Goal: Information Seeking & Learning: Learn about a topic

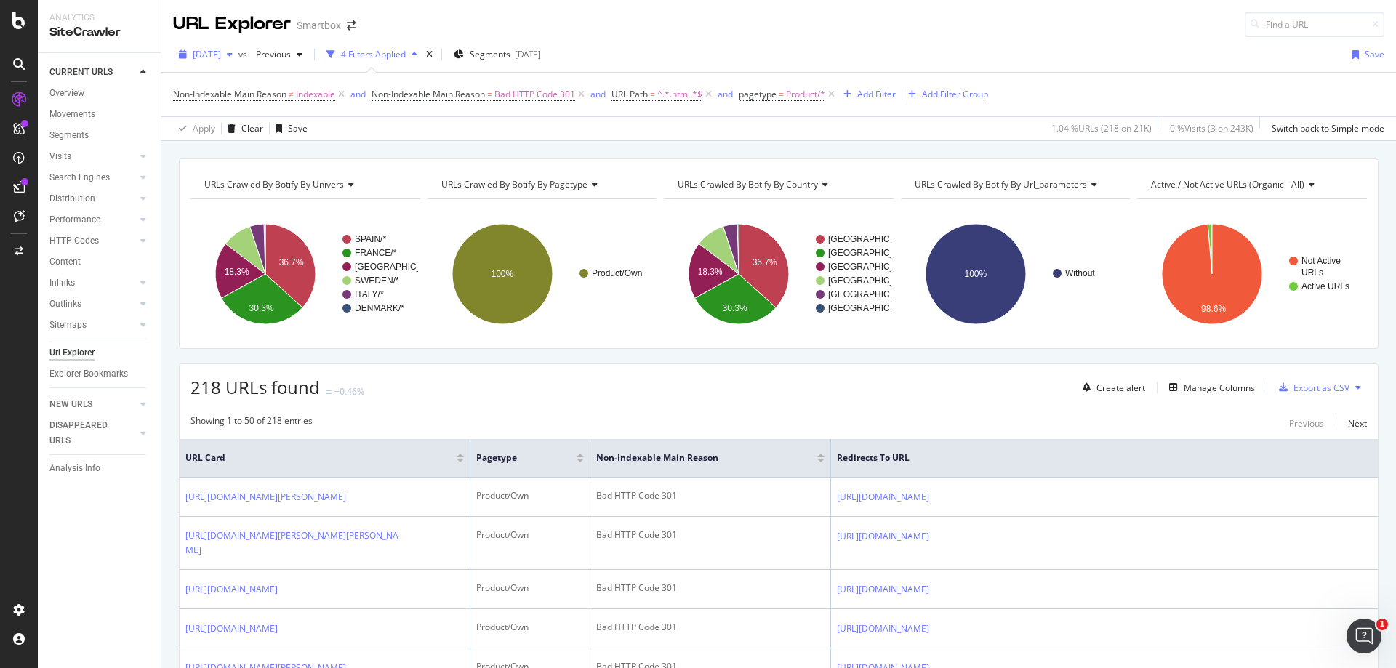
click at [221, 58] on span "2025 Aug. 11th" at bounding box center [207, 54] width 28 height 12
click at [715, 43] on div "2025 Aug. 11th vs Previous 4 Filters Applied Segments 2025-01-10 Save" at bounding box center [778, 57] width 1235 height 29
click at [1205, 348] on div "URLs Crawled By Botify By univers Chart (by Value) Table Expand Export as CSV E…" at bounding box center [779, 254] width 1200 height 191
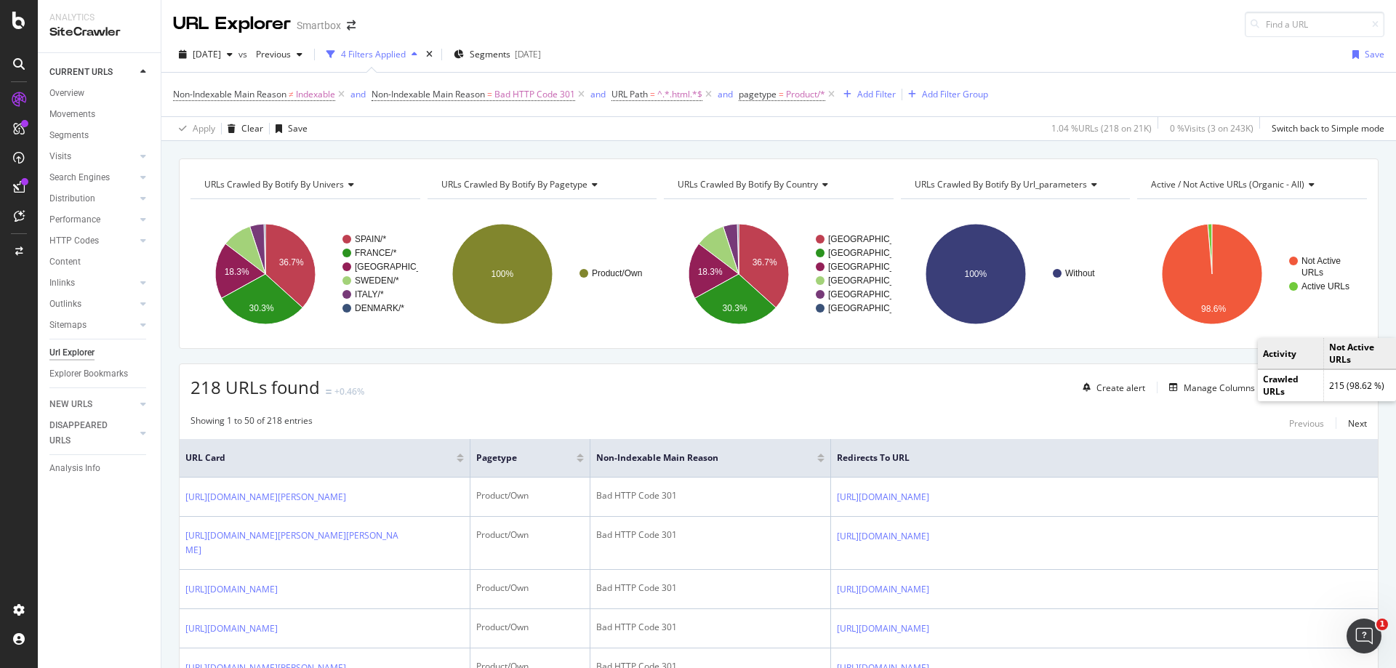
click at [935, 390] on div "218 URLs found +0.46% Create alert Manage Columns Export as CSV" at bounding box center [779, 382] width 1199 height 36
click at [1225, 389] on div "Manage Columns" at bounding box center [1219, 388] width 71 height 12
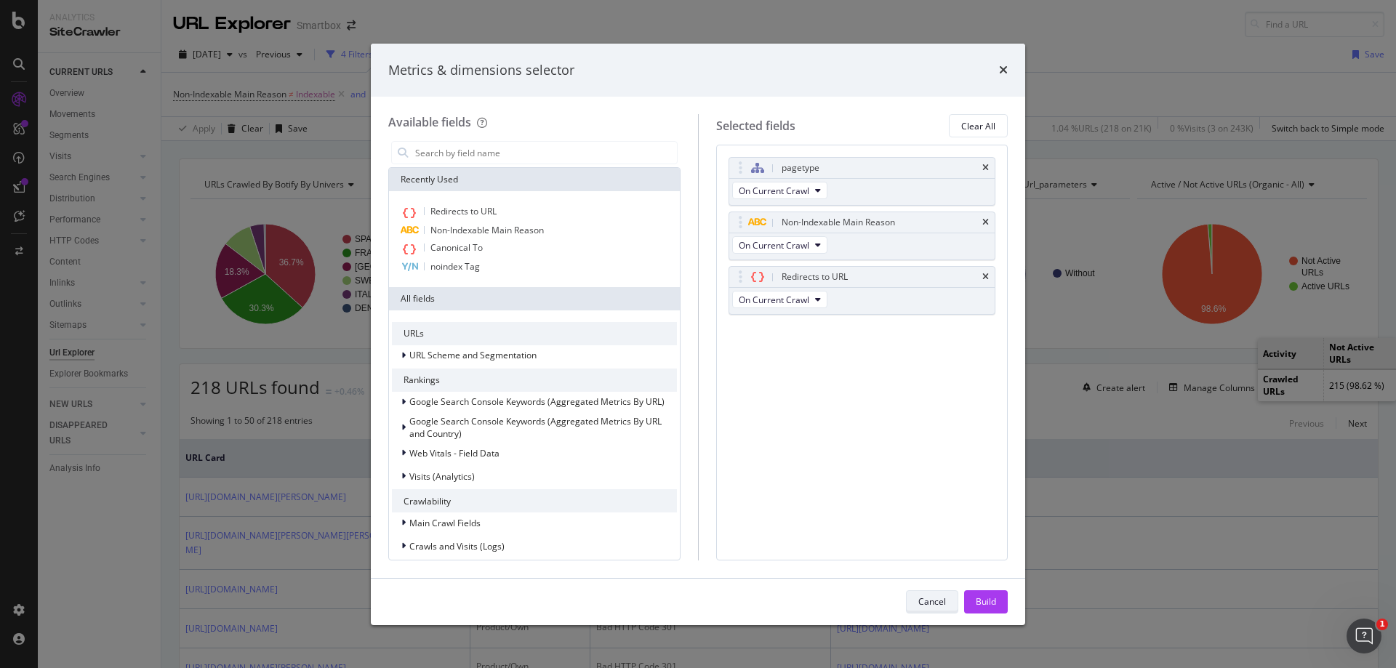
click at [929, 609] on div "Cancel" at bounding box center [933, 602] width 28 height 20
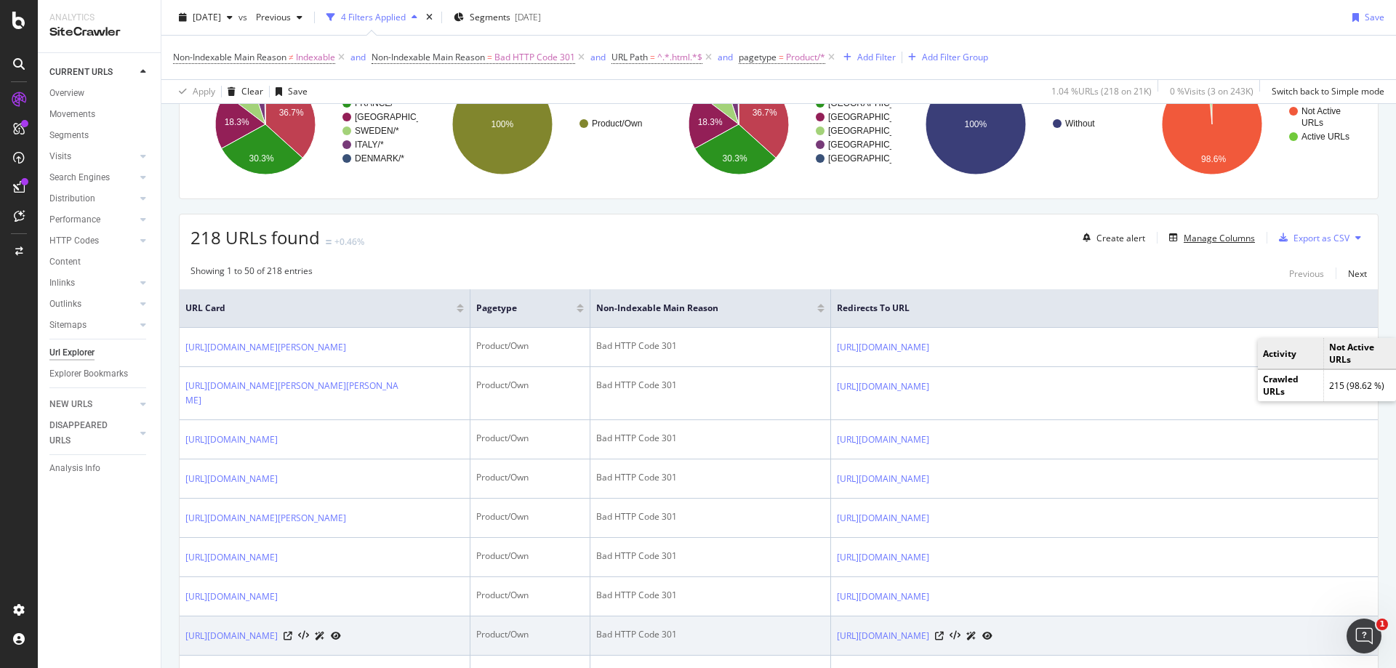
scroll to position [145, 0]
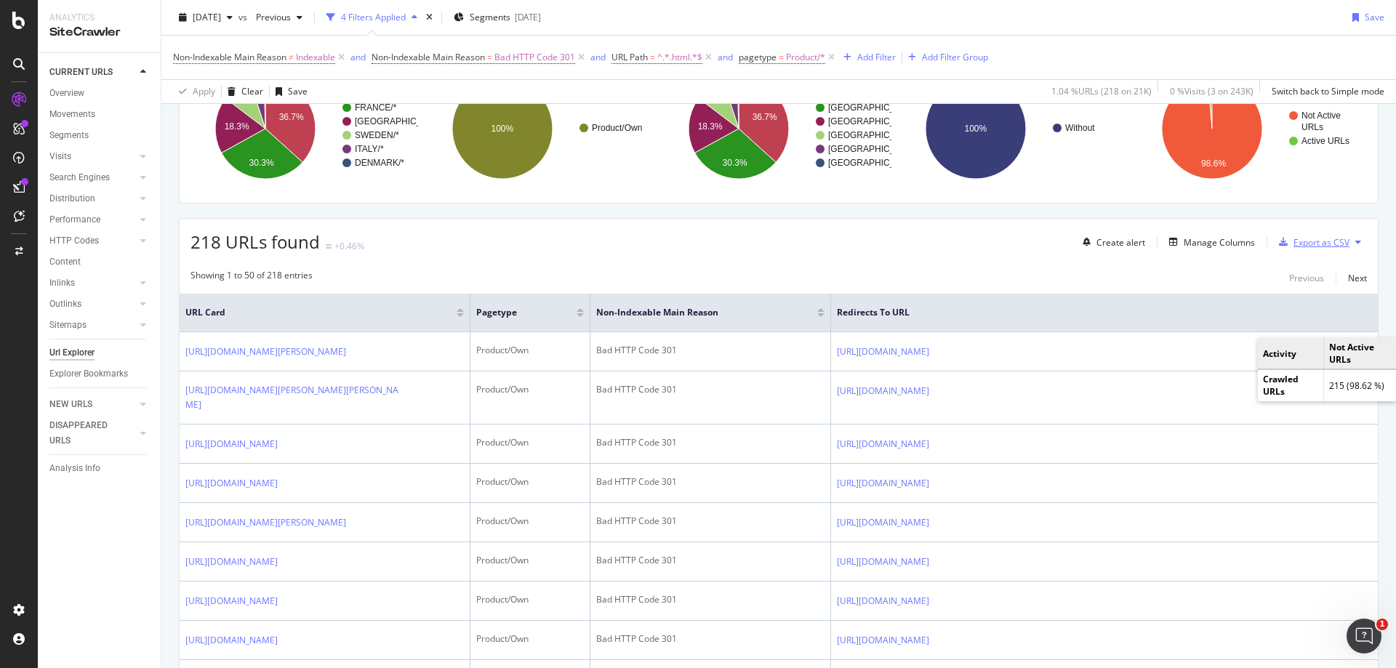
click at [1314, 244] on div "Export as CSV" at bounding box center [1322, 242] width 56 height 12
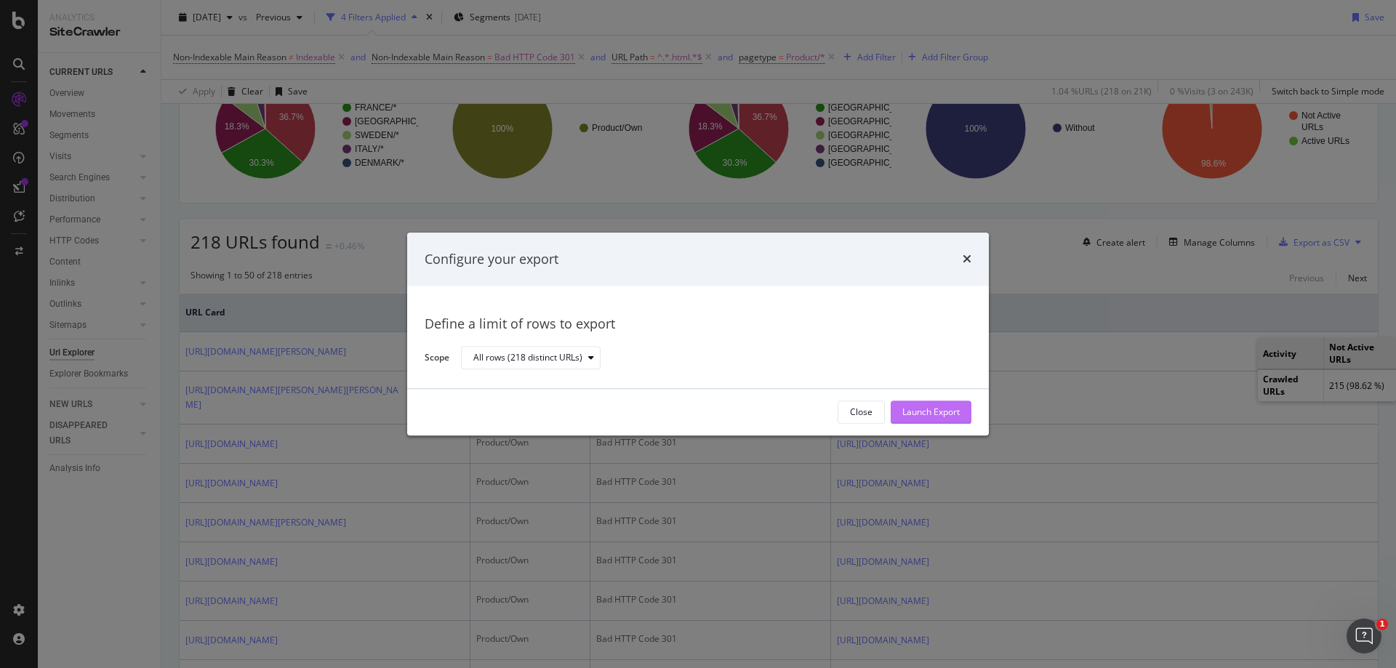
click at [940, 408] on div "Launch Export" at bounding box center [931, 413] width 57 height 12
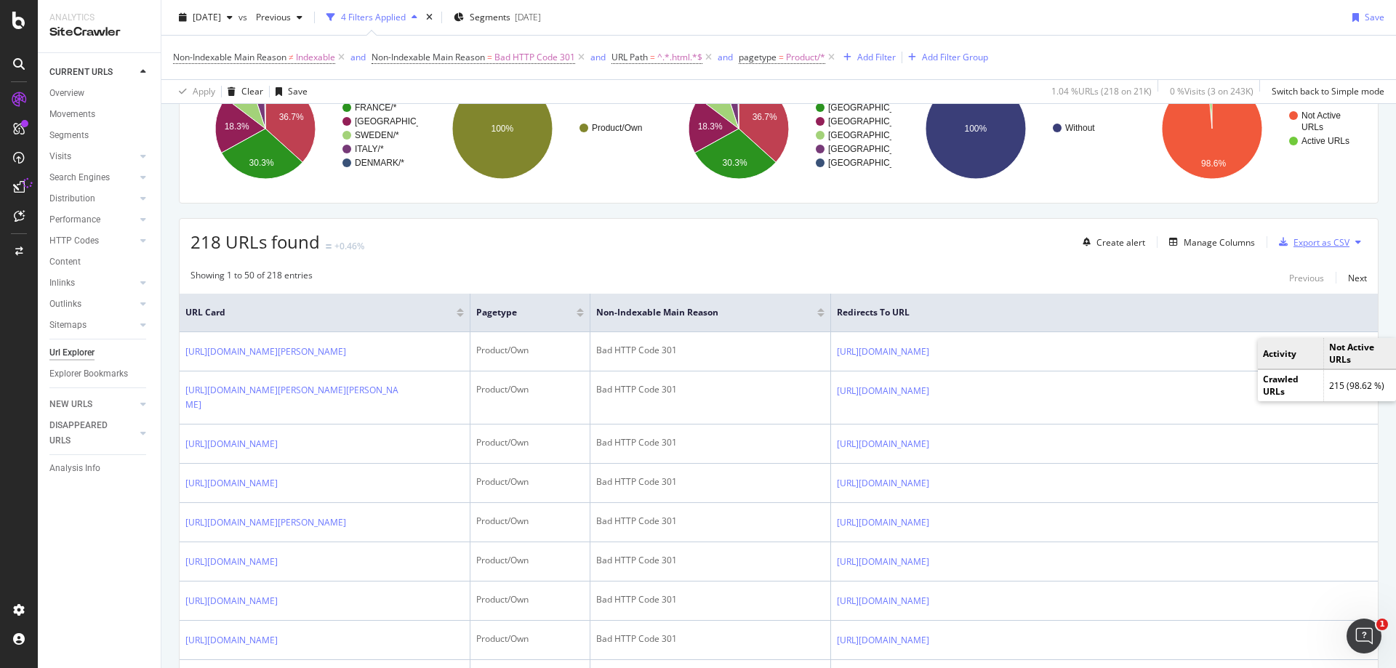
scroll to position [0, 0]
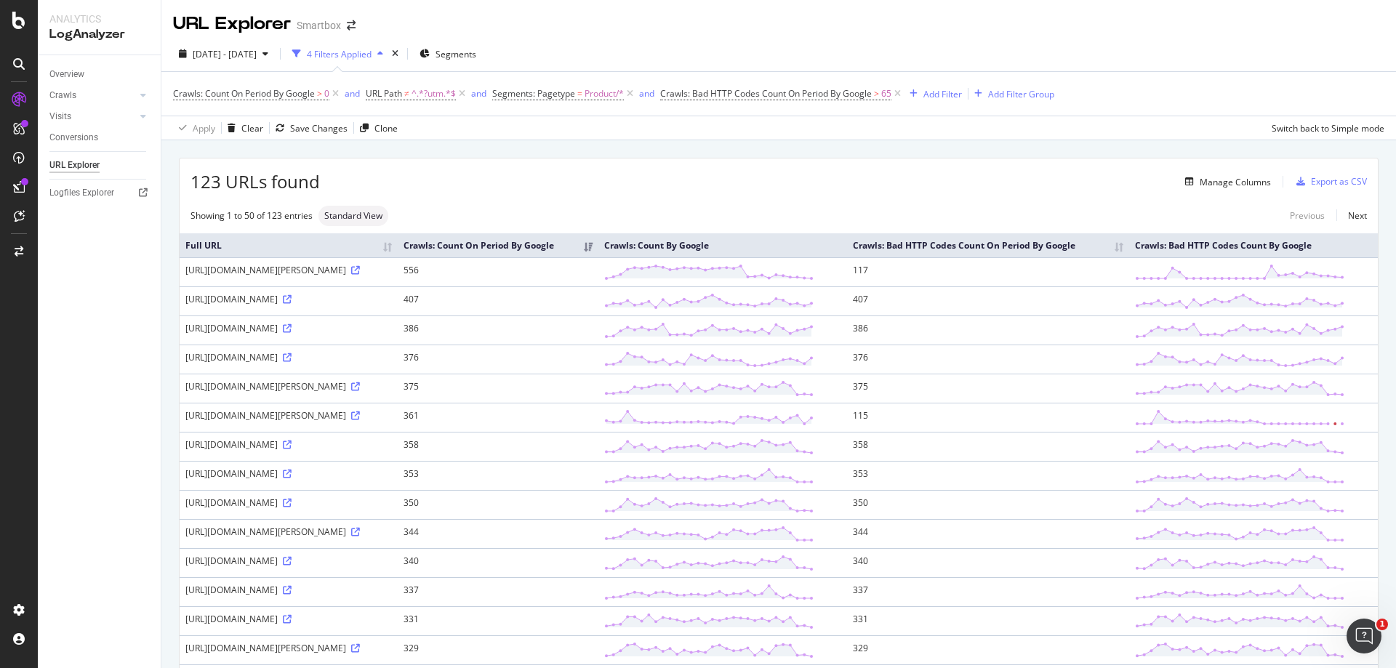
click at [81, 297] on div "Overview Crawls Daily Distribution Segments Distribution HTTP Codes Resources V…" at bounding box center [99, 361] width 123 height 613
click at [257, 55] on span "2025 Jul. 12th - Aug. 10th" at bounding box center [225, 54] width 64 height 12
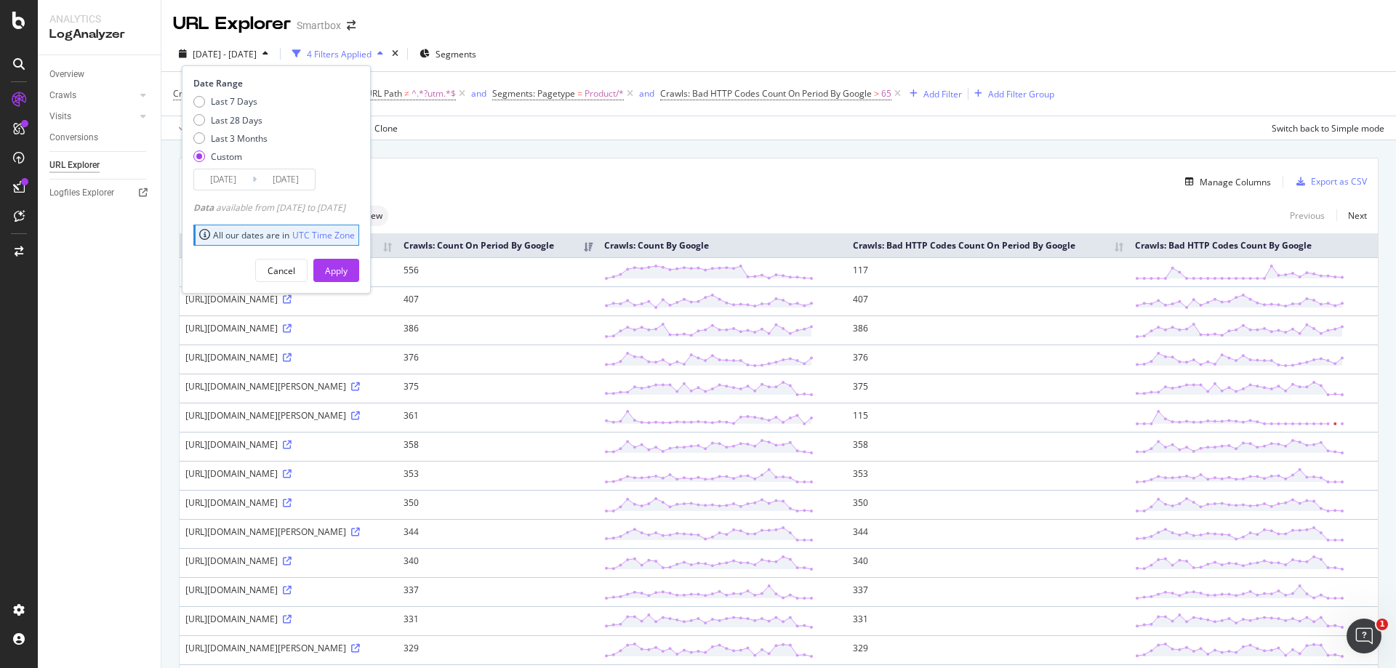
drag, startPoint x: 796, startPoint y: 28, endPoint x: 434, endPoint y: 68, distance: 364.4
click at [795, 28] on div "URL Explorer Smartbox" at bounding box center [778, 18] width 1235 height 36
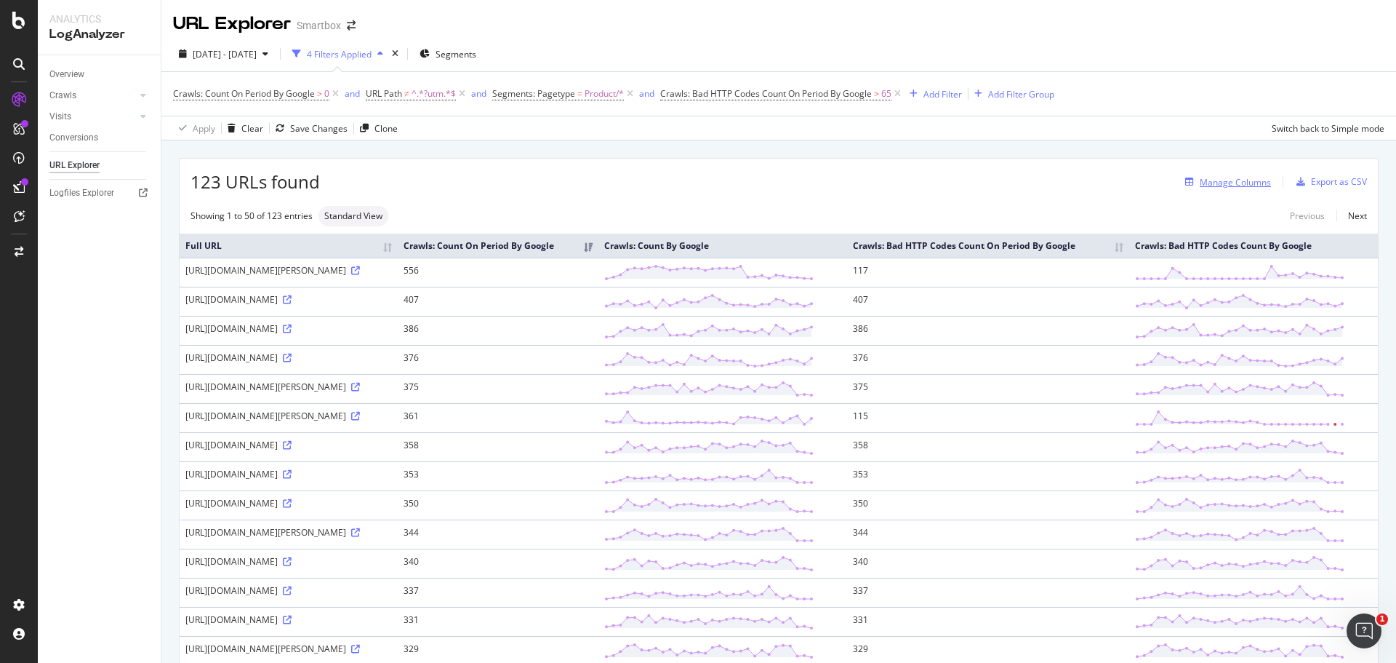
click at [1242, 183] on div "Manage Columns" at bounding box center [1235, 182] width 71 height 12
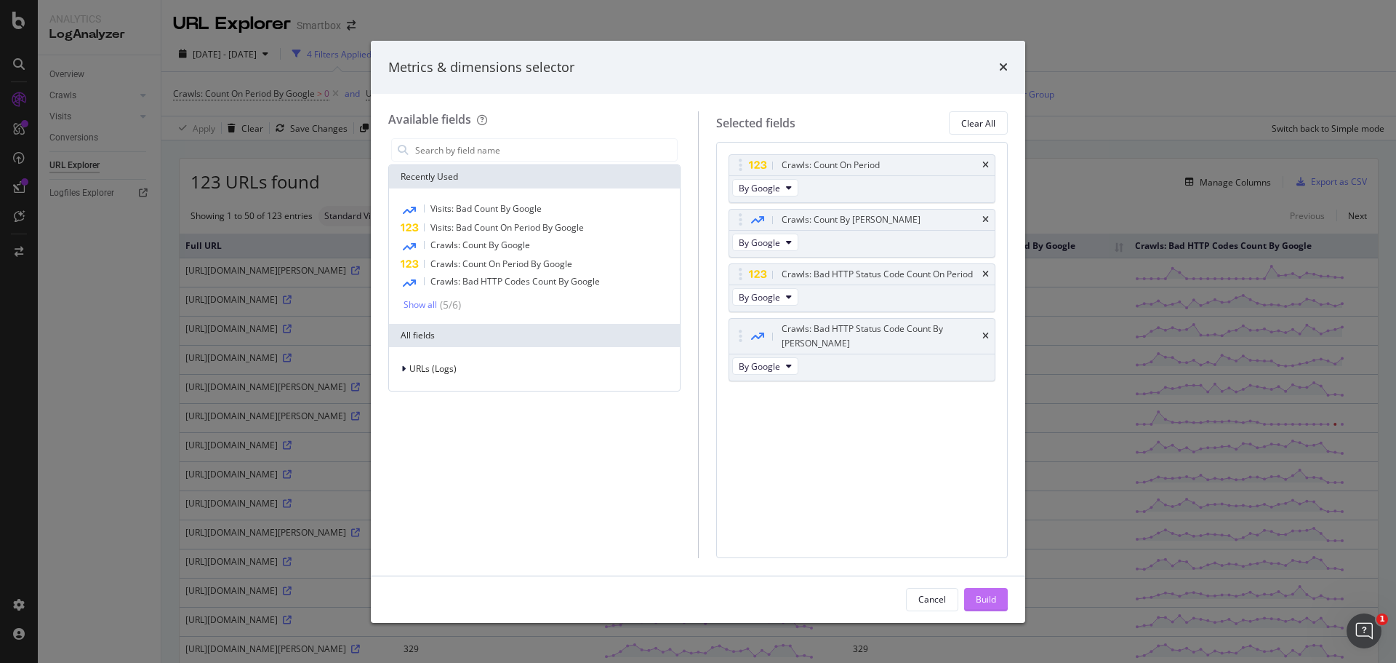
click at [983, 607] on div "Build" at bounding box center [986, 599] width 20 height 22
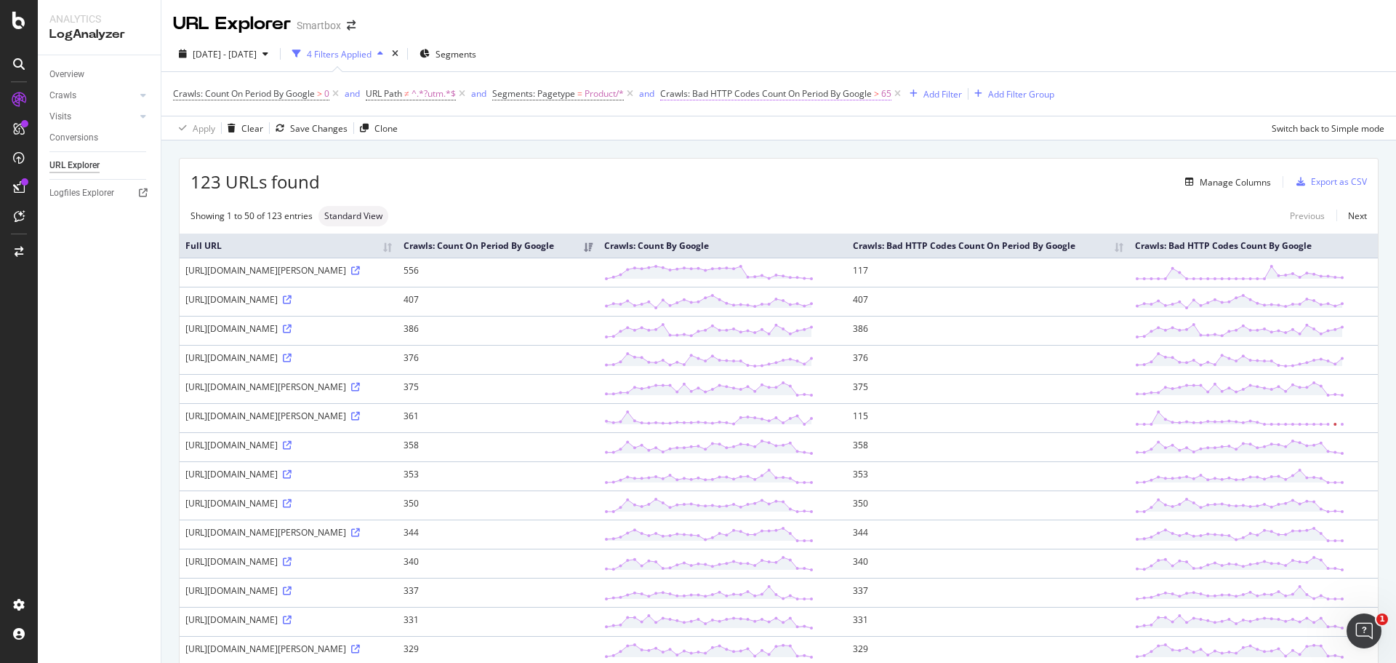
click at [889, 95] on span "65" at bounding box center [887, 94] width 10 height 20
click at [756, 174] on input "65" at bounding box center [776, 177] width 201 height 23
type input "50"
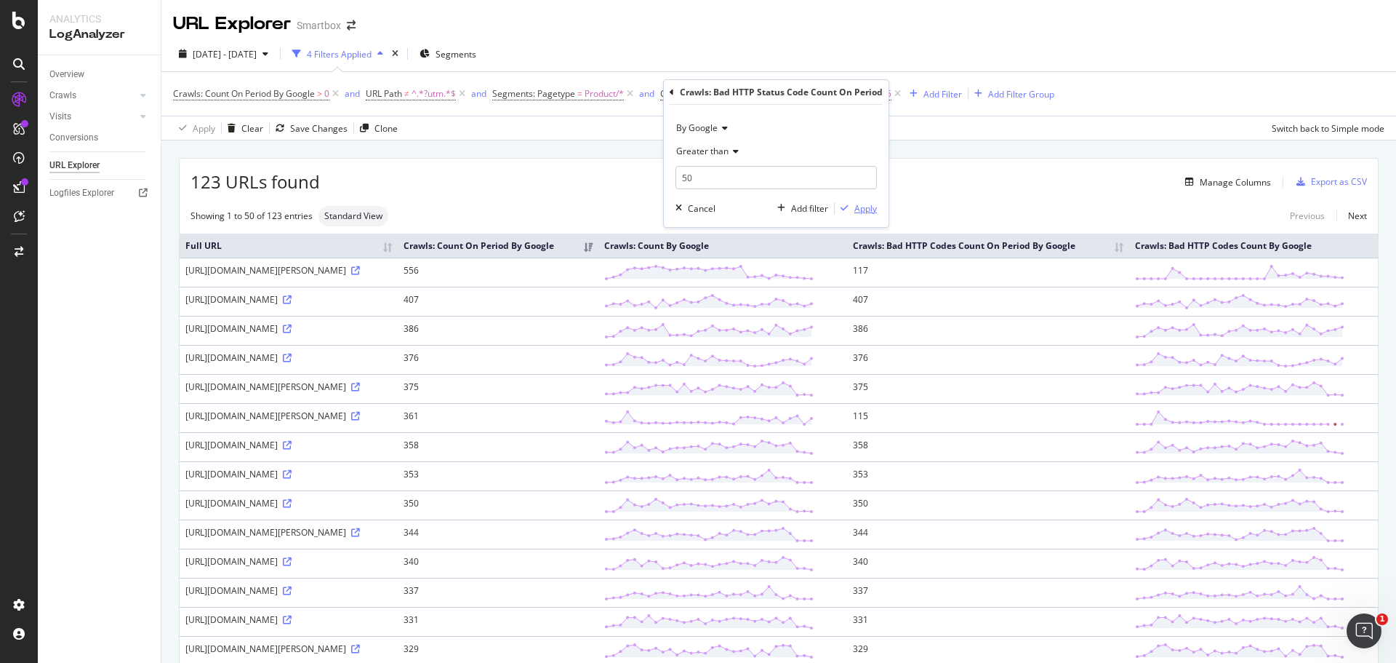
click at [865, 213] on div "Apply" at bounding box center [866, 208] width 23 height 12
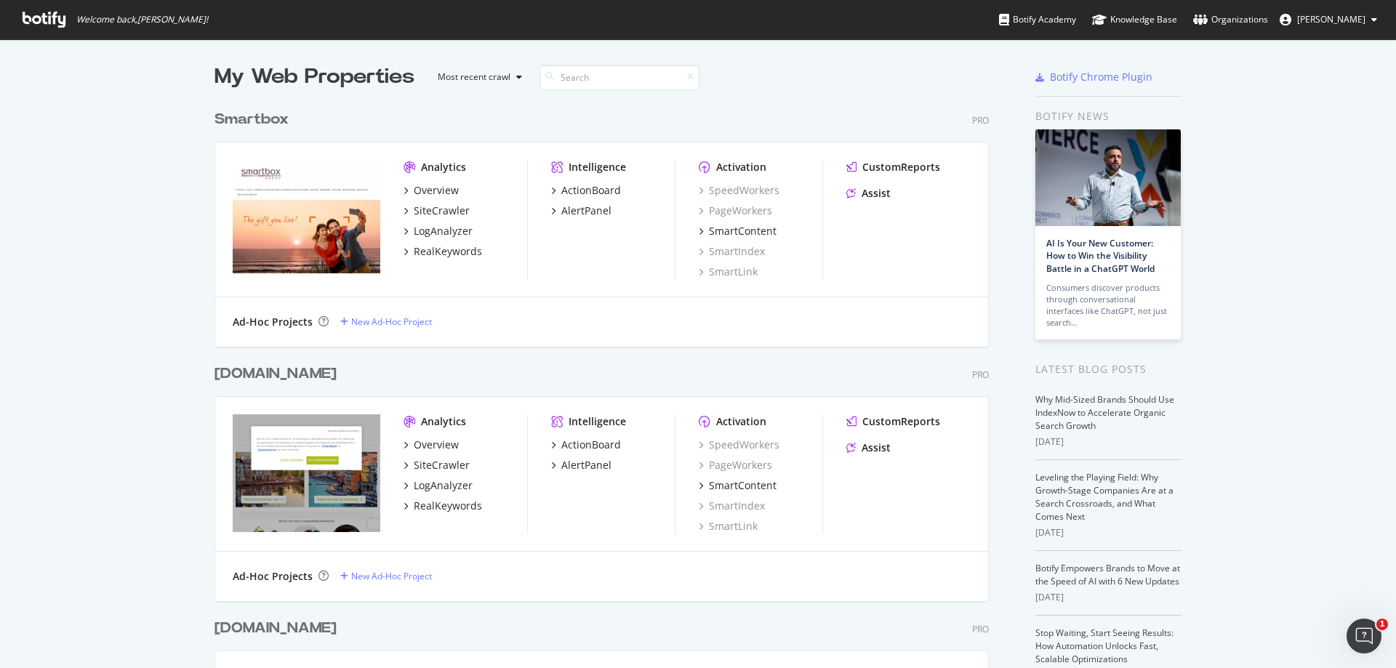
scroll to position [658, 1375]
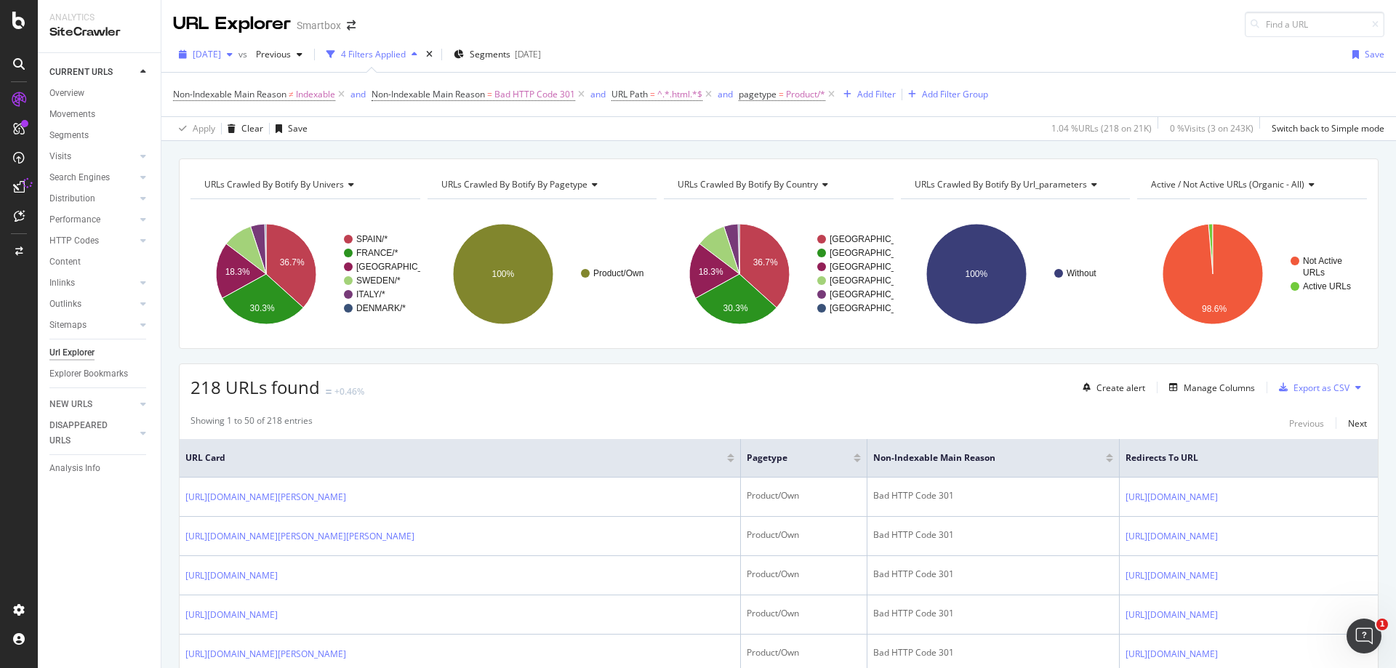
click at [239, 60] on div "2025 Aug. 11th" at bounding box center [205, 55] width 65 height 22
click at [1128, 59] on div "2025 Aug. 11th vs Previous 4 Filters Applied Segments 2025-01-10 Save" at bounding box center [778, 57] width 1235 height 29
click at [221, 52] on span "2025 Aug. 11th" at bounding box center [207, 54] width 28 height 12
click at [1118, 78] on div "Non-Indexable Main Reason ≠ Indexable and Non-Indexable Main Reason = Bad HTTP …" at bounding box center [779, 95] width 1212 height 44
click at [221, 53] on span "2025 Aug. 11th" at bounding box center [207, 54] width 28 height 12
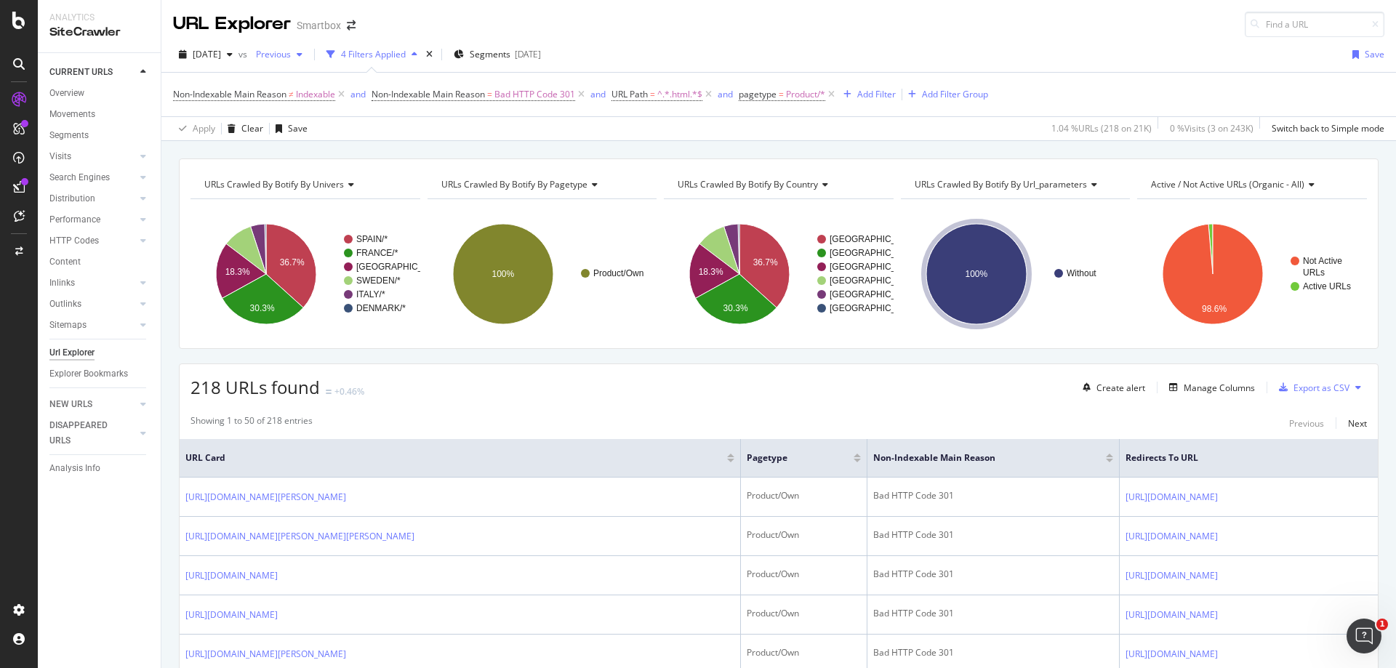
click at [308, 48] on div "Previous" at bounding box center [279, 55] width 58 height 22
click at [368, 158] on div "21.2K URLs" at bounding box center [390, 160] width 45 height 13
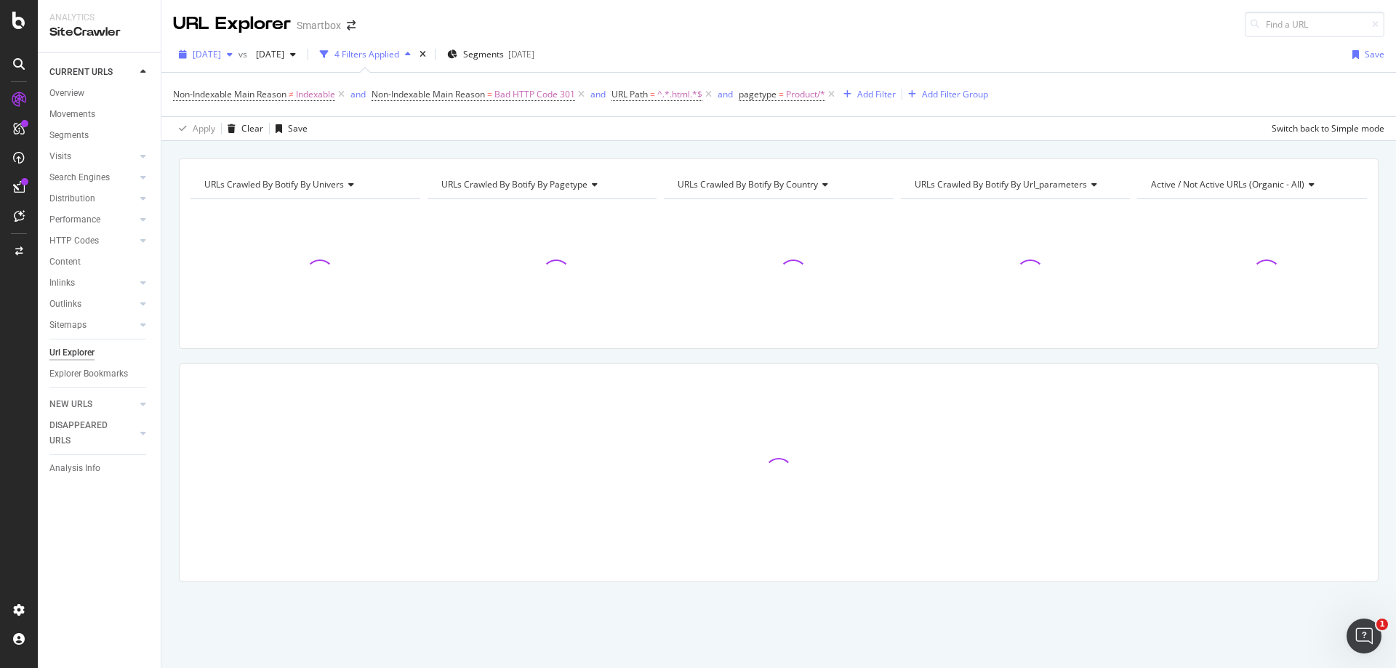
click at [215, 47] on div "2025 Aug. 11th" at bounding box center [205, 55] width 65 height 22
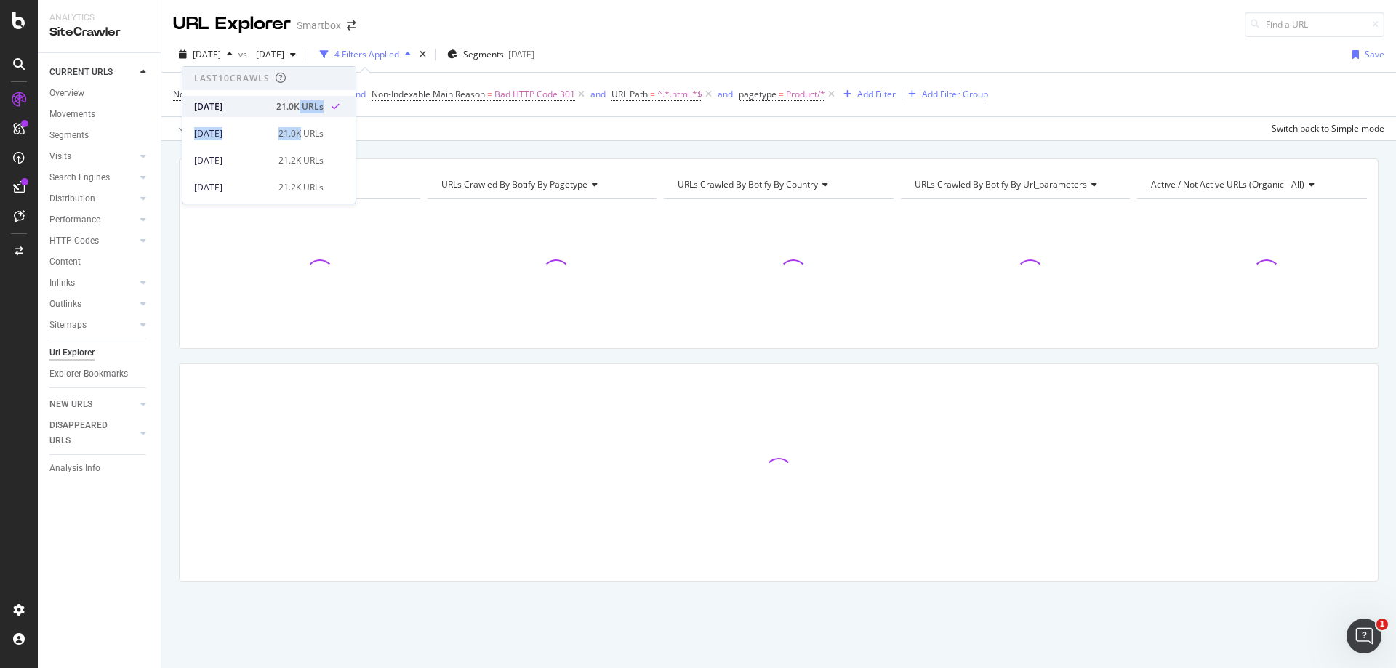
drag, startPoint x: 295, startPoint y: 127, endPoint x: 295, endPoint y: 105, distance: 21.8
click at [295, 105] on div "Last 10 Crawls 2025 Aug. 11th 21.0K URLs 2025 Aug. 4th 21.0K URLs 2025 Jul. 28t…" at bounding box center [269, 213] width 173 height 292
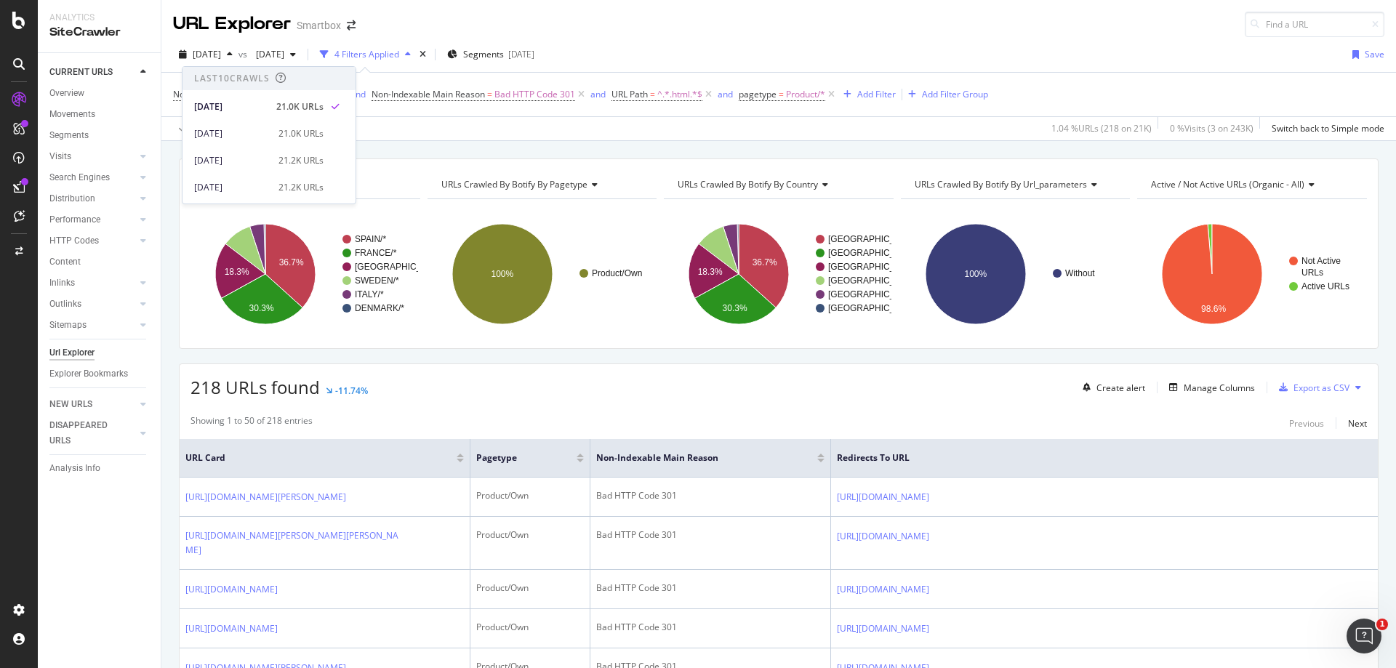
click at [706, 34] on div "URL Explorer Smartbox" at bounding box center [778, 18] width 1235 height 37
click at [284, 52] on span "2025 Jul. 28th" at bounding box center [267, 54] width 34 height 12
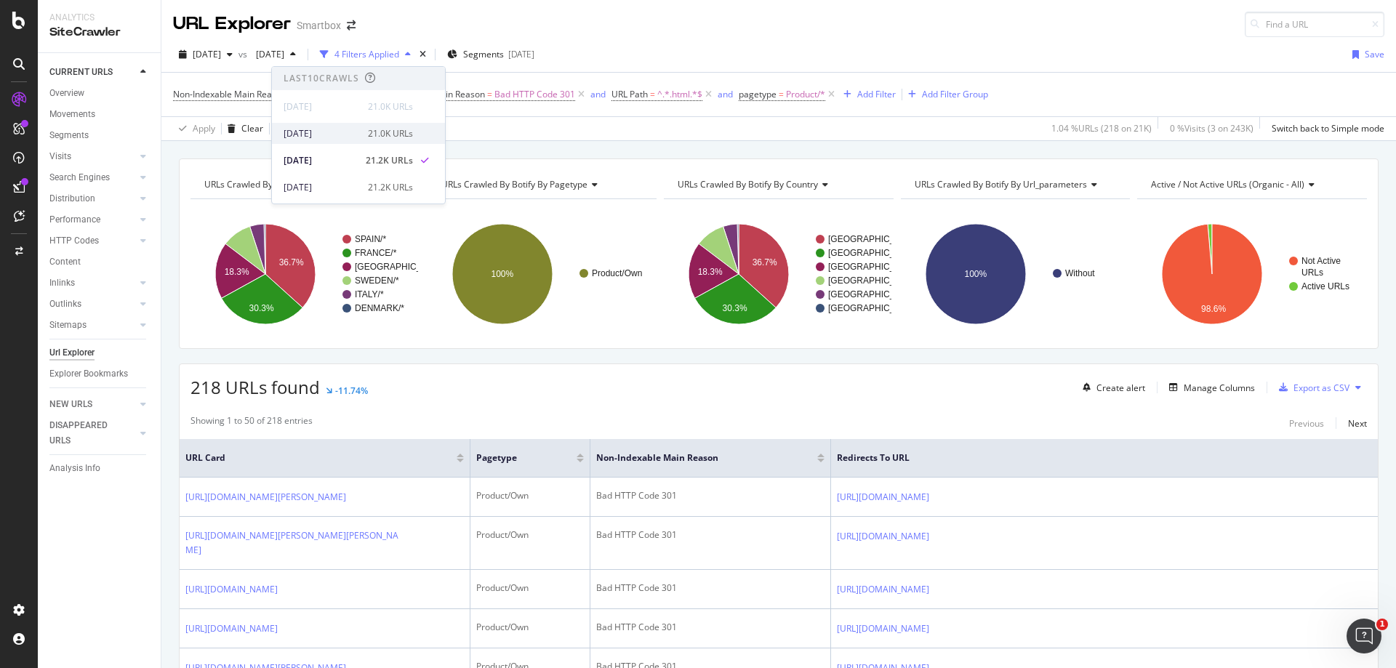
click at [382, 127] on div "21.0K URLs" at bounding box center [390, 133] width 45 height 13
click at [221, 51] on span "2025 Aug. 11th" at bounding box center [207, 54] width 28 height 12
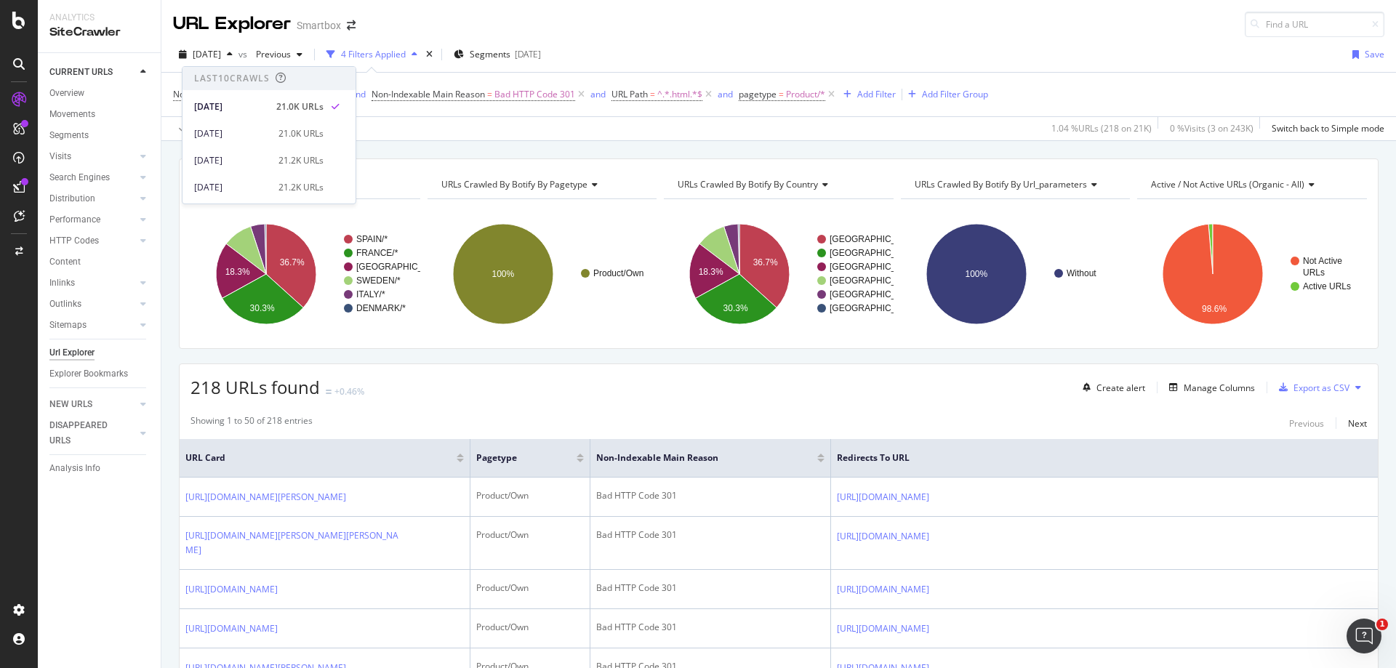
click at [1004, 38] on div "2025 Aug. 11th vs Previous 4 Filters Applied Segments 2025-01-10 Save Non-Index…" at bounding box center [778, 89] width 1235 height 104
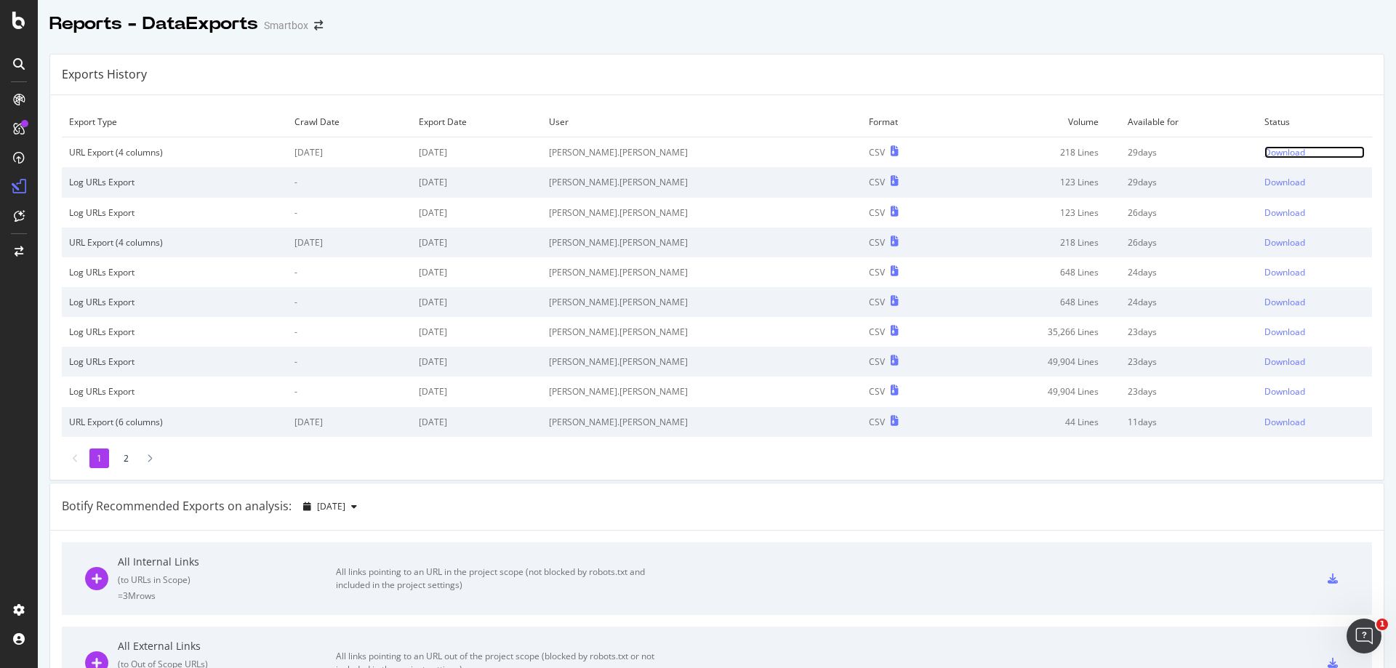
click at [1265, 152] on div "Download" at bounding box center [1285, 152] width 41 height 12
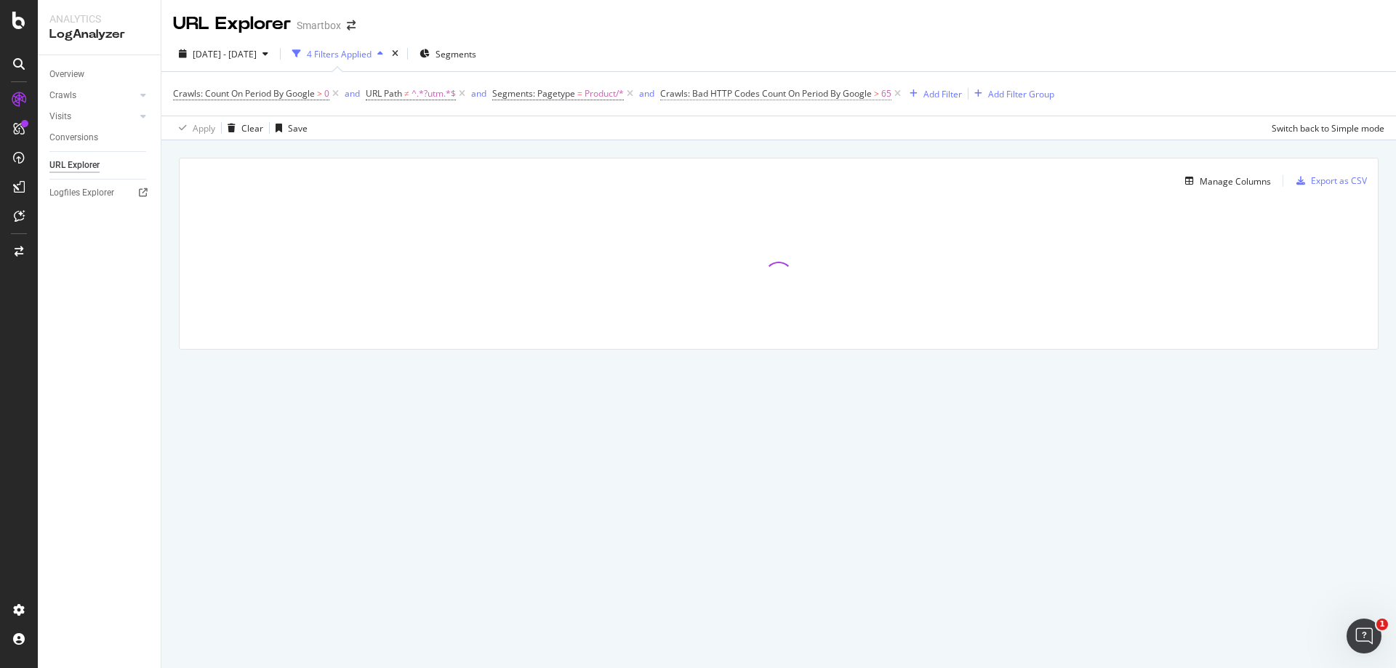
click at [812, 89] on span "Crawls: Bad HTTP Codes Count On Period By Google" at bounding box center [766, 93] width 212 height 12
click at [1063, 62] on div "[DATE] - [DATE] 4 Filters Applied Segments" at bounding box center [778, 56] width 1235 height 29
click at [872, 92] on span "Crawls: Bad HTTP Codes Count On Period By Google" at bounding box center [766, 93] width 212 height 12
click at [915, 64] on div "2025 Jul. 12th - Aug. 10th 4 Filters Applied Segments" at bounding box center [778, 56] width 1235 height 29
click at [927, 93] on div "Add Filter" at bounding box center [943, 94] width 39 height 12
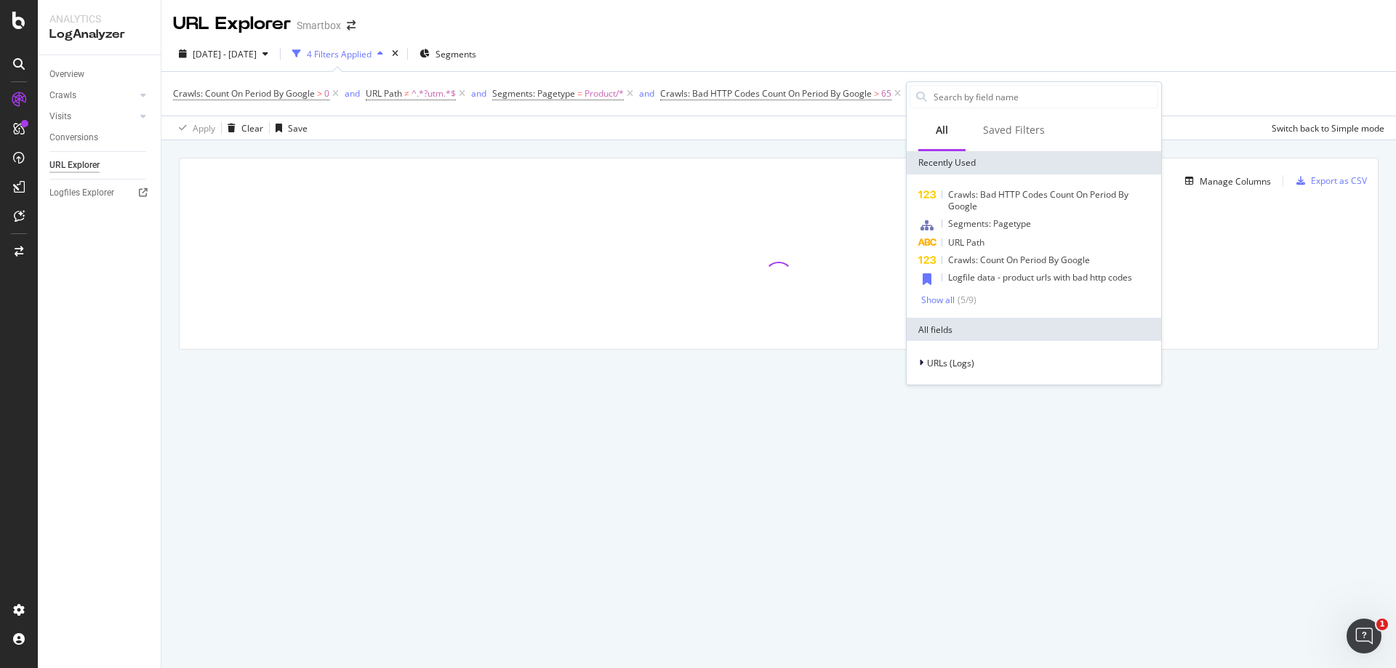
click at [879, 67] on div "2025 Jul. 12th - Aug. 10th 4 Filters Applied Segments" at bounding box center [778, 56] width 1235 height 29
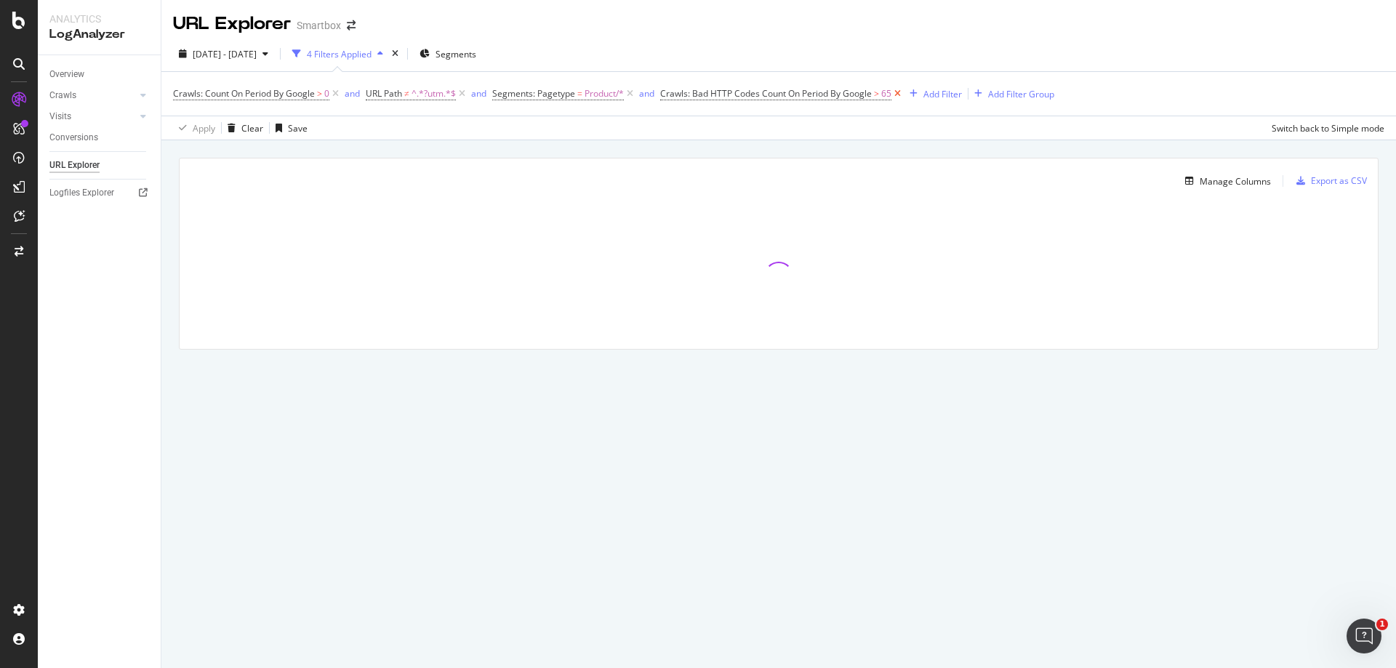
click at [903, 92] on icon at bounding box center [898, 94] width 12 height 15
click at [692, 95] on div "Add Filter" at bounding box center [675, 94] width 39 height 12
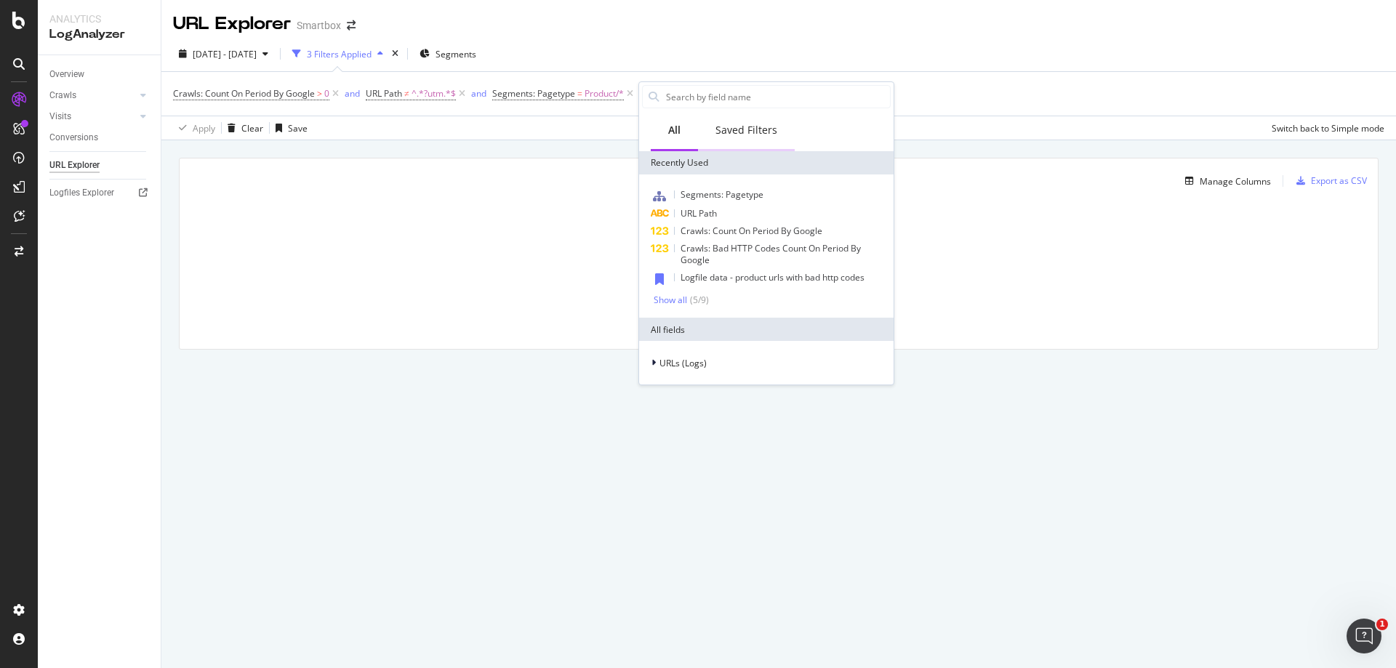
click at [739, 144] on div "Saved Filters" at bounding box center [746, 131] width 97 height 40
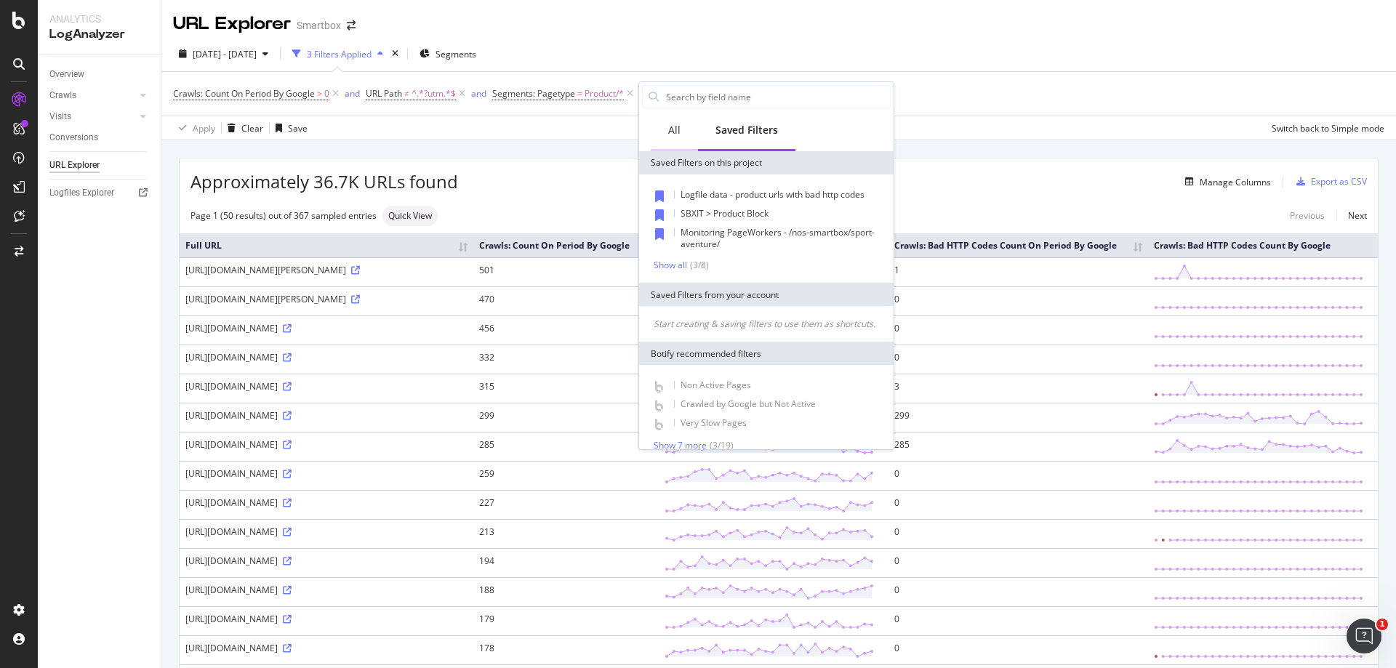
click at [682, 129] on div "All" at bounding box center [674, 131] width 47 height 40
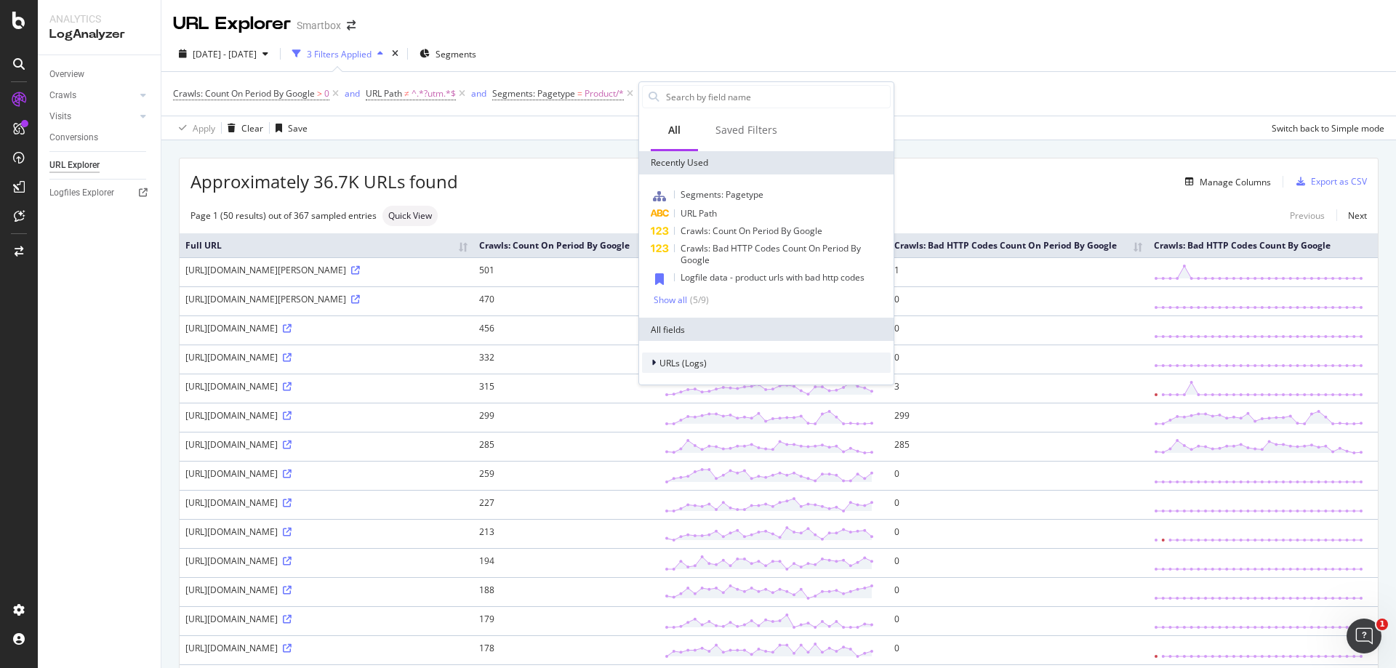
click at [692, 360] on span "URLs (Logs)" at bounding box center [683, 363] width 47 height 12
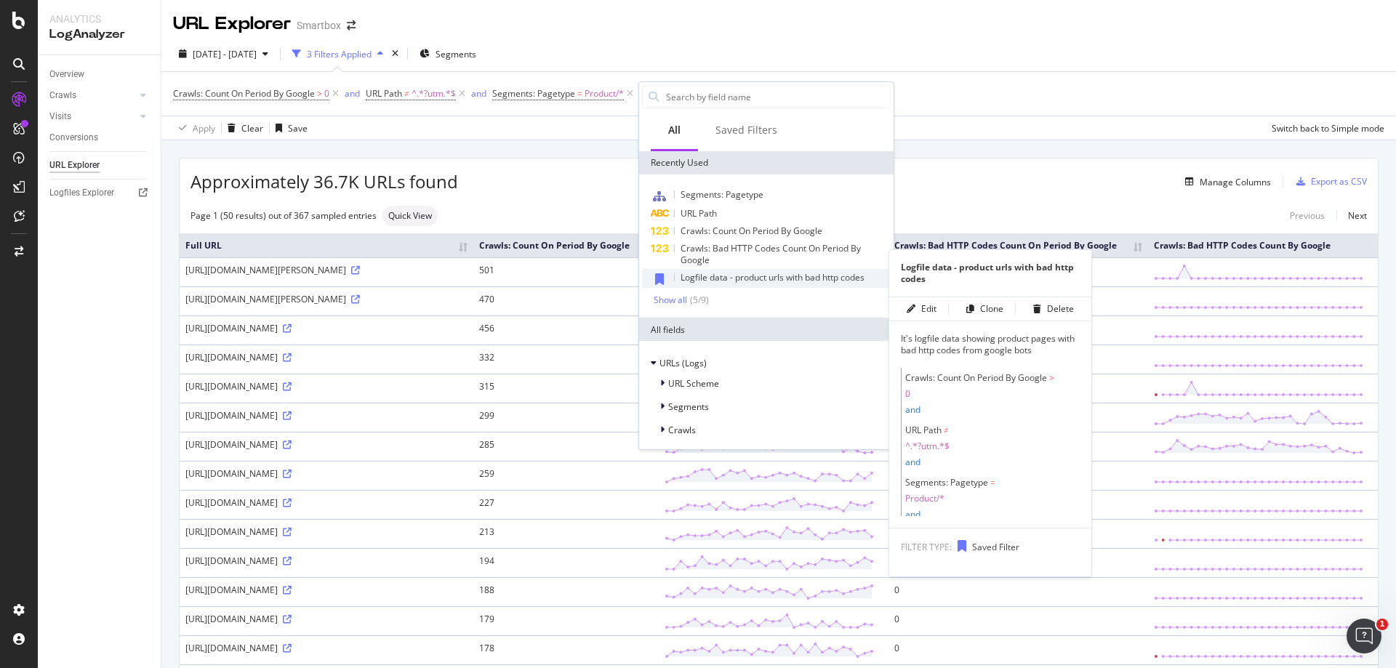
scroll to position [25, 0]
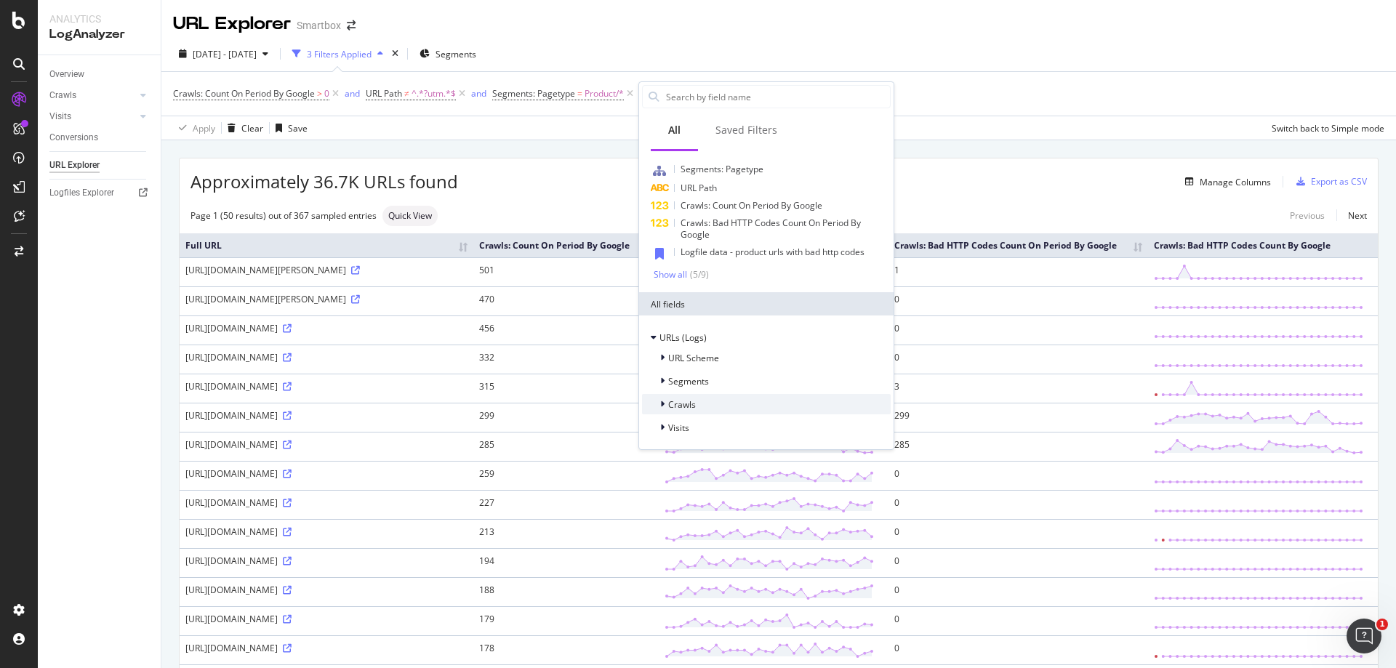
click at [703, 408] on div "Crawls" at bounding box center [766, 404] width 249 height 20
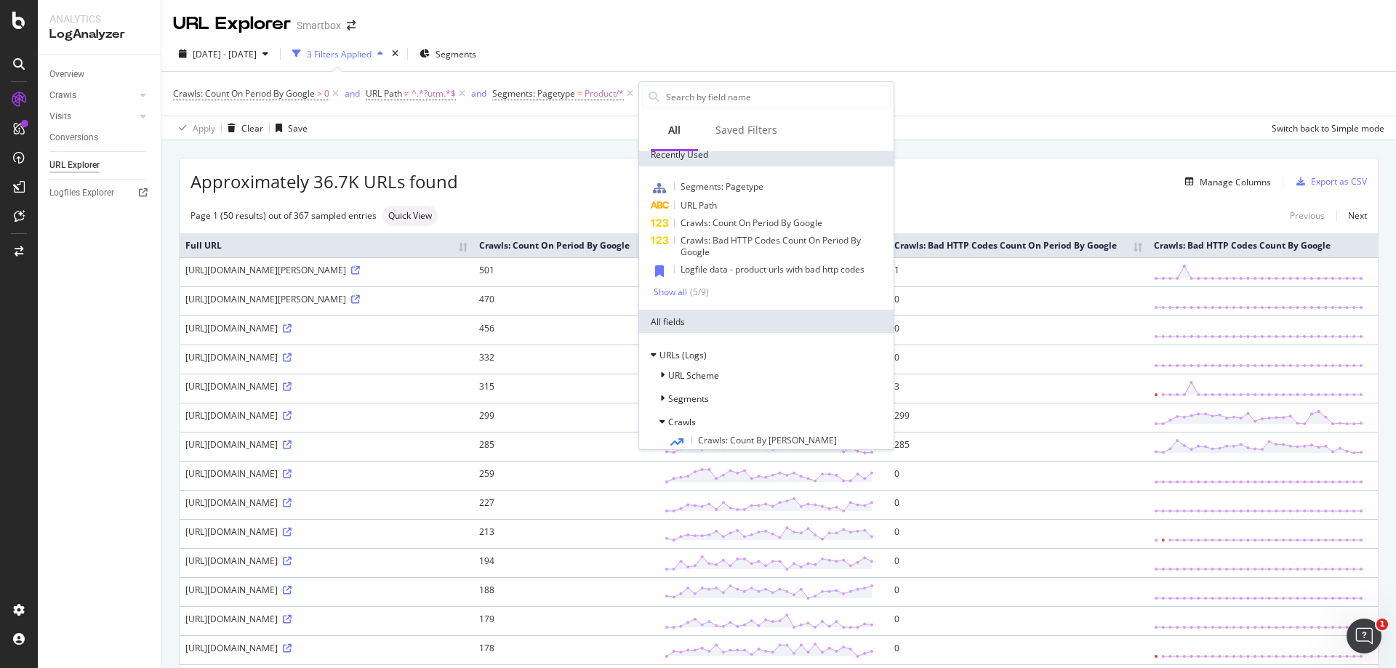
scroll to position [0, 0]
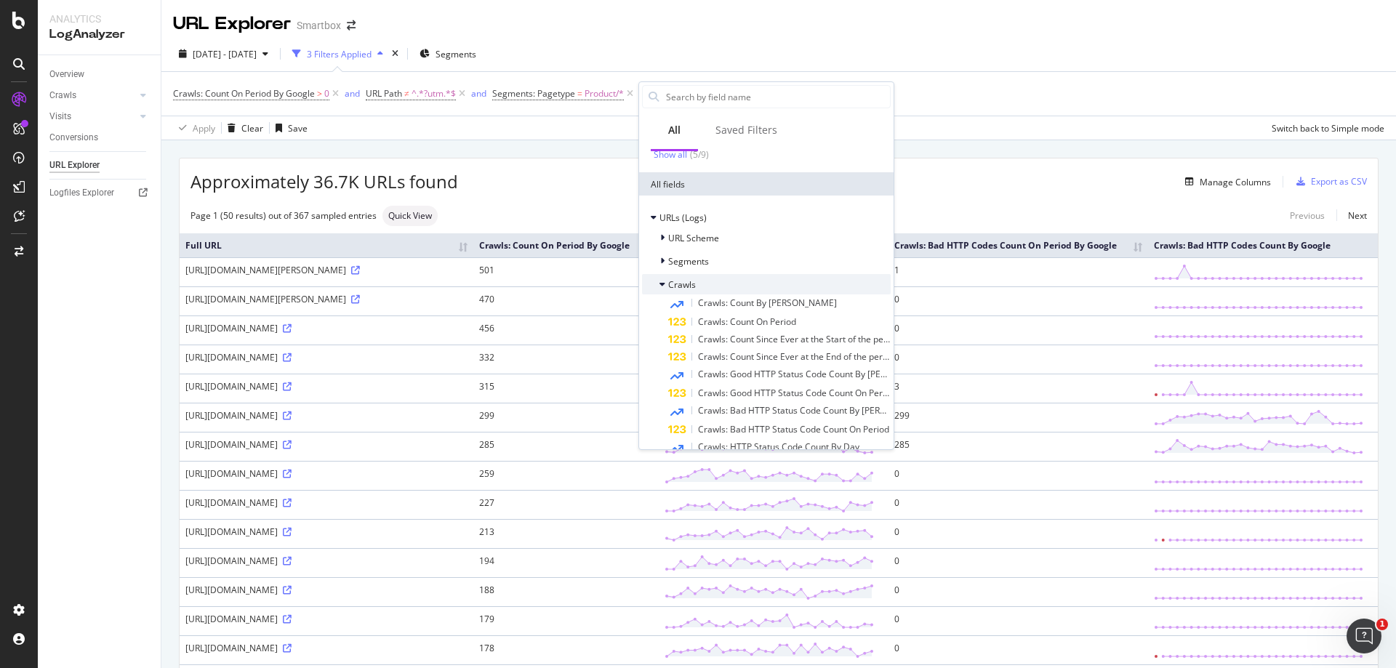
click at [687, 288] on span "Crawls" at bounding box center [682, 285] width 28 height 12
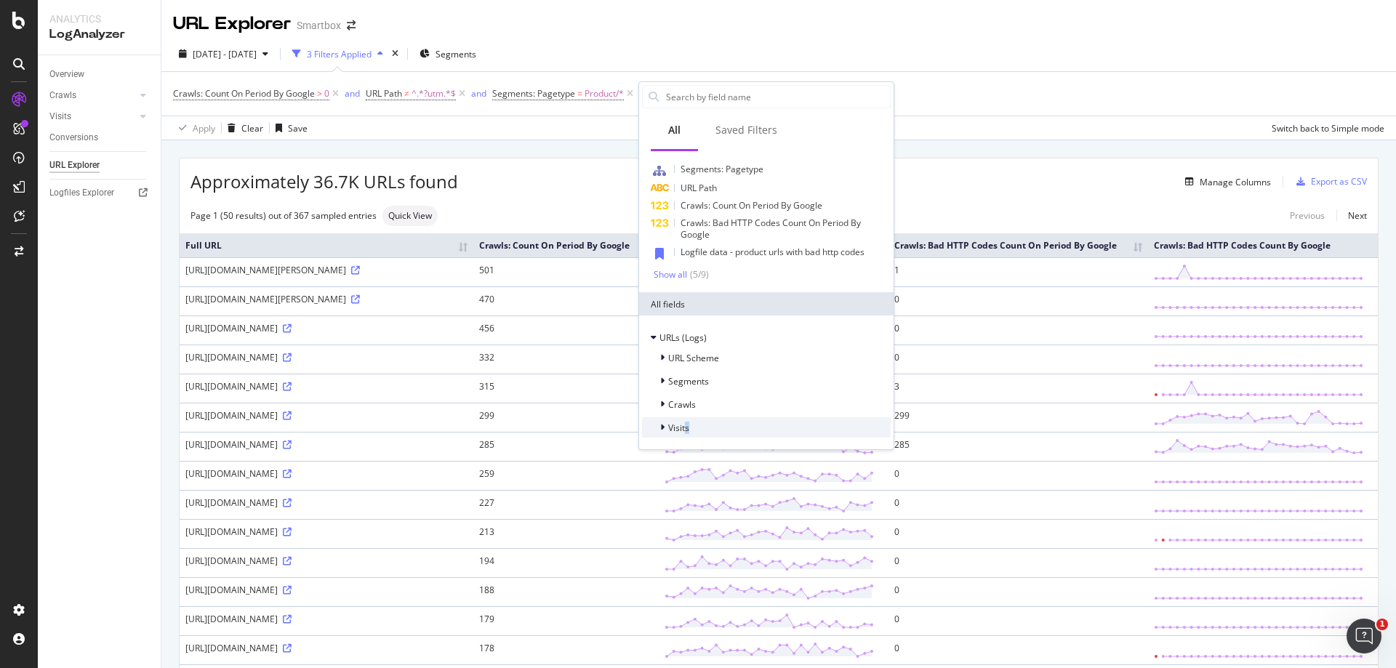
click at [688, 428] on span "Visits" at bounding box center [678, 428] width 21 height 12
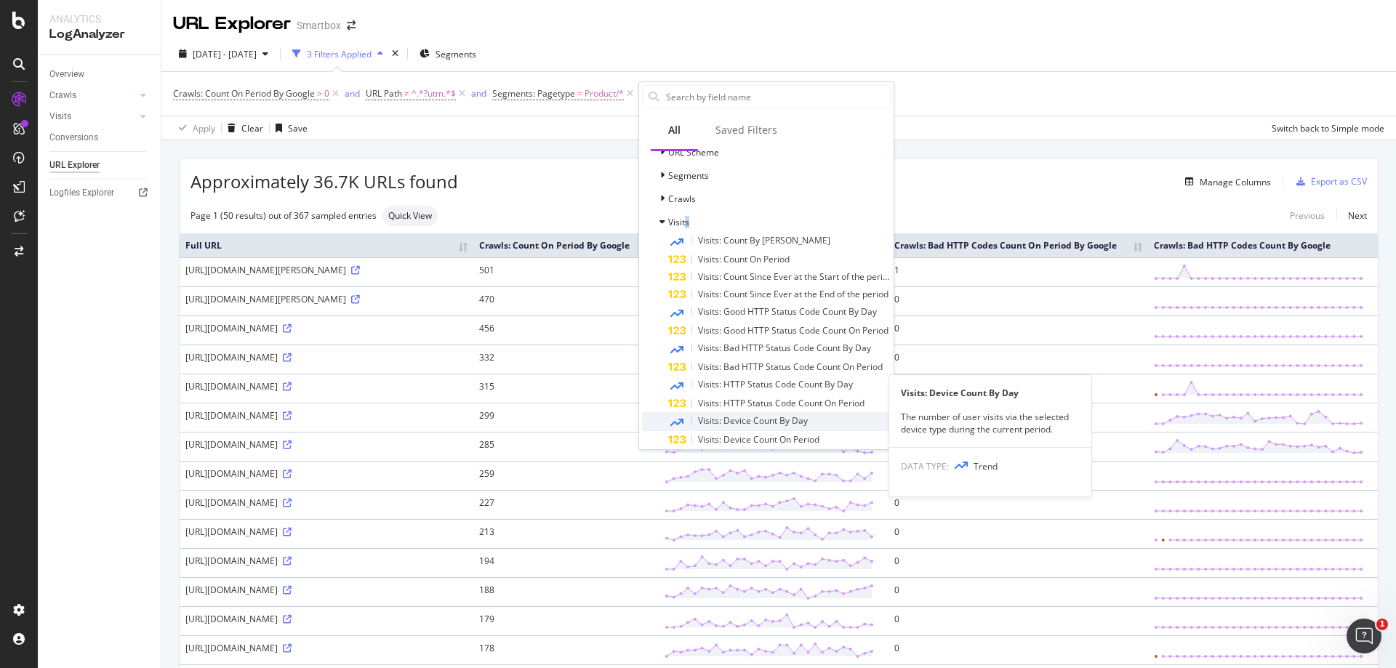
scroll to position [218, 0]
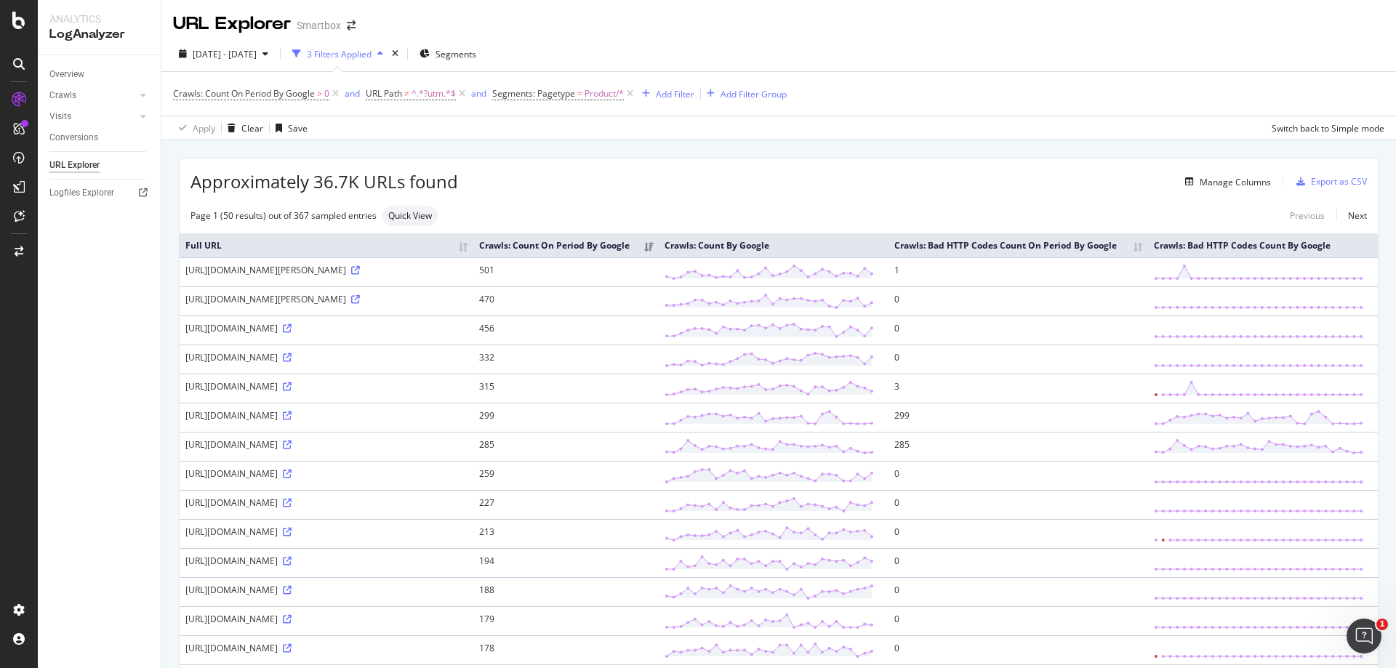
click at [1021, 135] on div "Apply Clear Save Switch back to Simple mode" at bounding box center [778, 128] width 1235 height 24
click at [666, 94] on div "Add Filter" at bounding box center [675, 94] width 39 height 12
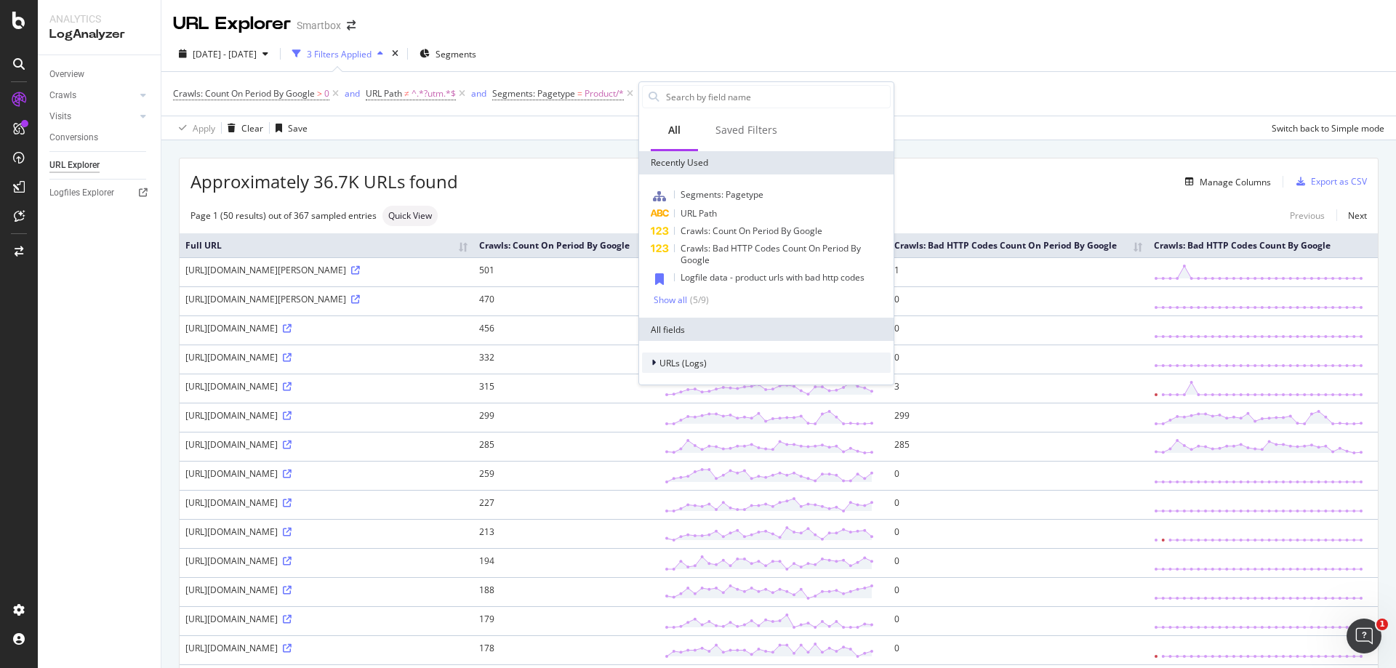
click at [666, 367] on span "URLs (Logs)" at bounding box center [683, 363] width 47 height 12
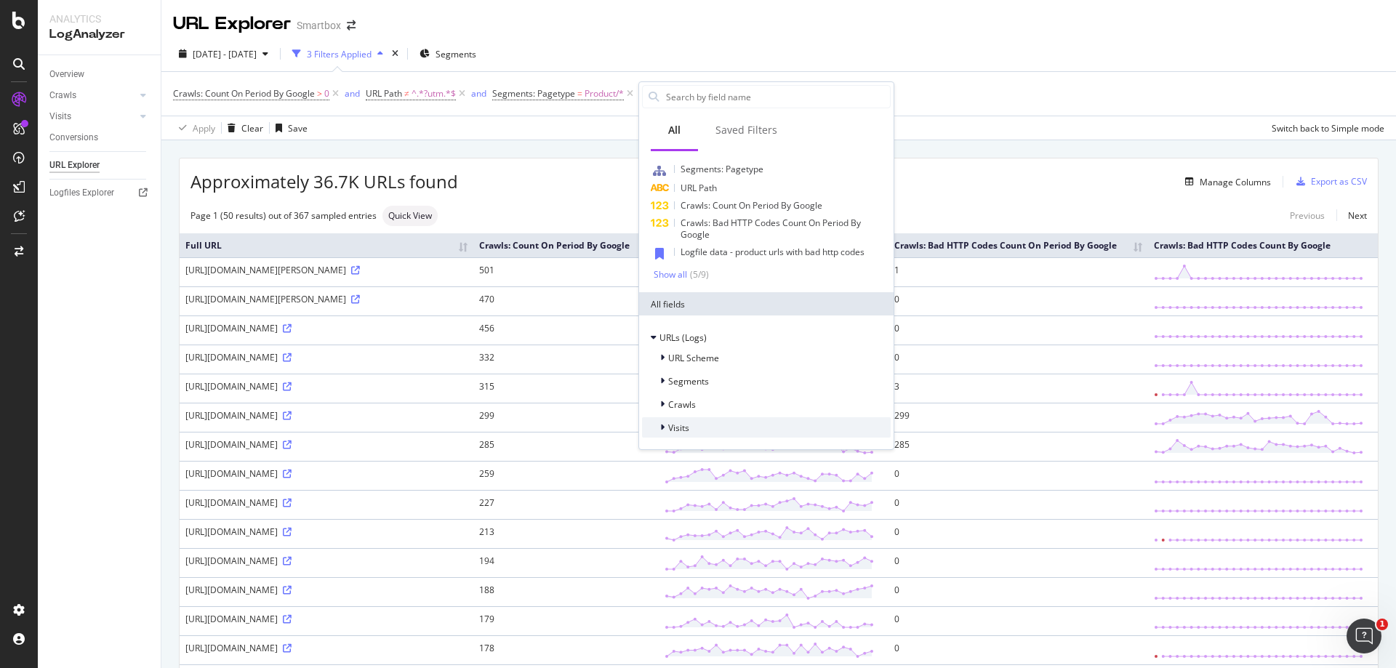
click at [697, 425] on div "Visits" at bounding box center [766, 427] width 249 height 20
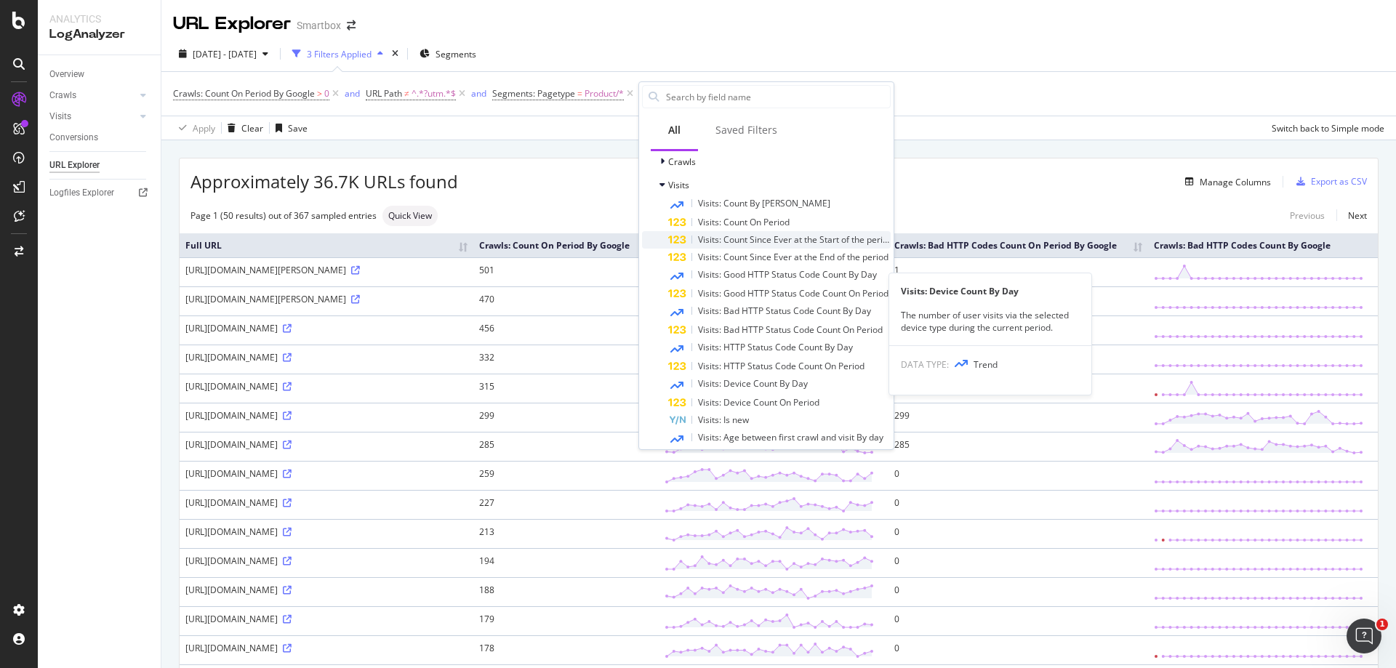
scroll to position [263, 0]
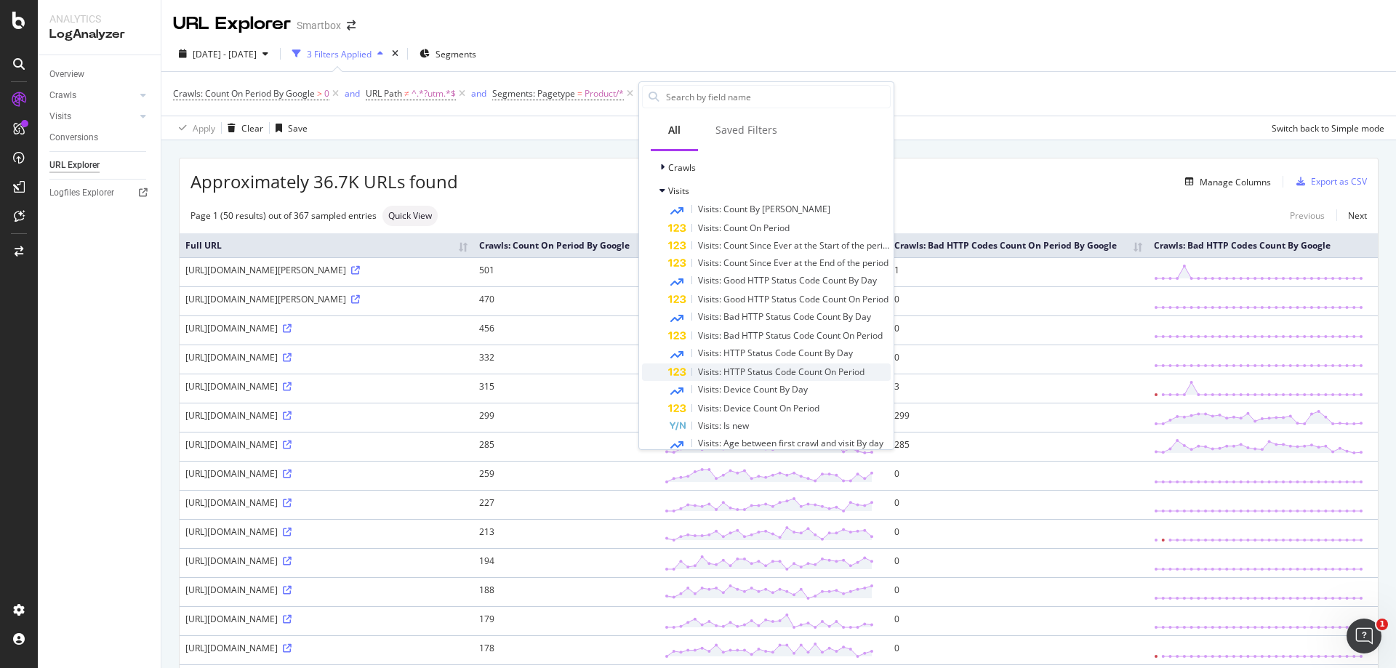
click at [769, 371] on span "Visits: HTTP Status Code Count On Period" at bounding box center [781, 372] width 167 height 12
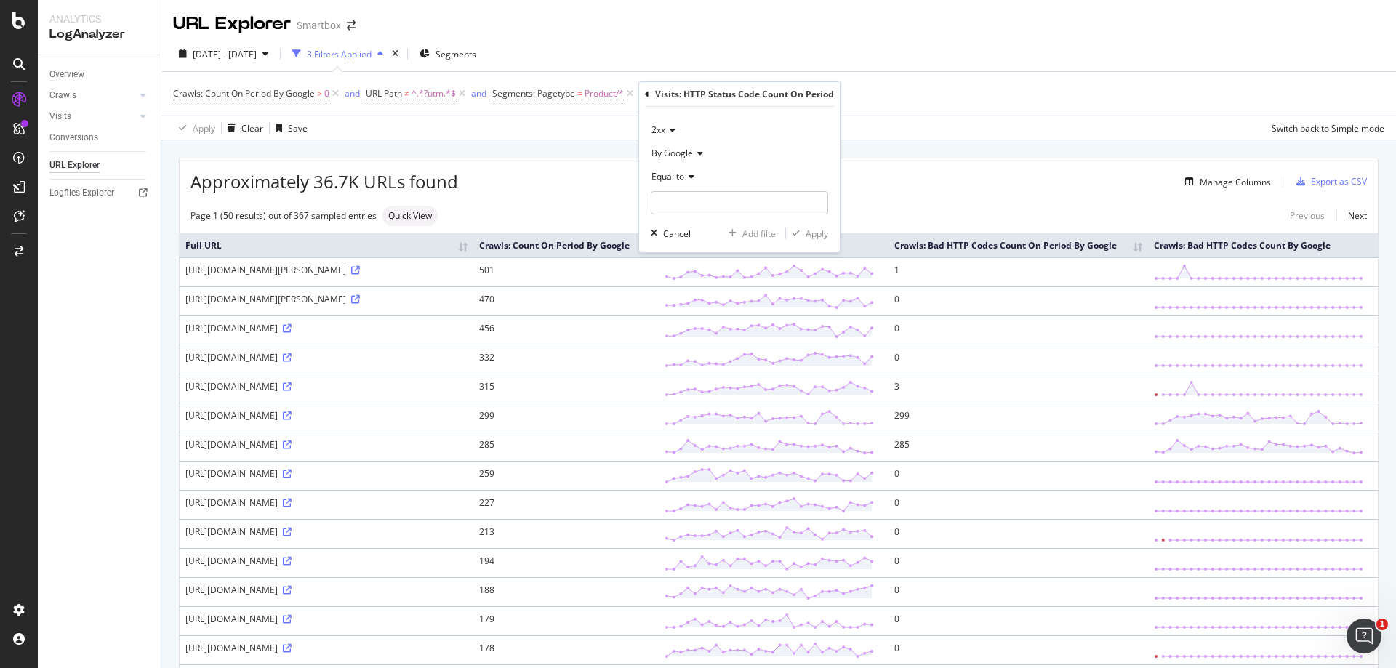
click at [673, 119] on div "2xx" at bounding box center [739, 130] width 177 height 23
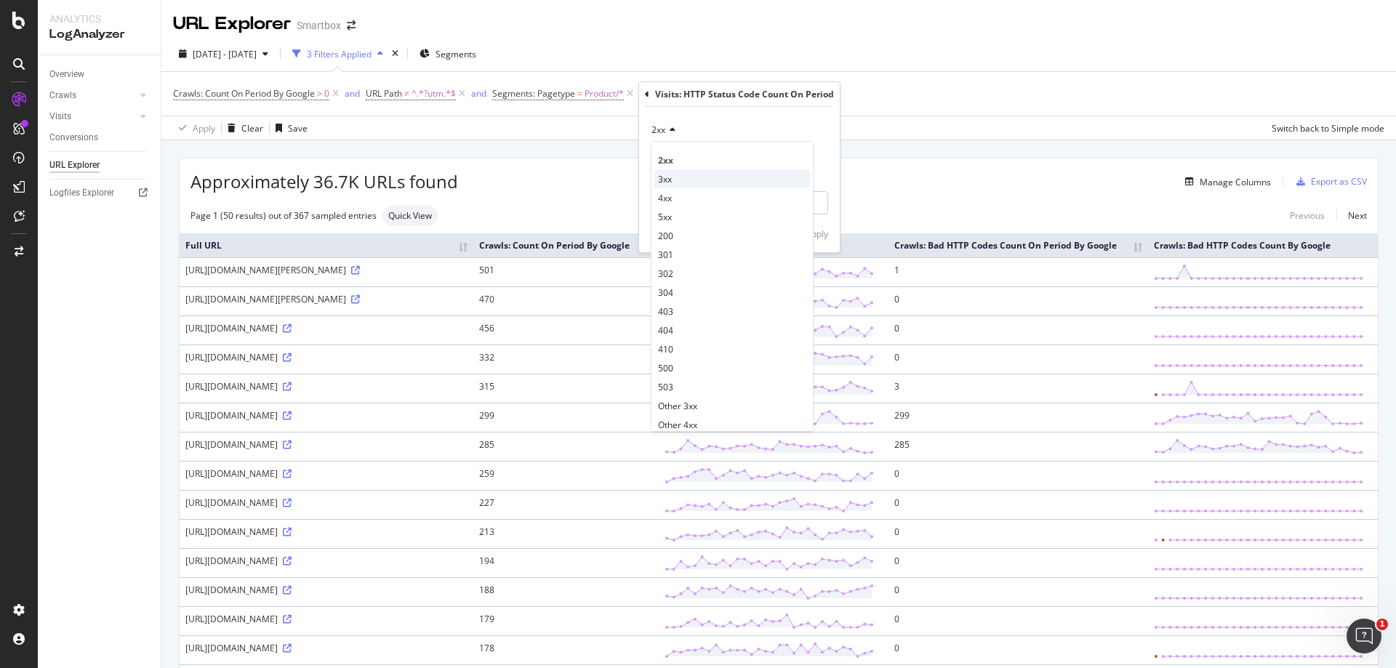
click at [686, 176] on div "3xx" at bounding box center [733, 178] width 156 height 19
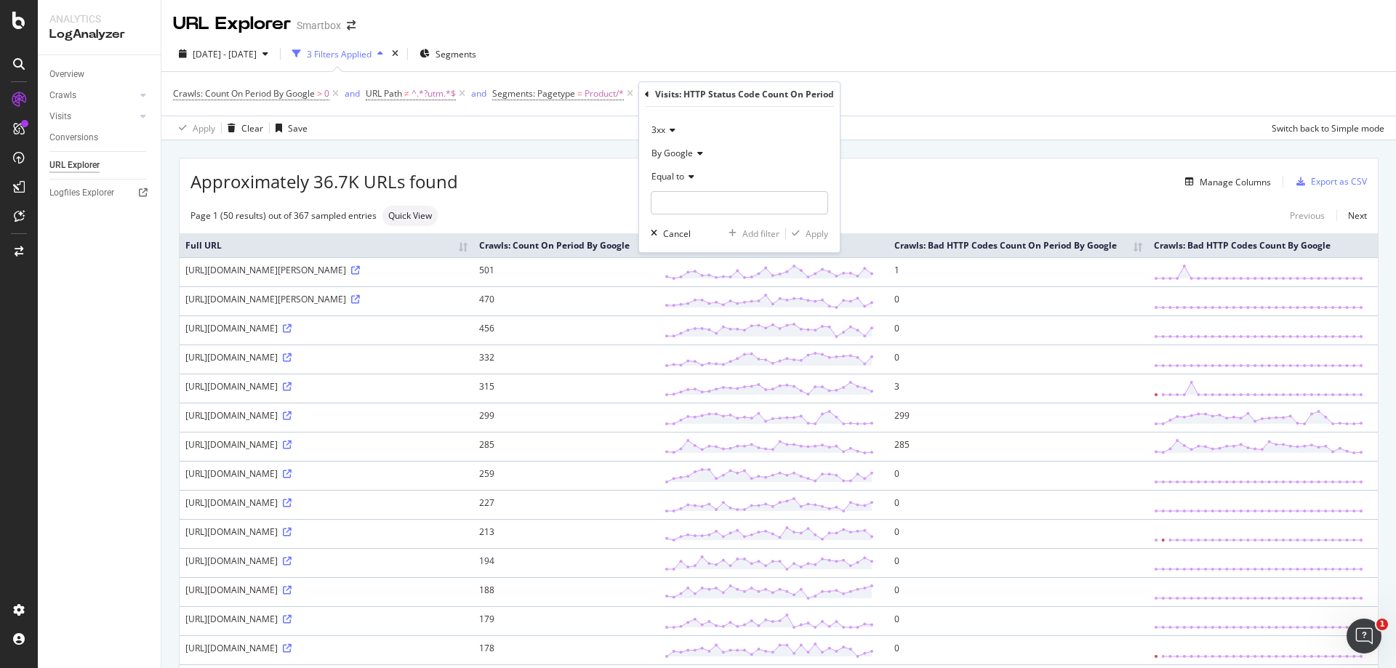
click at [688, 153] on span "By Google" at bounding box center [672, 153] width 41 height 12
click at [759, 154] on div "By Google" at bounding box center [739, 153] width 177 height 23
click at [703, 155] on div "By Google" at bounding box center [739, 153] width 177 height 23
click at [748, 151] on div "By Google" at bounding box center [739, 153] width 177 height 23
click at [679, 177] on span "Equal to" at bounding box center [668, 176] width 33 height 12
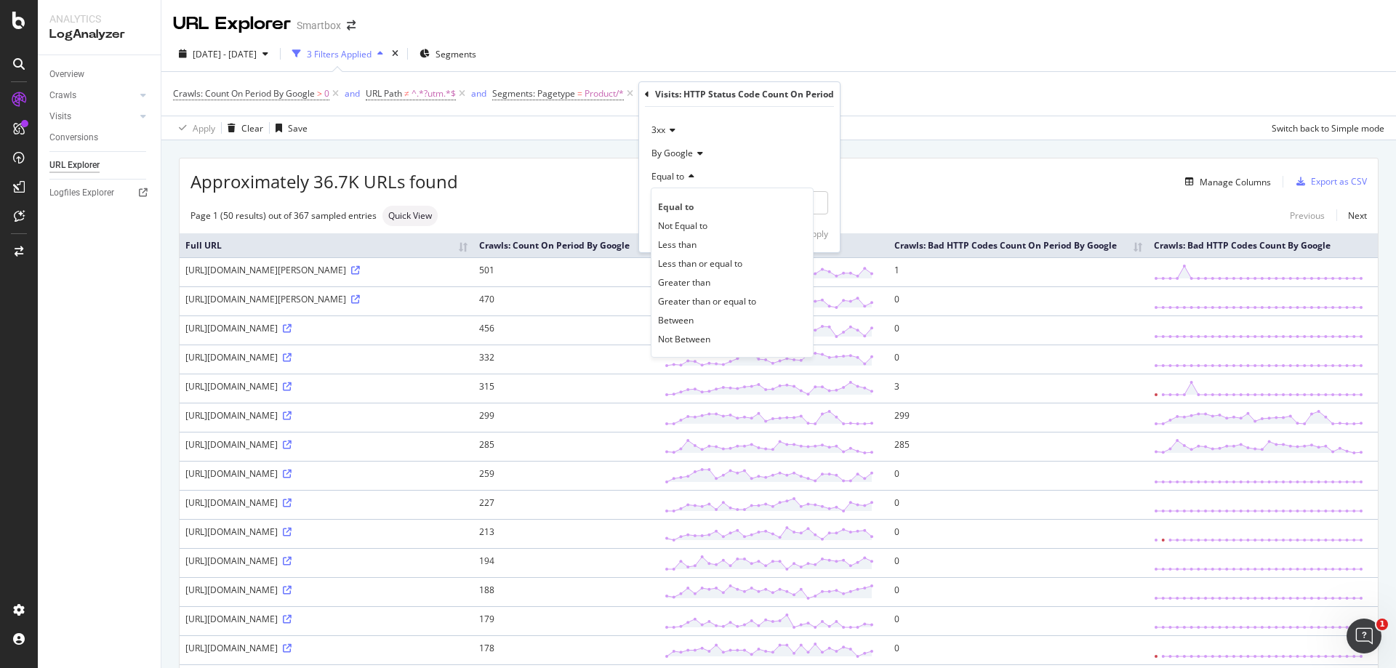
click at [751, 148] on div "By Google" at bounding box center [739, 153] width 177 height 23
click at [785, 141] on div "3xx" at bounding box center [739, 130] width 177 height 23
click at [819, 90] on div "Visits: HTTP Status Code Count On Period" at bounding box center [744, 94] width 179 height 12
click at [696, 160] on div "By Google" at bounding box center [739, 153] width 177 height 23
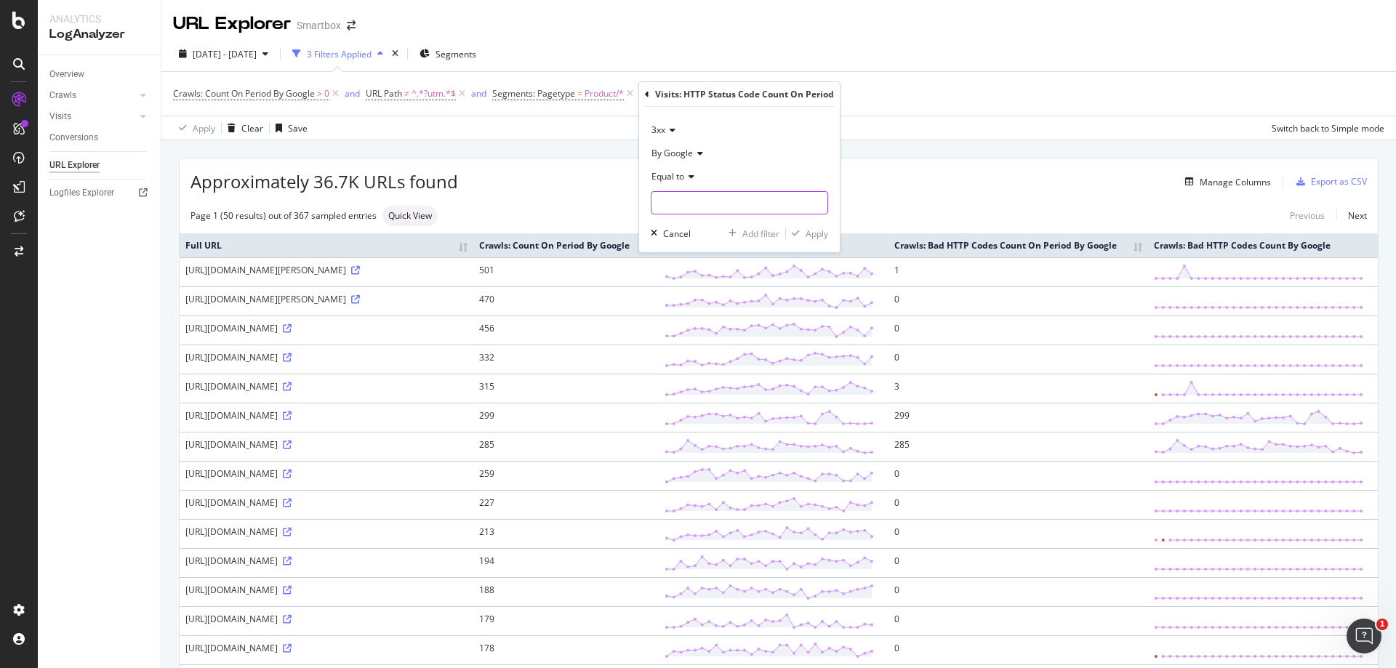
click at [675, 213] on input "number" at bounding box center [739, 202] width 177 height 23
click at [662, 133] on span "3xx" at bounding box center [659, 130] width 14 height 12
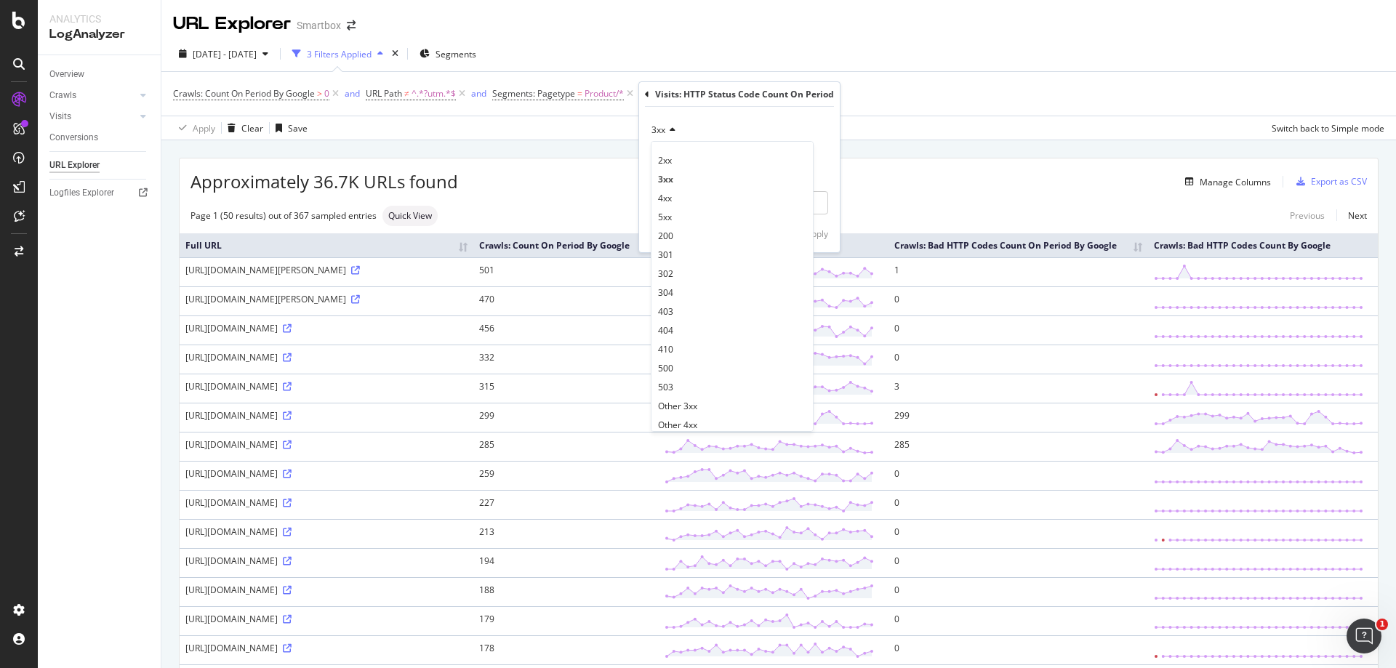
click at [779, 120] on div "3xx" at bounding box center [739, 130] width 177 height 23
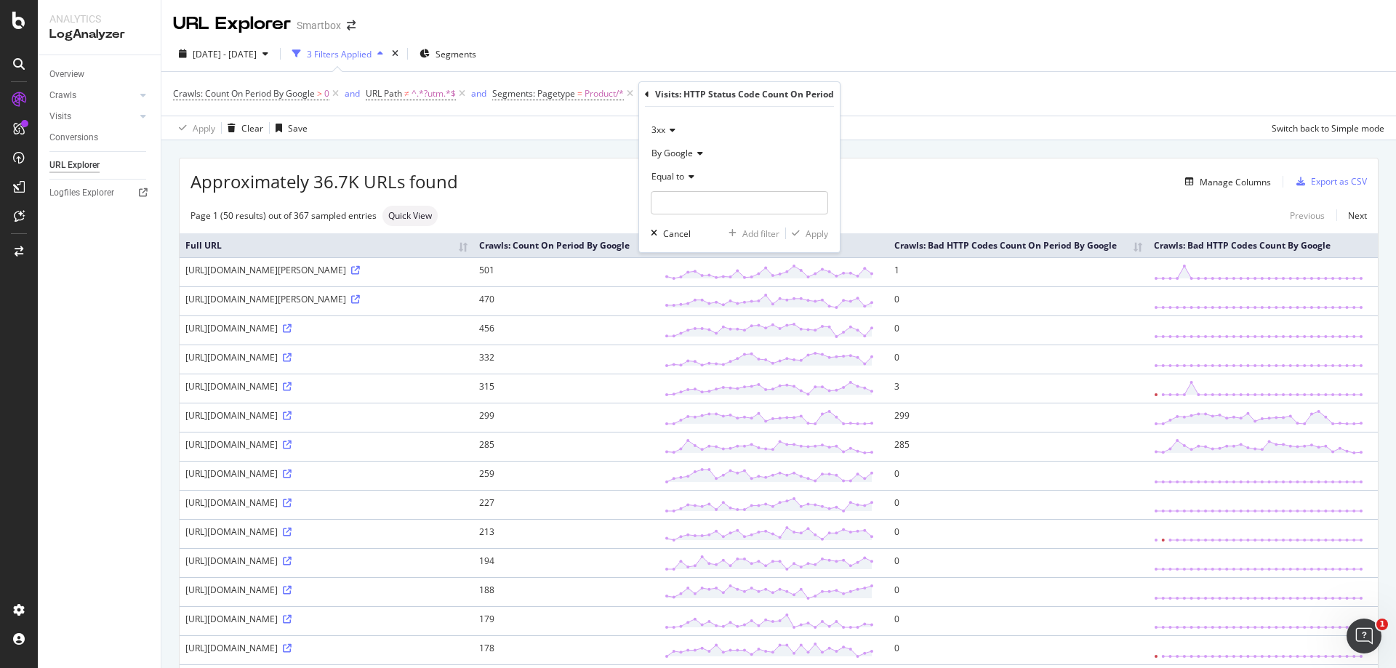
click at [687, 180] on icon at bounding box center [689, 176] width 10 height 9
click at [701, 281] on span "Greater than" at bounding box center [684, 282] width 52 height 12
click at [723, 219] on div "3xx By Google Greater than Cancel Add filter Apply" at bounding box center [739, 179] width 201 height 145
click at [737, 198] on input "number" at bounding box center [739, 202] width 177 height 23
type input "0"
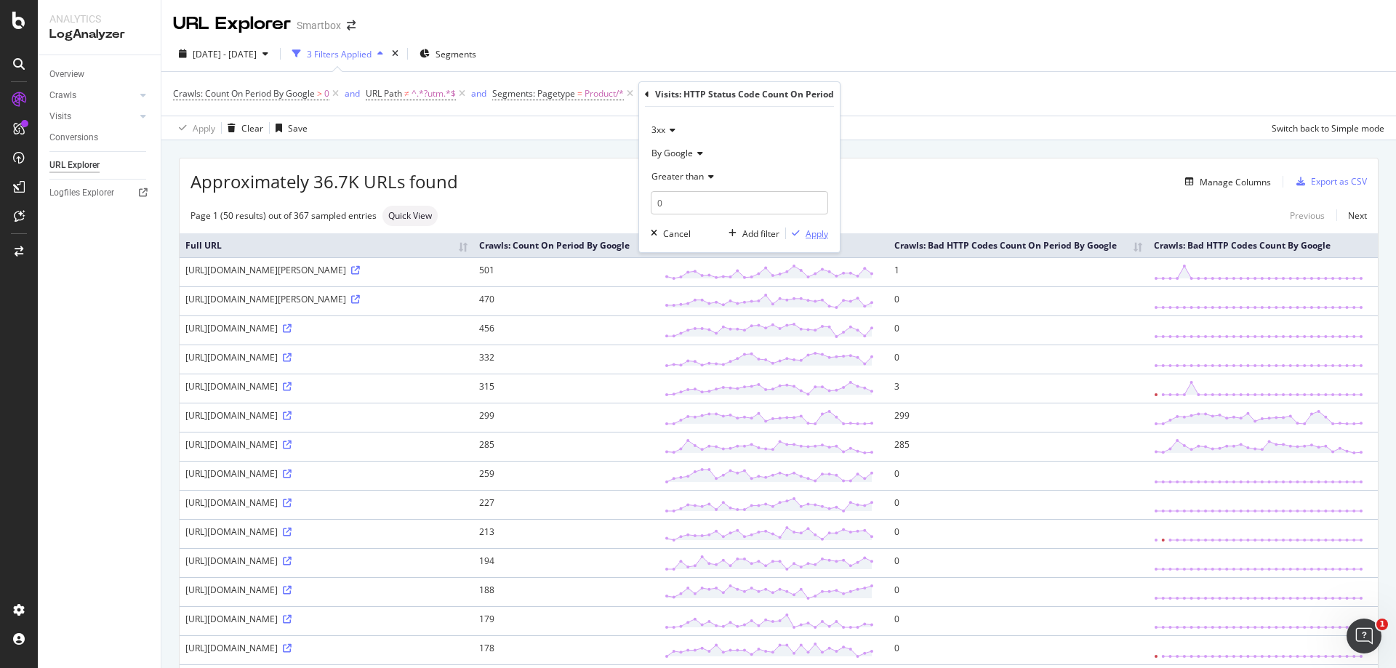
click at [809, 236] on div "Apply" at bounding box center [817, 234] width 23 height 12
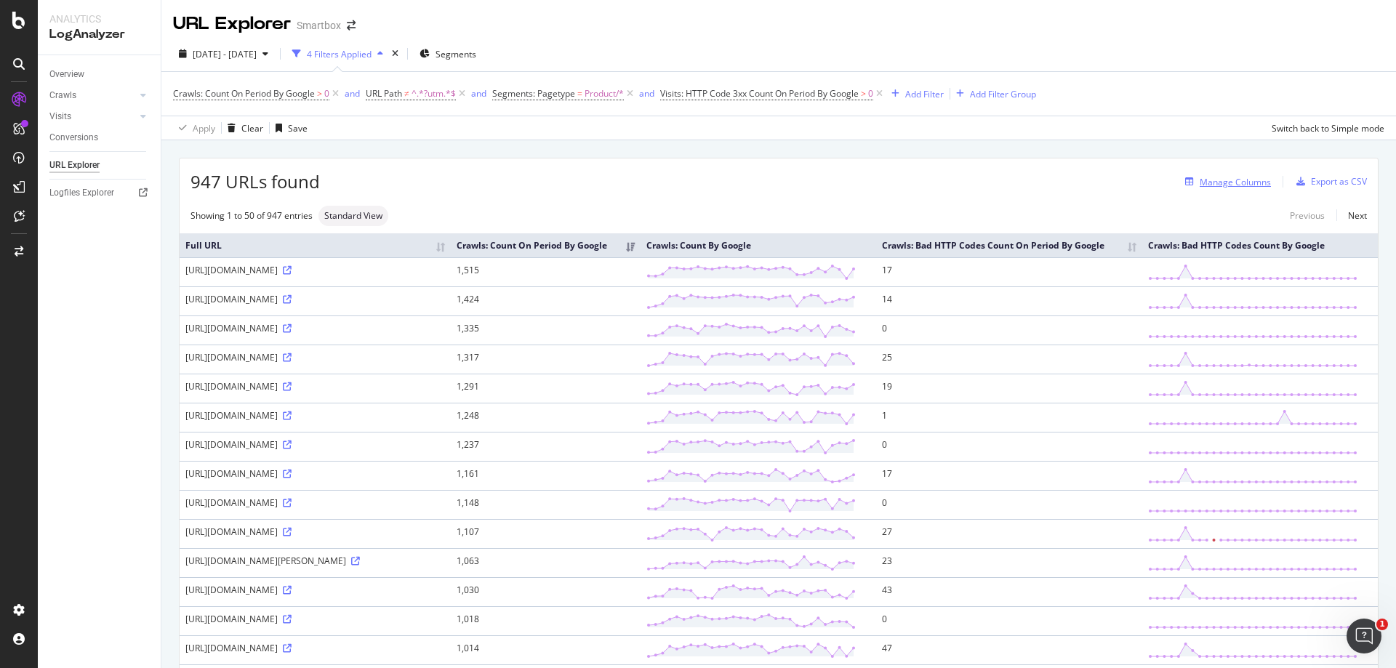
click at [1200, 187] on div "Manage Columns" at bounding box center [1235, 182] width 71 height 12
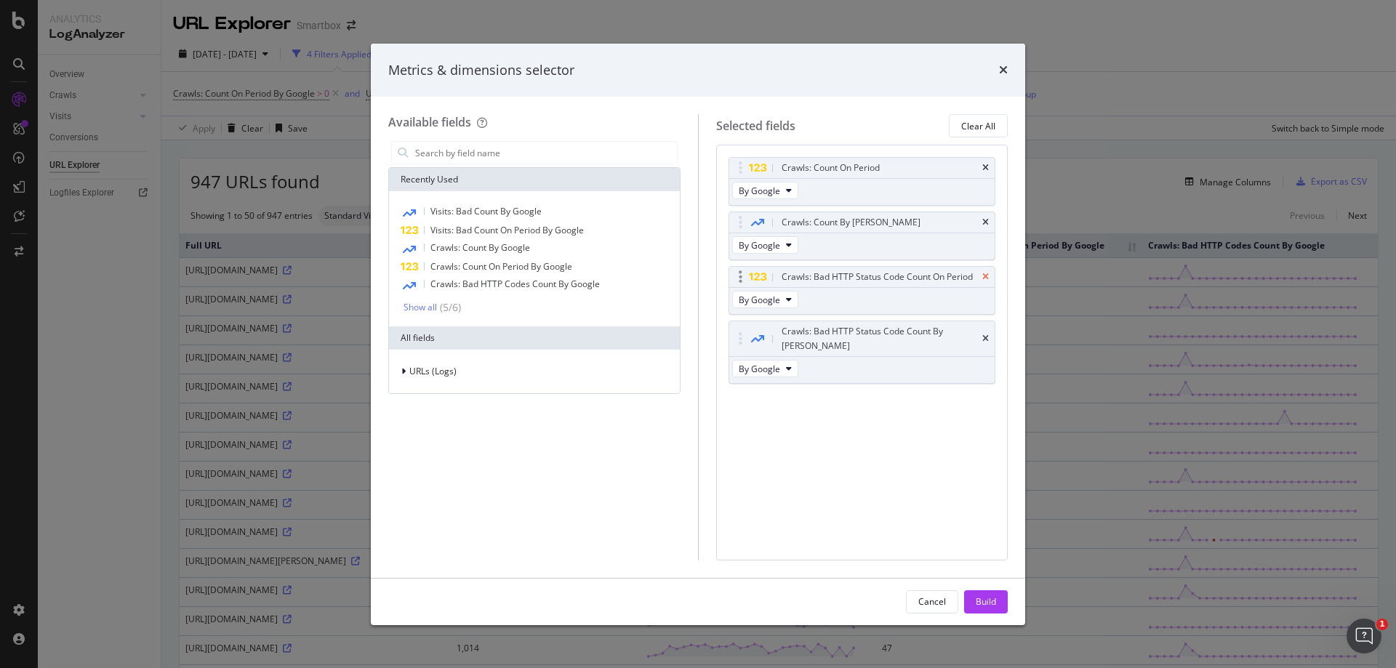
click at [988, 277] on icon "times" at bounding box center [986, 277] width 7 height 9
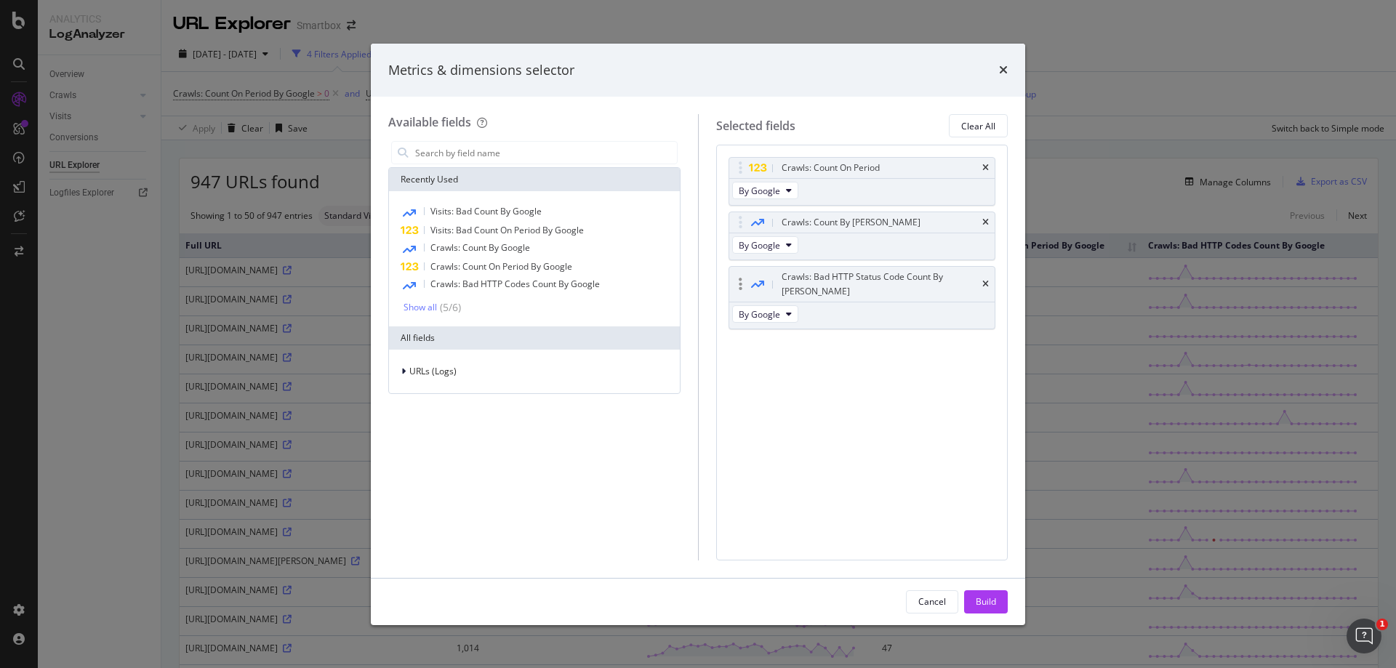
click at [993, 276] on div "Crawls: Bad HTTP Status Code Count By Day" at bounding box center [863, 284] width 266 height 35
click at [988, 280] on icon "times" at bounding box center [986, 284] width 7 height 9
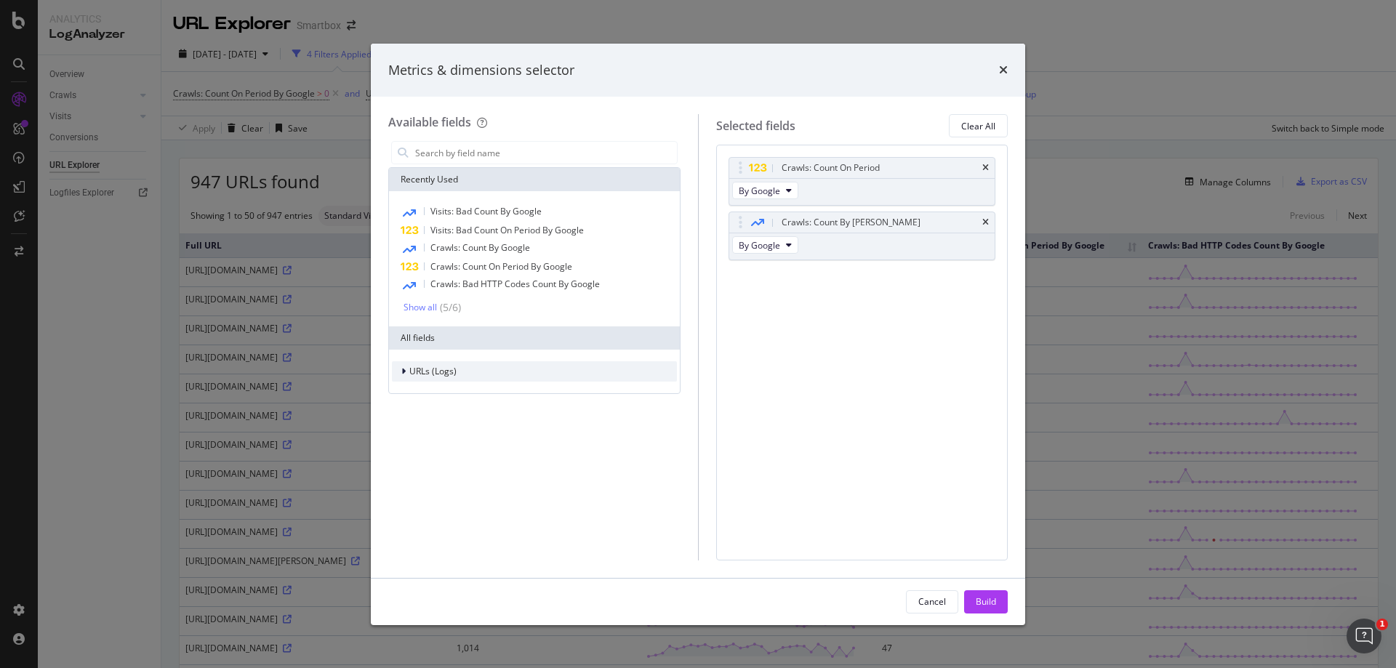
click at [417, 372] on span "URLs (Logs)" at bounding box center [432, 371] width 47 height 12
click at [432, 439] on span "Crawls" at bounding box center [432, 438] width 28 height 12
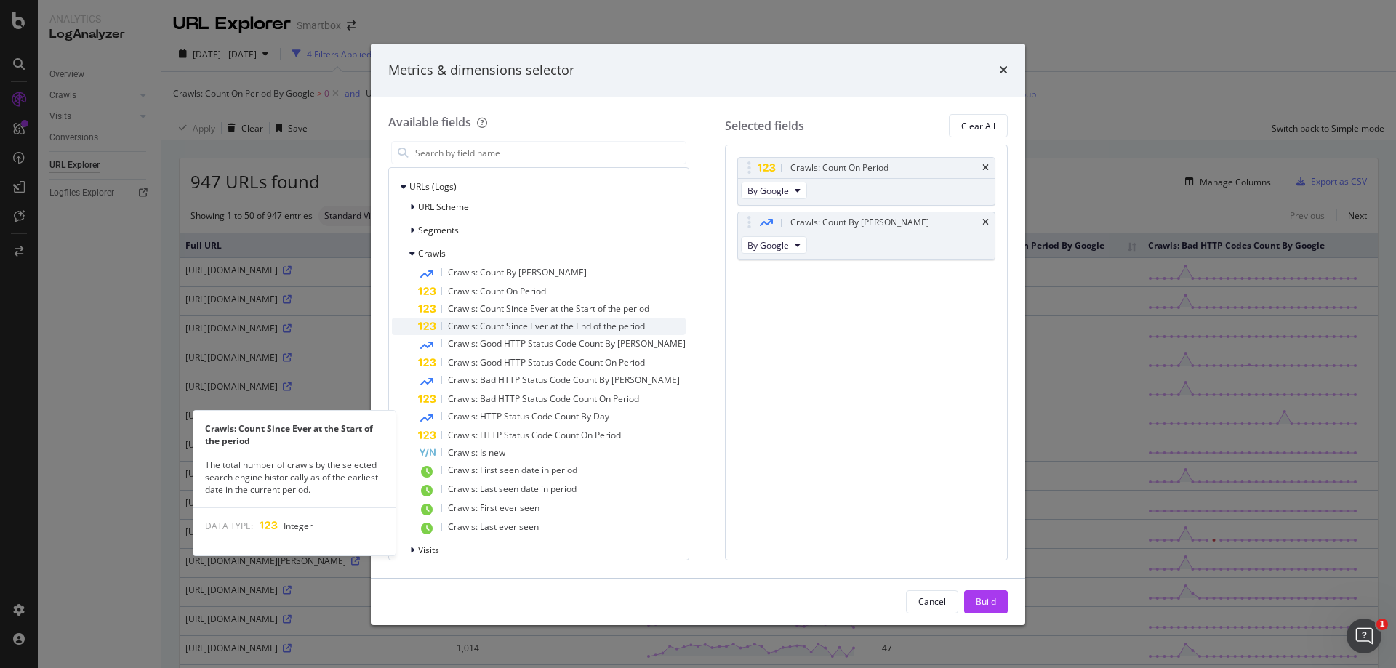
scroll to position [197, 0]
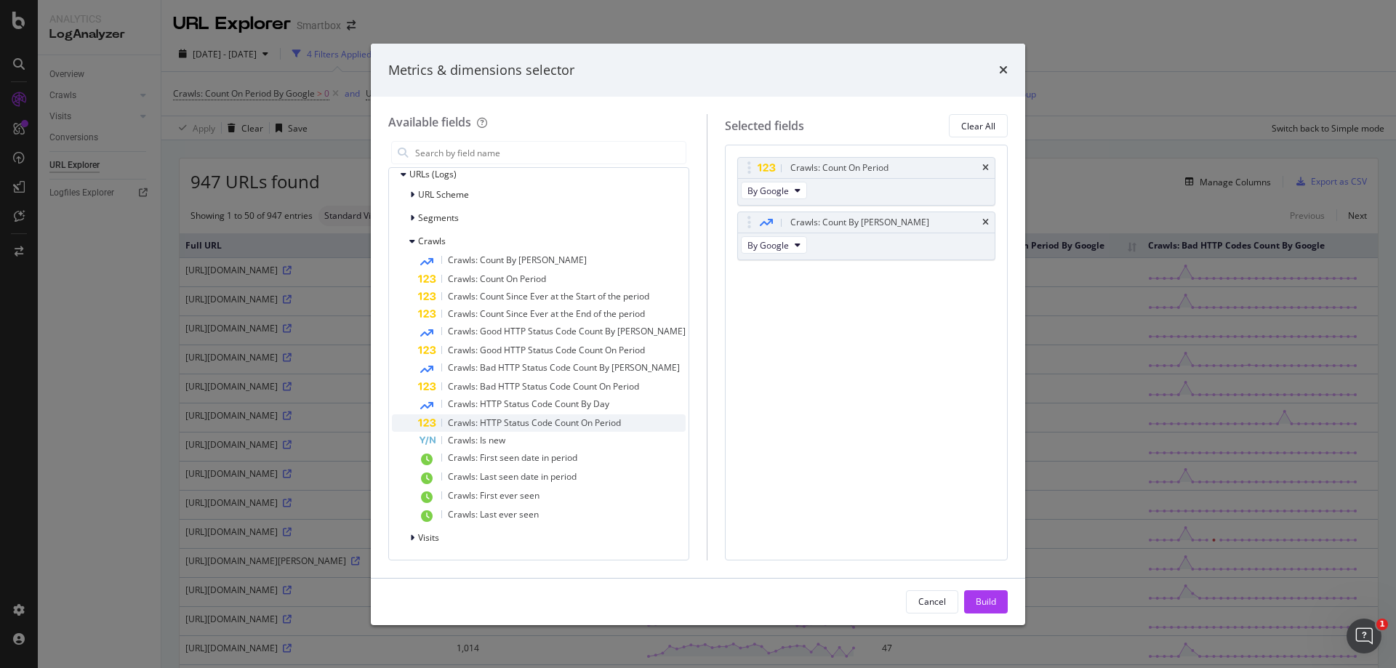
click at [487, 423] on span "Crawls: HTTP Status Code Count On Period" at bounding box center [534, 423] width 173 height 12
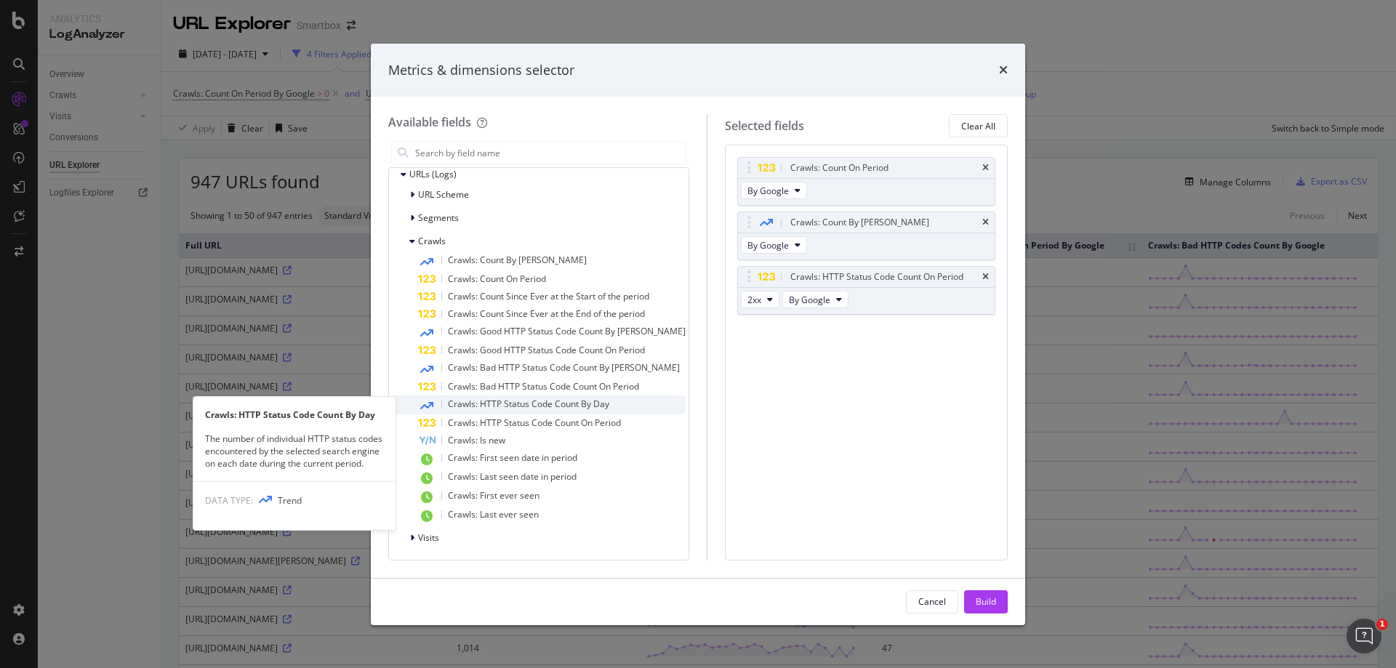
click at [491, 408] on span "Crawls: HTTP Status Code Count By Day" at bounding box center [528, 404] width 161 height 12
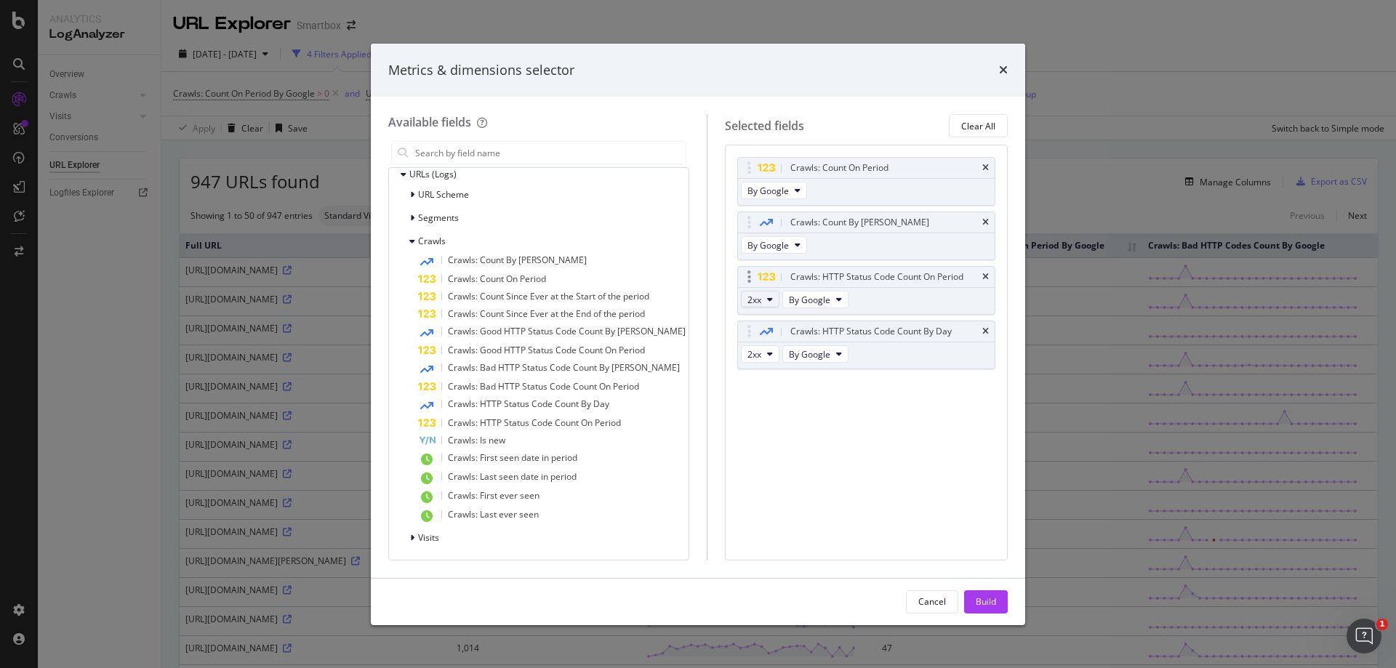
click at [753, 295] on button "2xx" at bounding box center [760, 299] width 39 height 17
click at [761, 353] on span "3xx" at bounding box center [764, 352] width 39 height 13
click at [748, 353] on span "2xx" at bounding box center [755, 354] width 14 height 12
click at [754, 407] on span "3xx" at bounding box center [764, 407] width 39 height 13
click at [979, 605] on div "Build" at bounding box center [986, 602] width 20 height 12
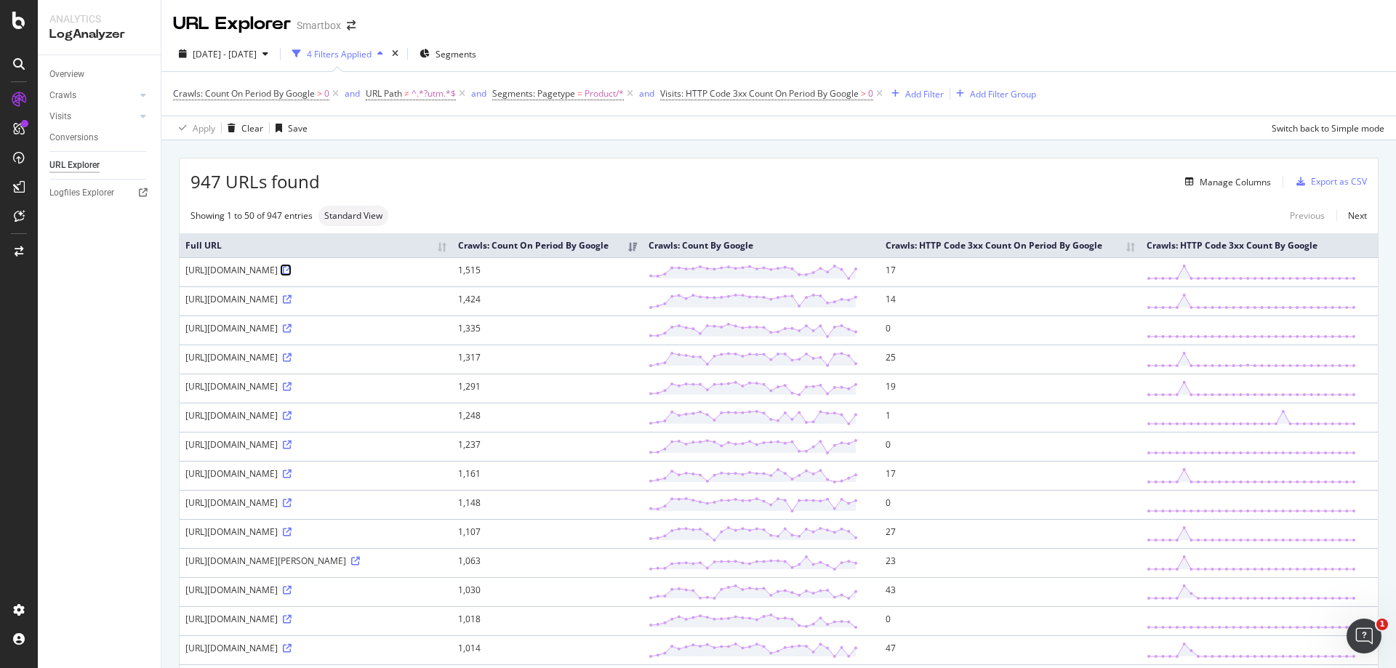
click at [292, 275] on icon at bounding box center [287, 270] width 9 height 9
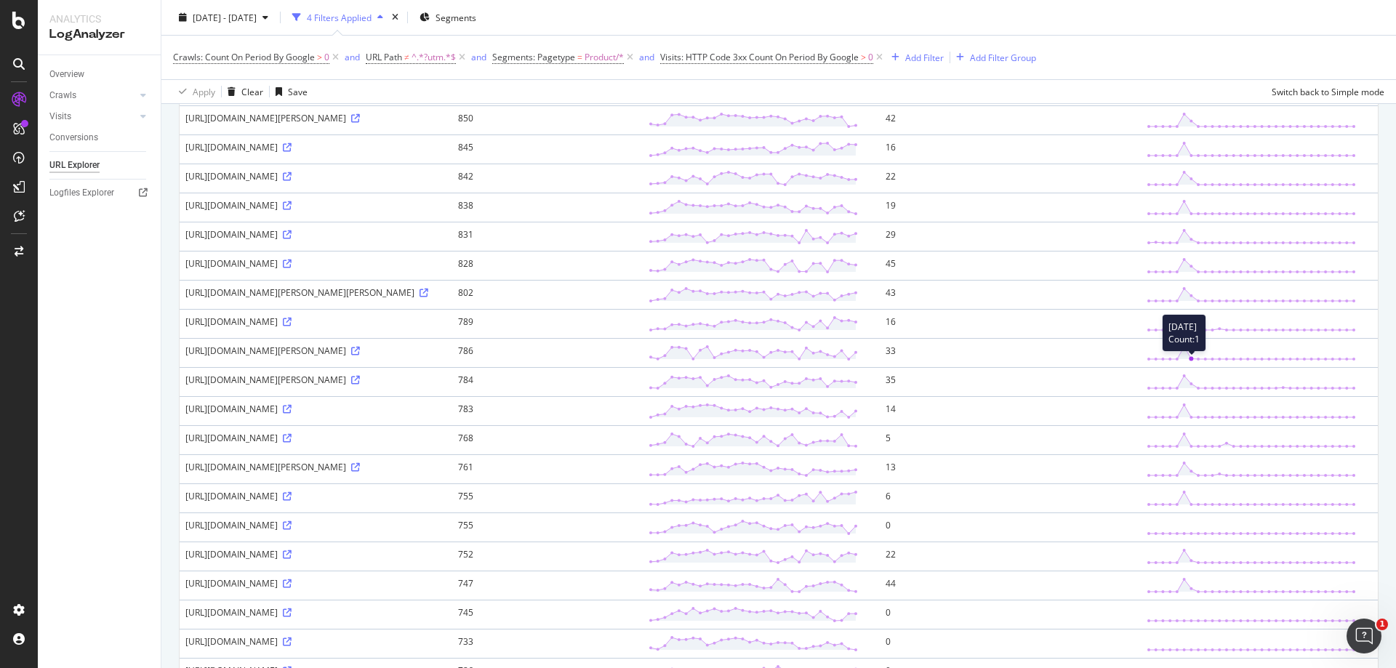
scroll to position [946, 0]
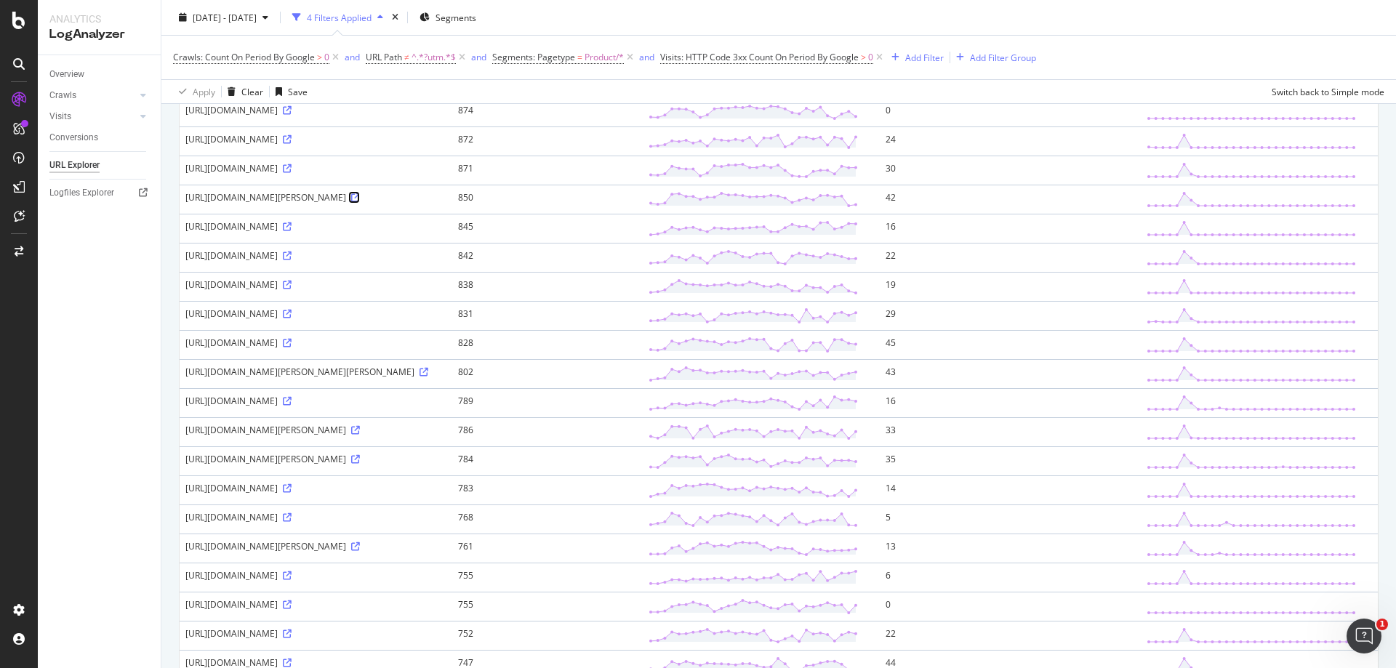
click at [360, 202] on icon at bounding box center [355, 197] width 9 height 9
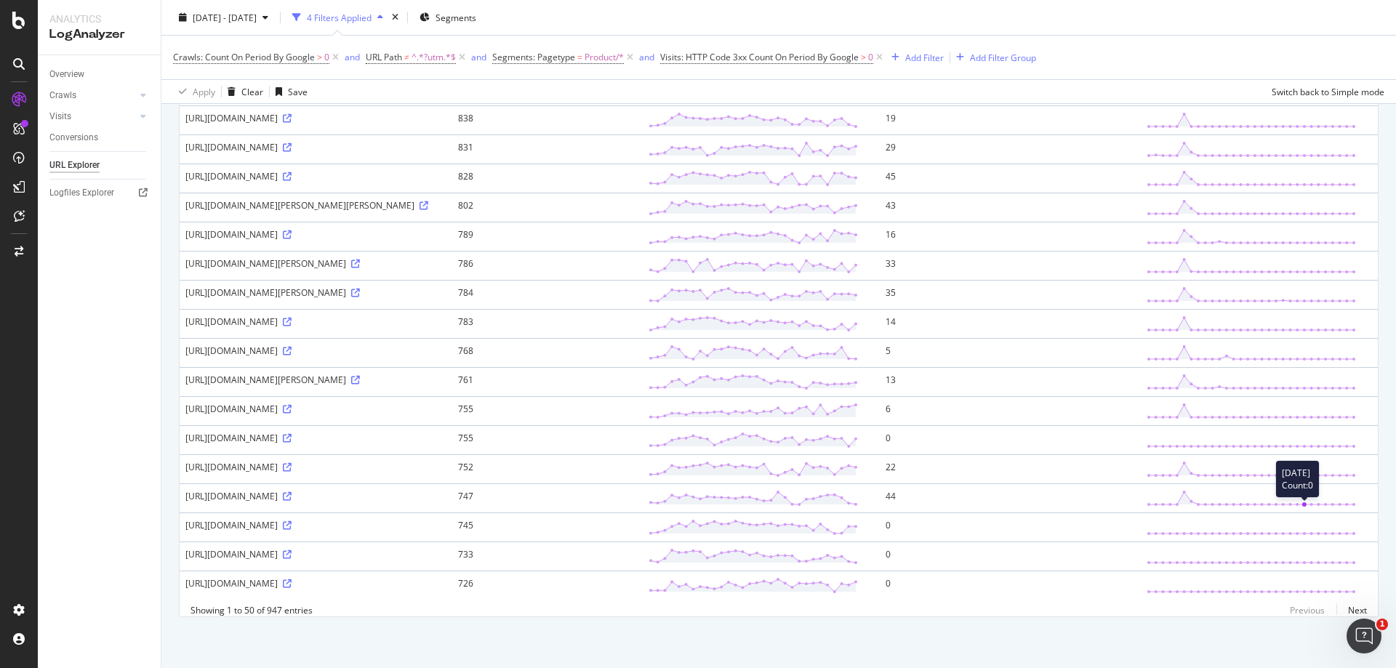
scroll to position [1291, 0]
click at [1350, 613] on link "Next" at bounding box center [1352, 610] width 31 height 21
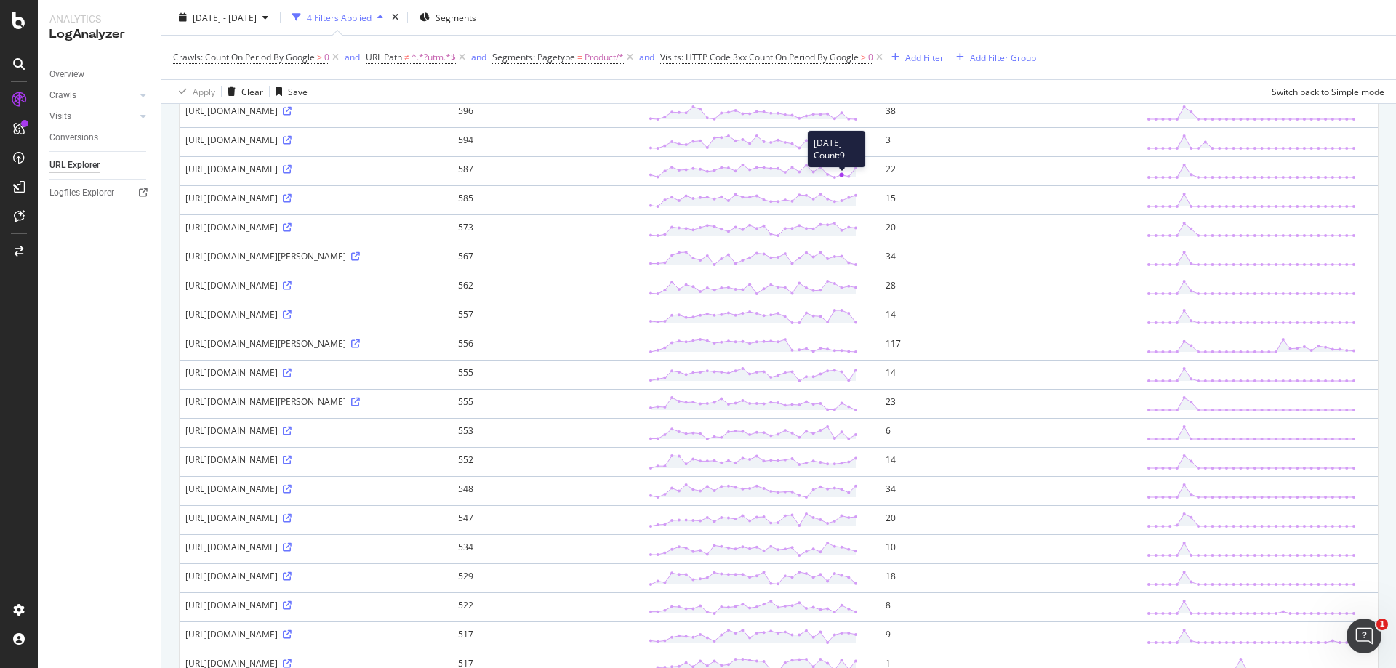
scroll to position [655, 0]
click at [360, 348] on icon at bounding box center [355, 343] width 9 height 9
click at [283, 289] on icon at bounding box center [287, 285] width 9 height 9
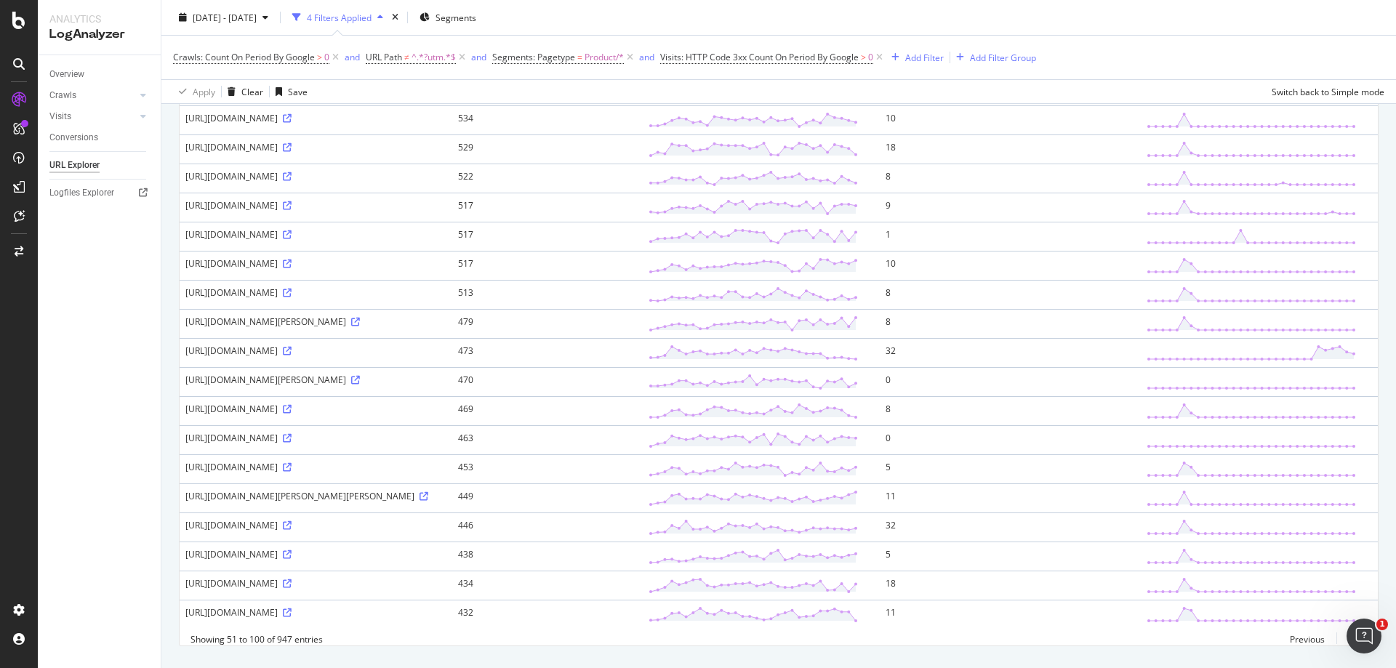
scroll to position [1091, 0]
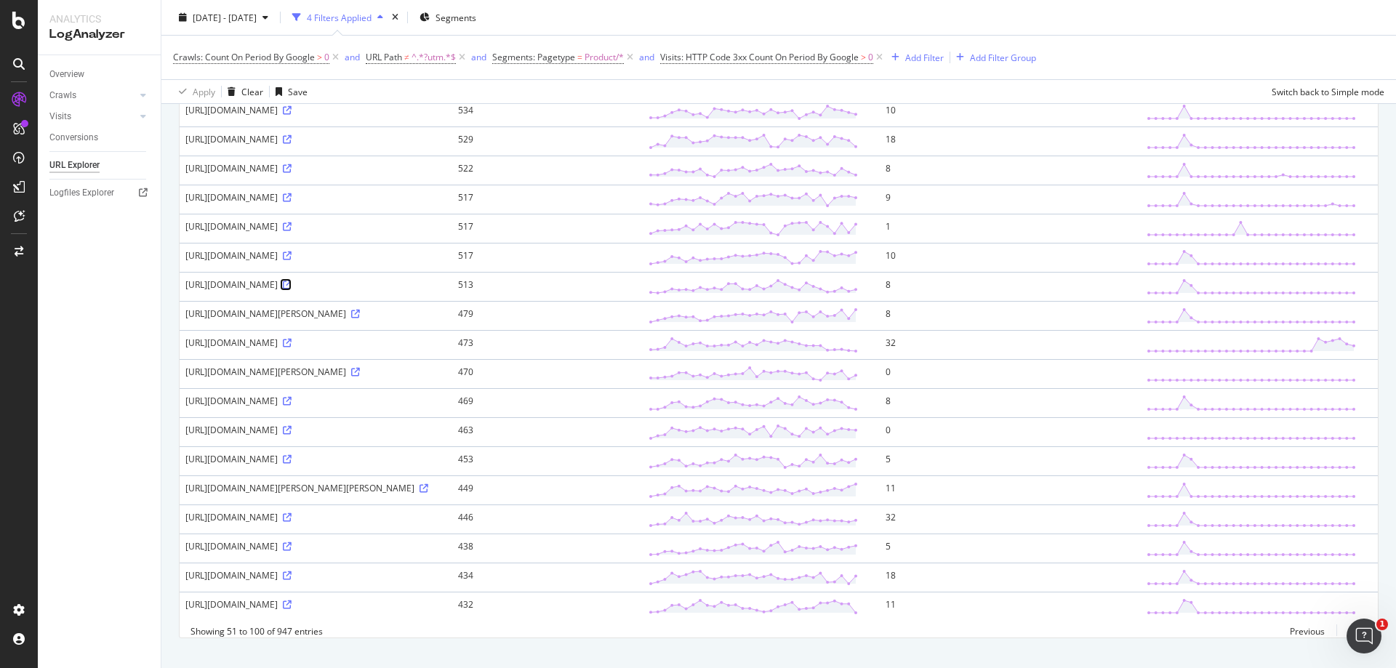
click at [292, 289] on icon at bounding box center [287, 285] width 9 height 9
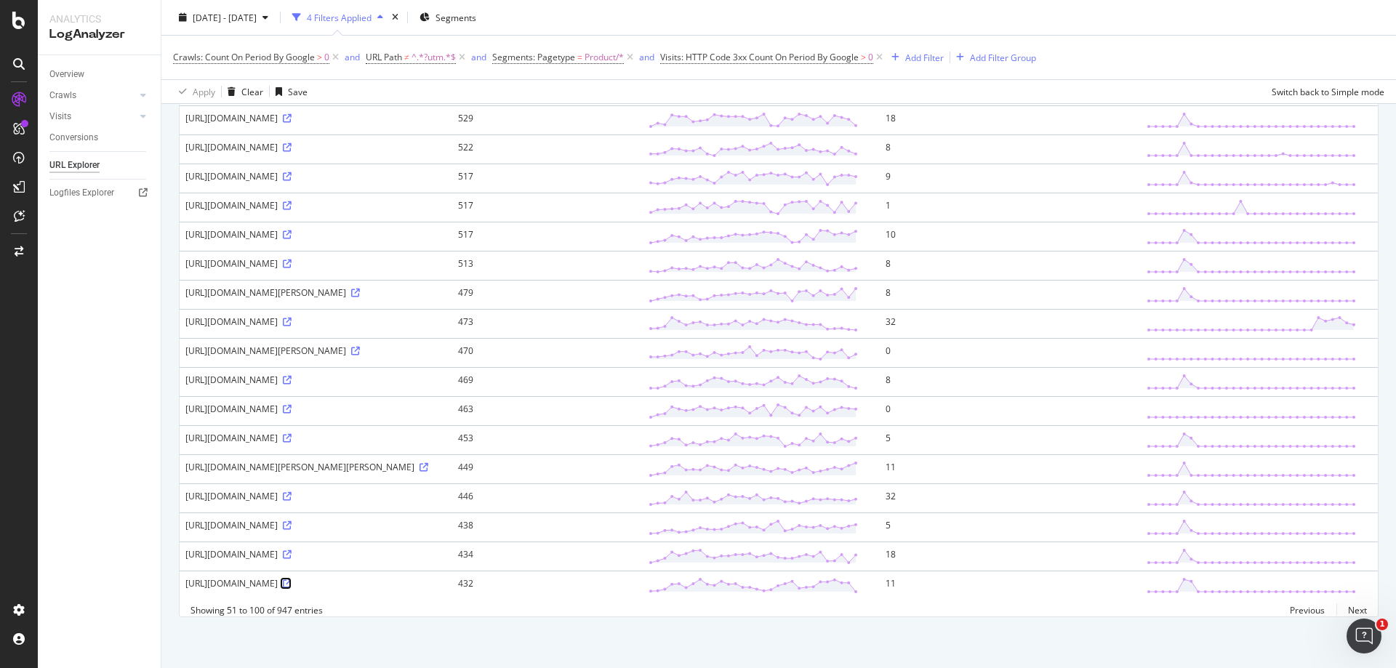
click at [292, 580] on icon at bounding box center [287, 584] width 9 height 9
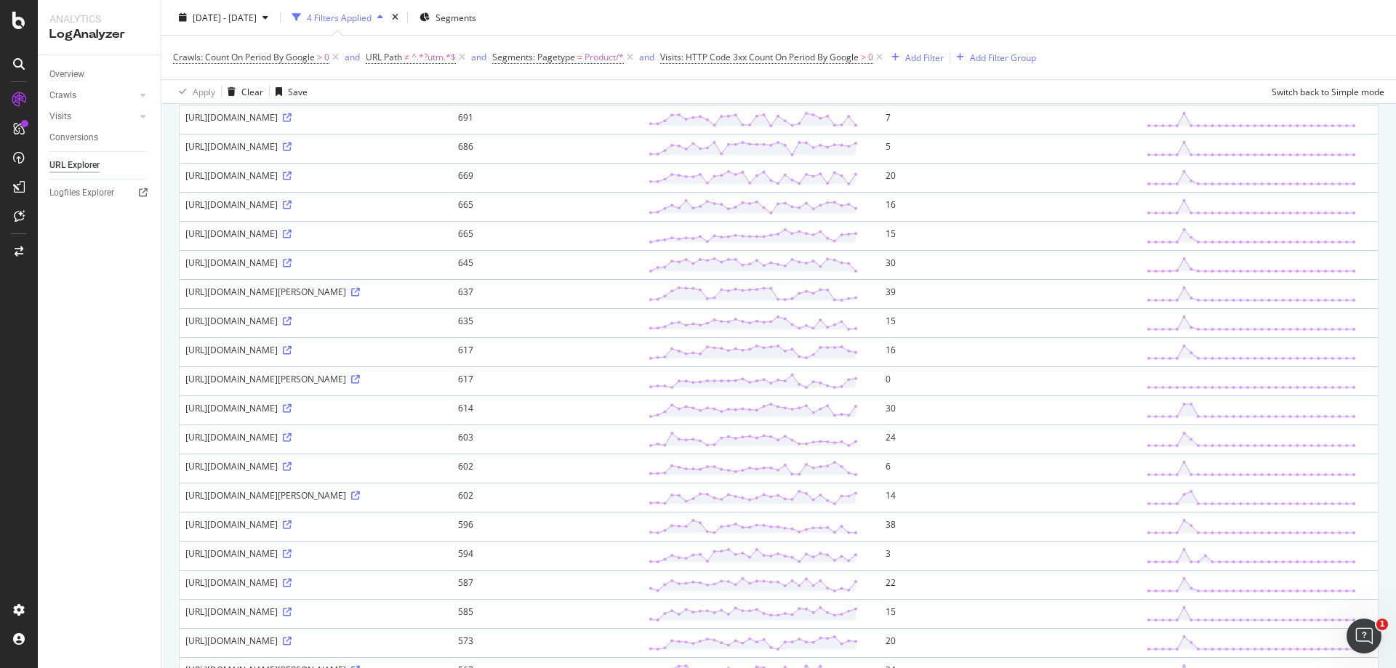
scroll to position [0, 0]
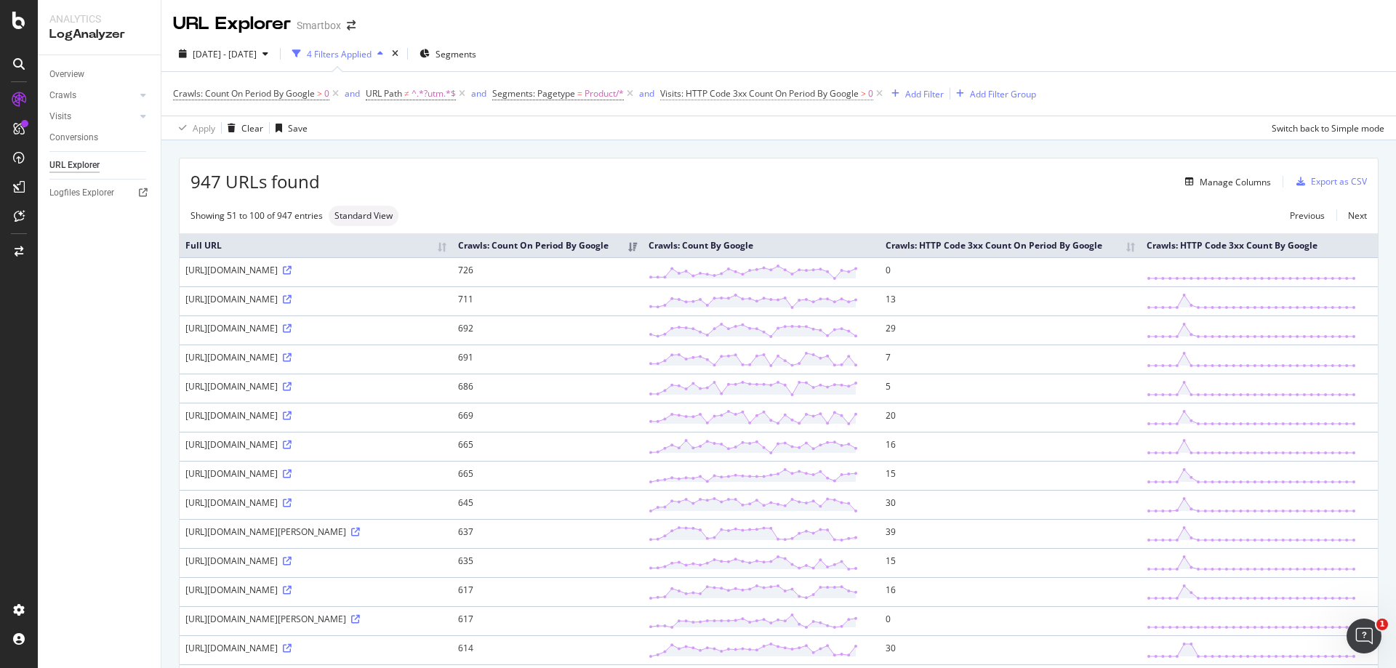
click at [864, 95] on span "Visits: HTTP Code 3xx Count On Period By Google > 0" at bounding box center [766, 93] width 213 height 13
click at [746, 199] on input "0" at bounding box center [764, 200] width 177 height 23
type input "1"
click at [840, 233] on div "Apply" at bounding box center [842, 231] width 23 height 12
click at [1211, 183] on div "Manage Columns" at bounding box center [1235, 182] width 71 height 12
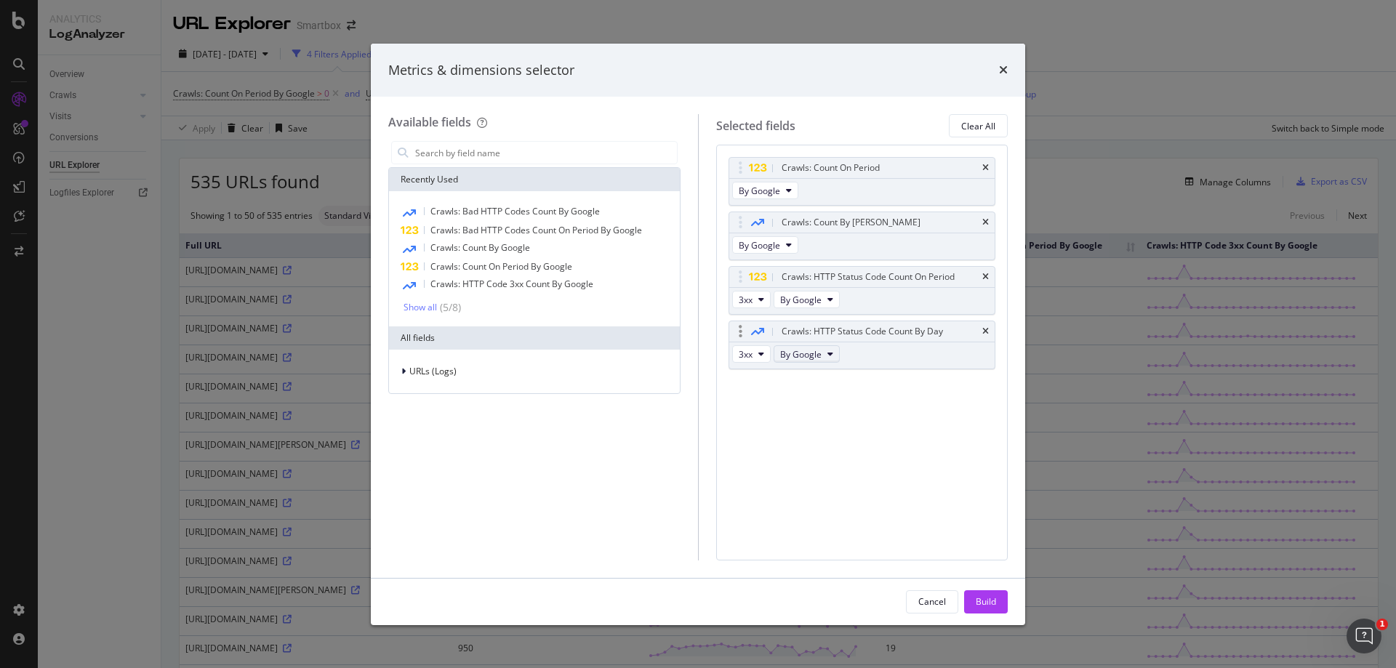
click at [824, 356] on button "By Google" at bounding box center [807, 353] width 66 height 17
click at [824, 353] on button "By Google" at bounding box center [807, 353] width 66 height 17
click at [984, 281] on icon "times" at bounding box center [986, 277] width 7 height 9
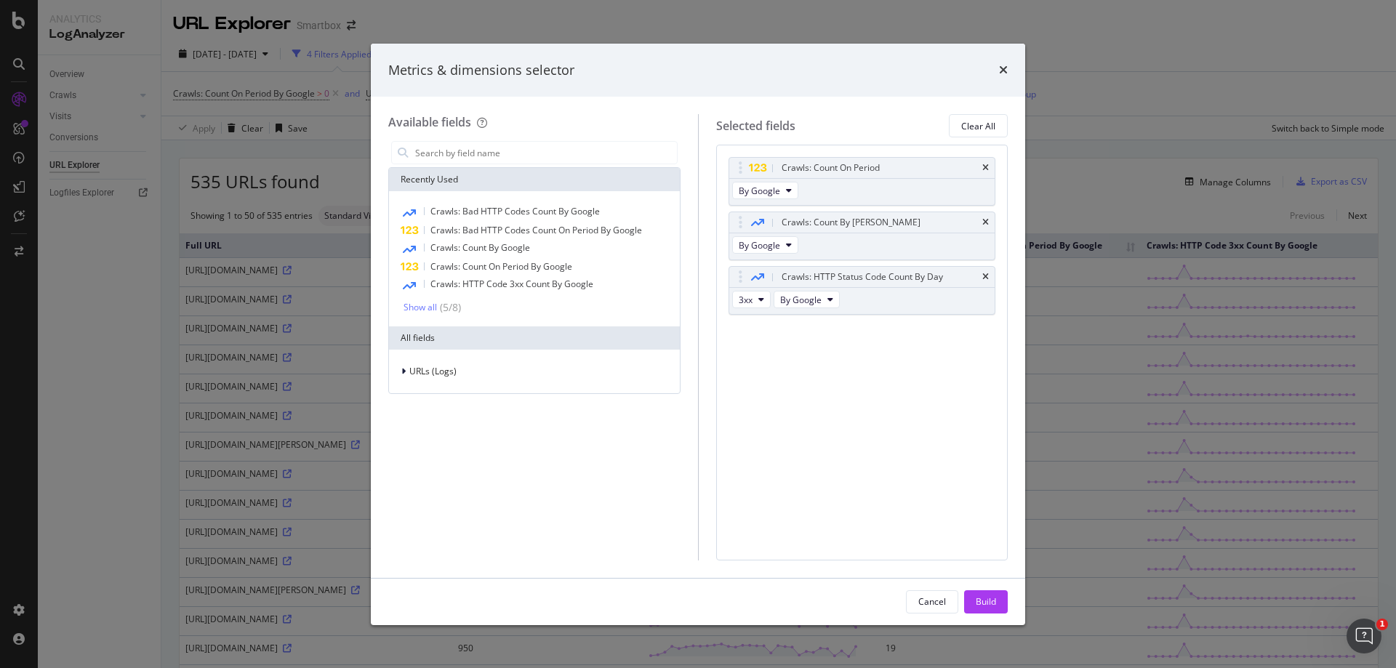
click at [984, 281] on icon "times" at bounding box center [986, 277] width 7 height 9
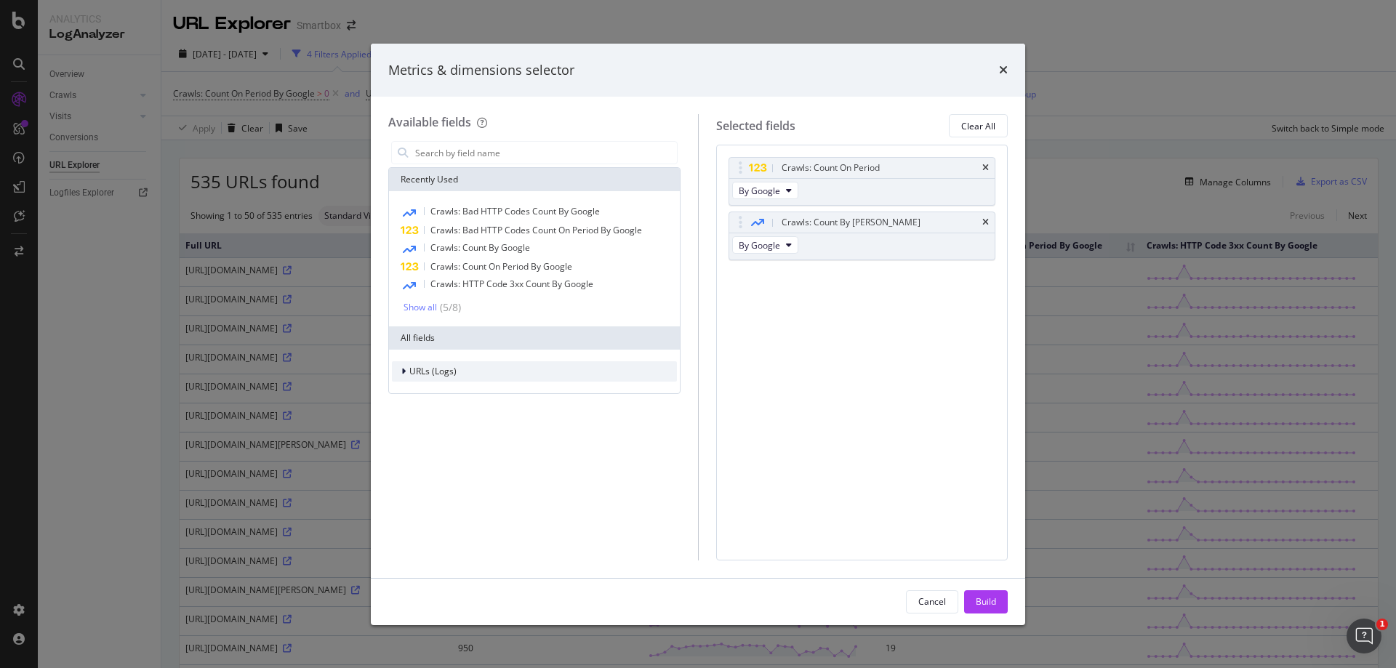
click at [412, 363] on div "URLs (Logs)" at bounding box center [534, 371] width 285 height 20
click at [439, 461] on div "Visits" at bounding box center [534, 462] width 285 height 20
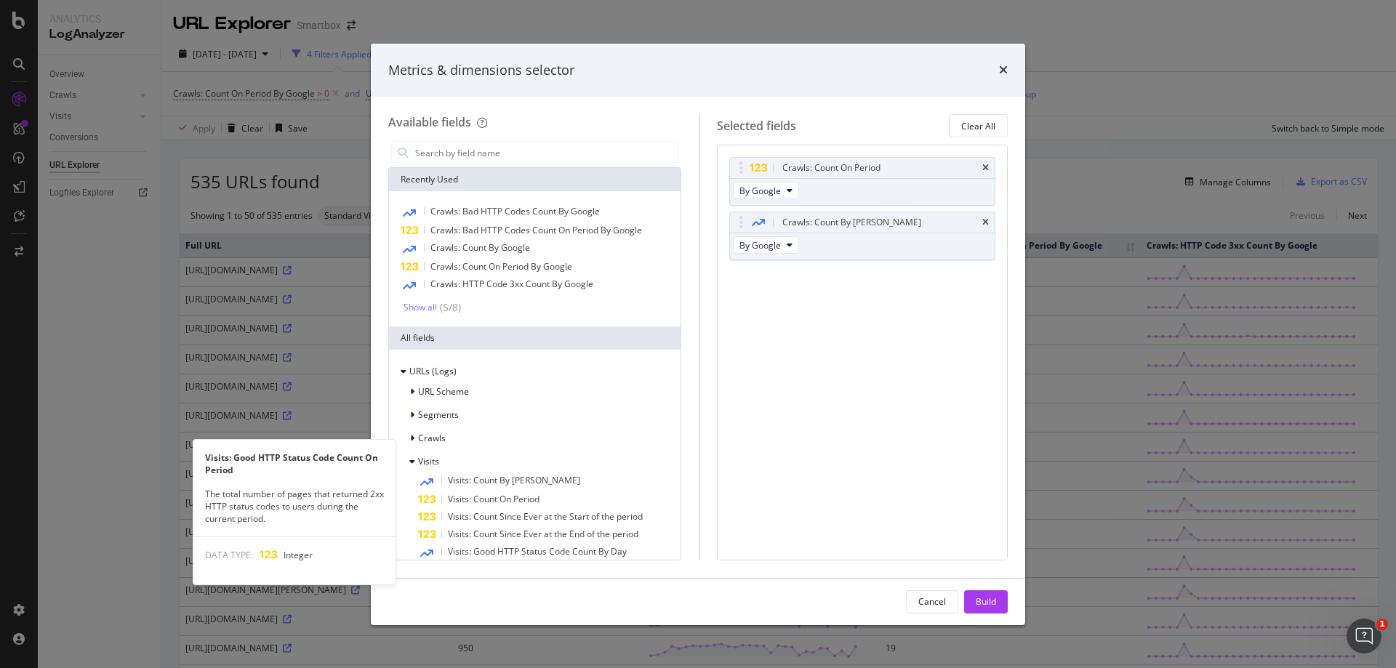
scroll to position [306, 0]
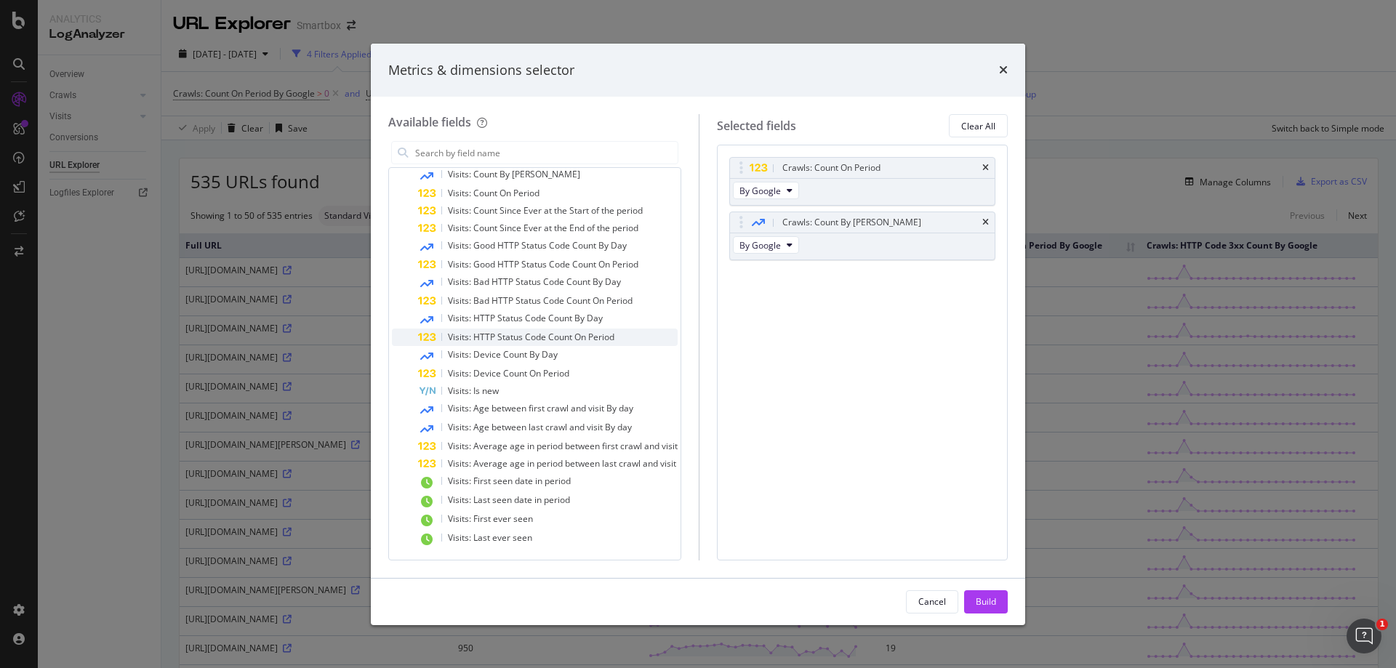
click at [536, 333] on span "Visits: HTTP Status Code Count On Period" at bounding box center [531, 337] width 167 height 12
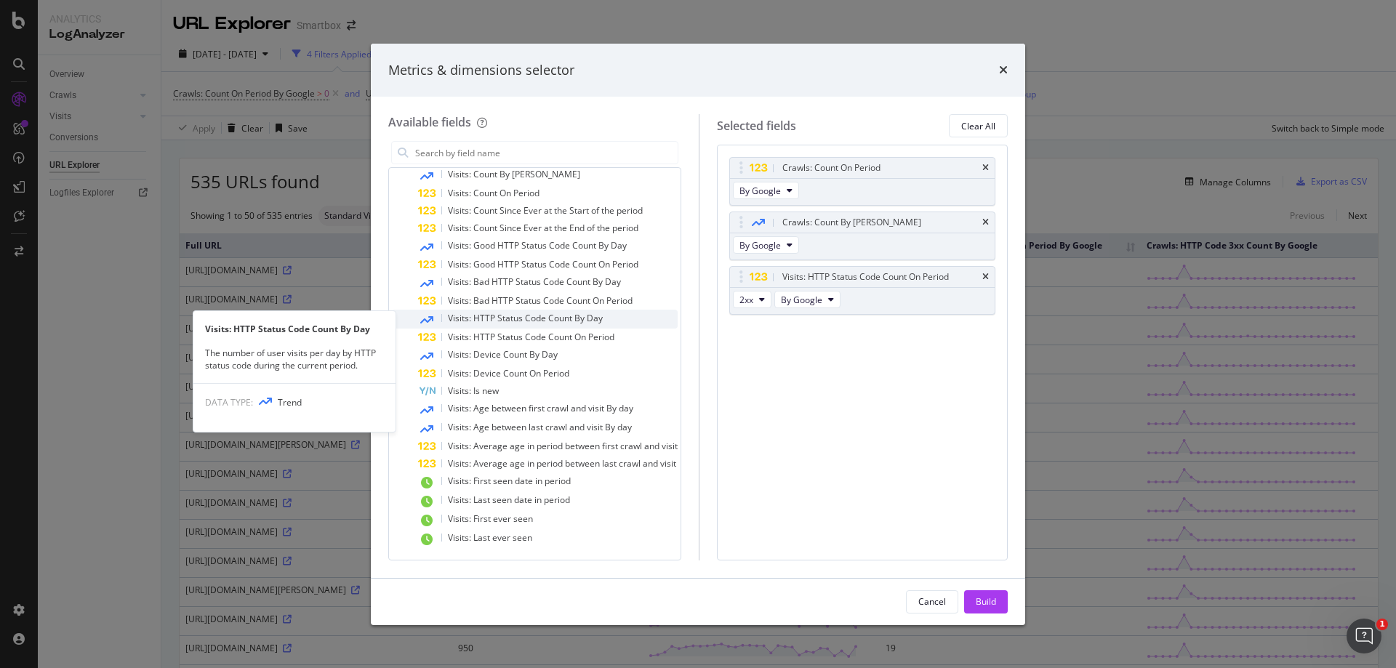
click at [540, 319] on span "Visits: HTTP Status Code Count By Day" at bounding box center [525, 318] width 155 height 12
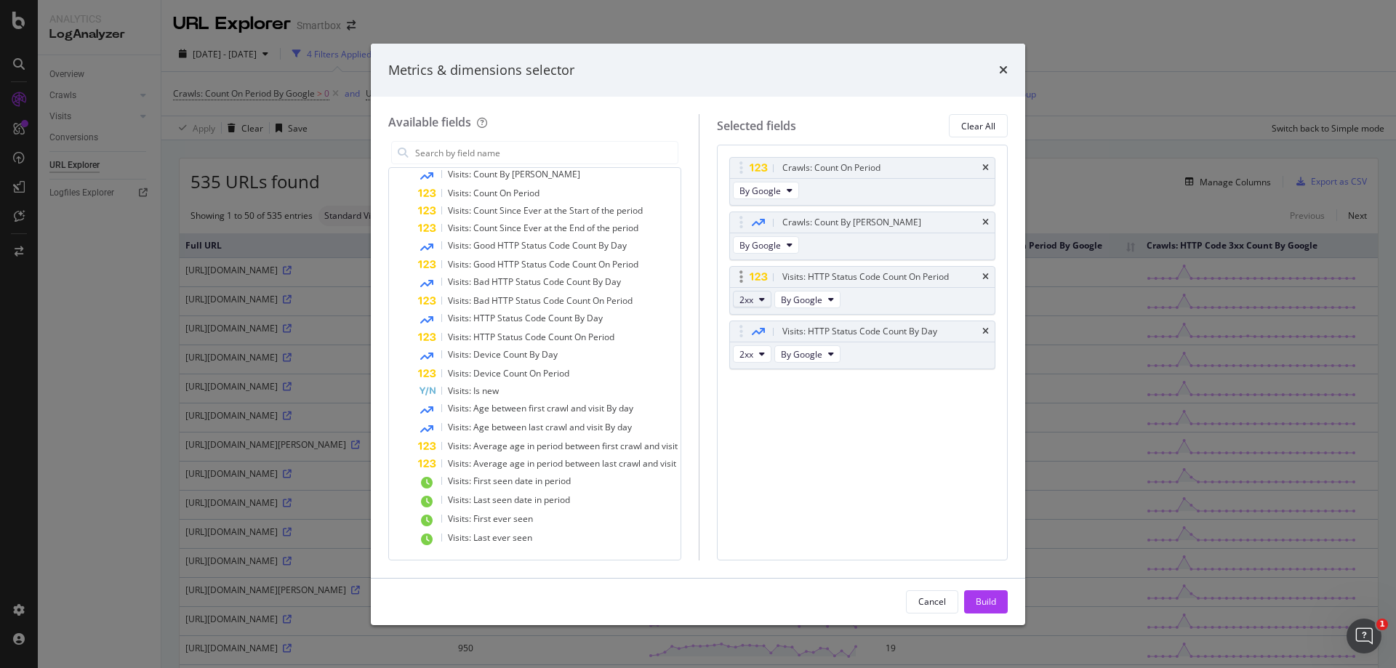
click at [765, 304] on button "2xx" at bounding box center [752, 299] width 39 height 17
click at [767, 355] on span "3xx" at bounding box center [775, 352] width 39 height 13
click at [754, 354] on span "2xx" at bounding box center [747, 354] width 14 height 12
click at [768, 407] on span "3xx" at bounding box center [775, 407] width 39 height 13
drag, startPoint x: 998, startPoint y: 604, endPoint x: 999, endPoint y: 595, distance: 8.8
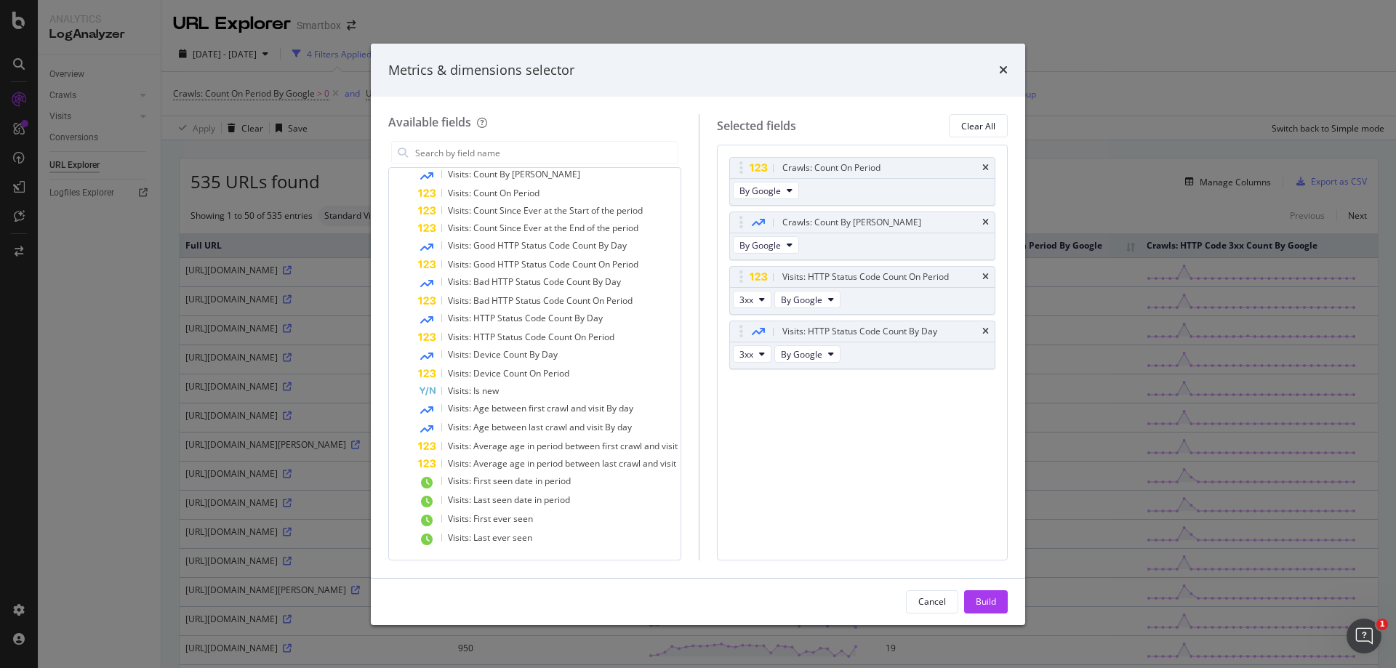
click at [1000, 603] on button "Build" at bounding box center [986, 602] width 44 height 23
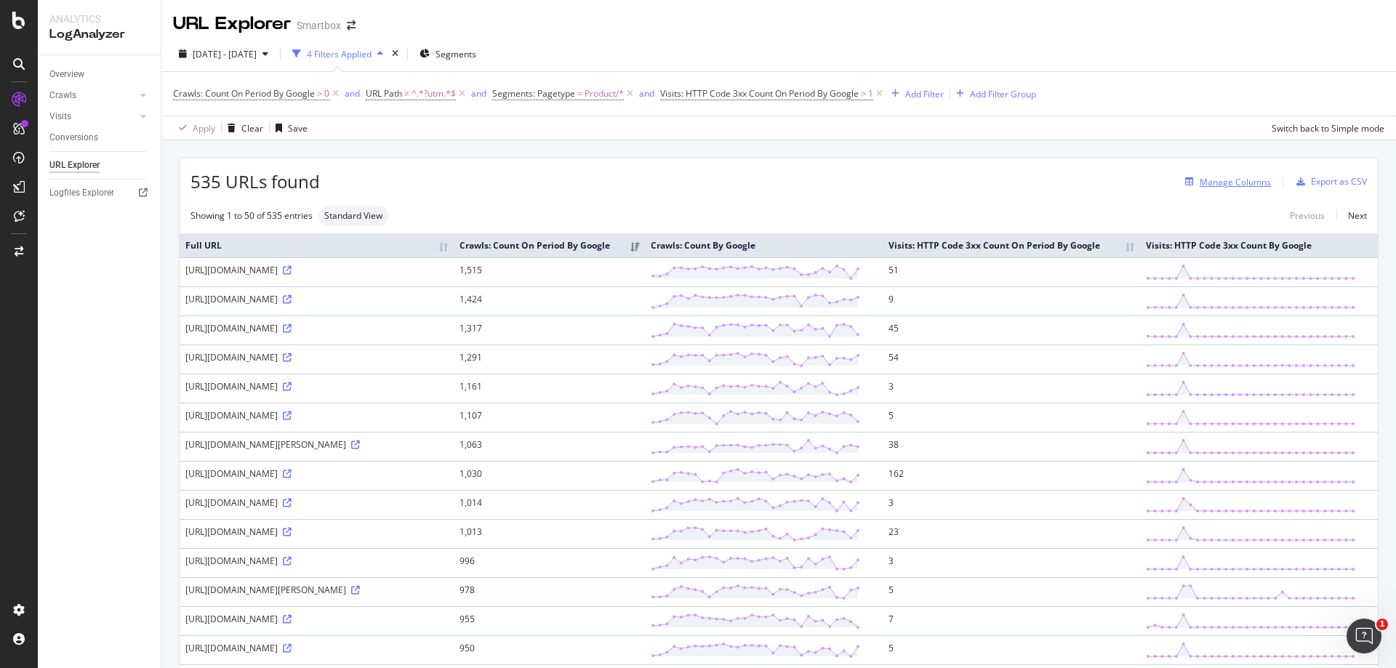
click at [1202, 188] on div "Manage Columns" at bounding box center [1226, 182] width 92 height 16
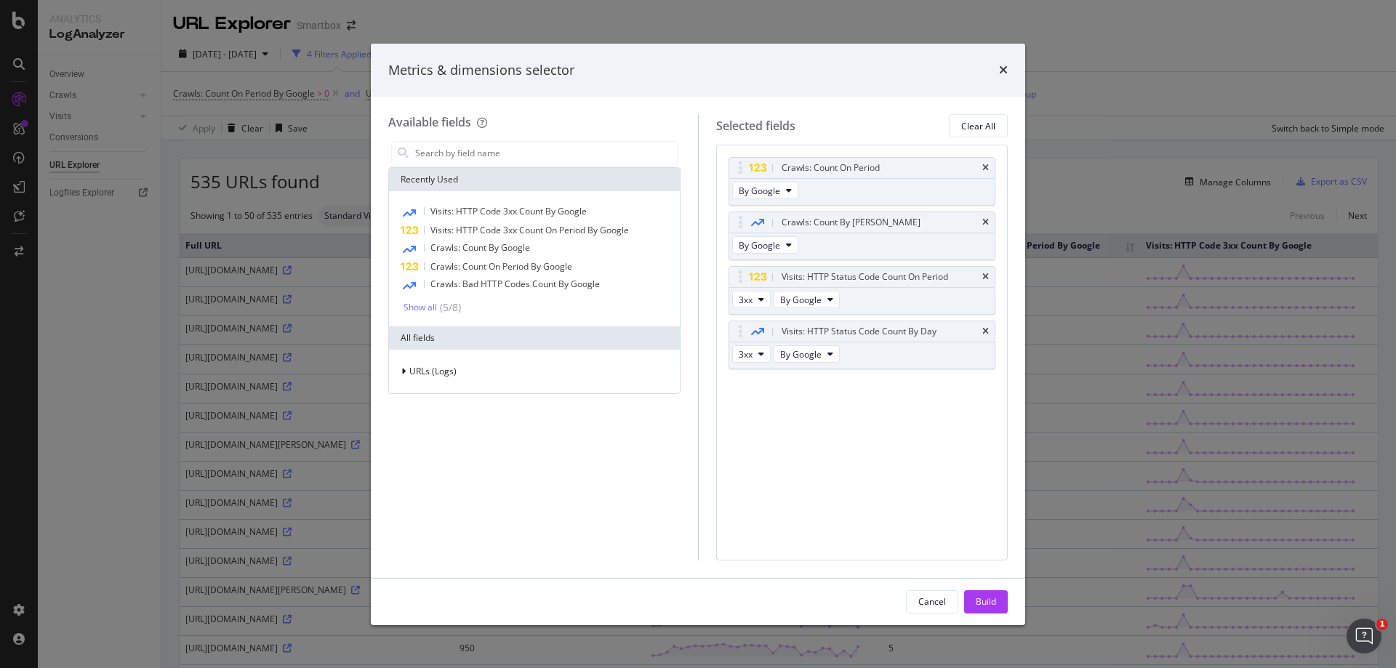
click at [1011, 65] on div "Metrics & dimensions selector" at bounding box center [698, 71] width 655 height 54
click at [1007, 71] on icon "times" at bounding box center [1003, 70] width 9 height 12
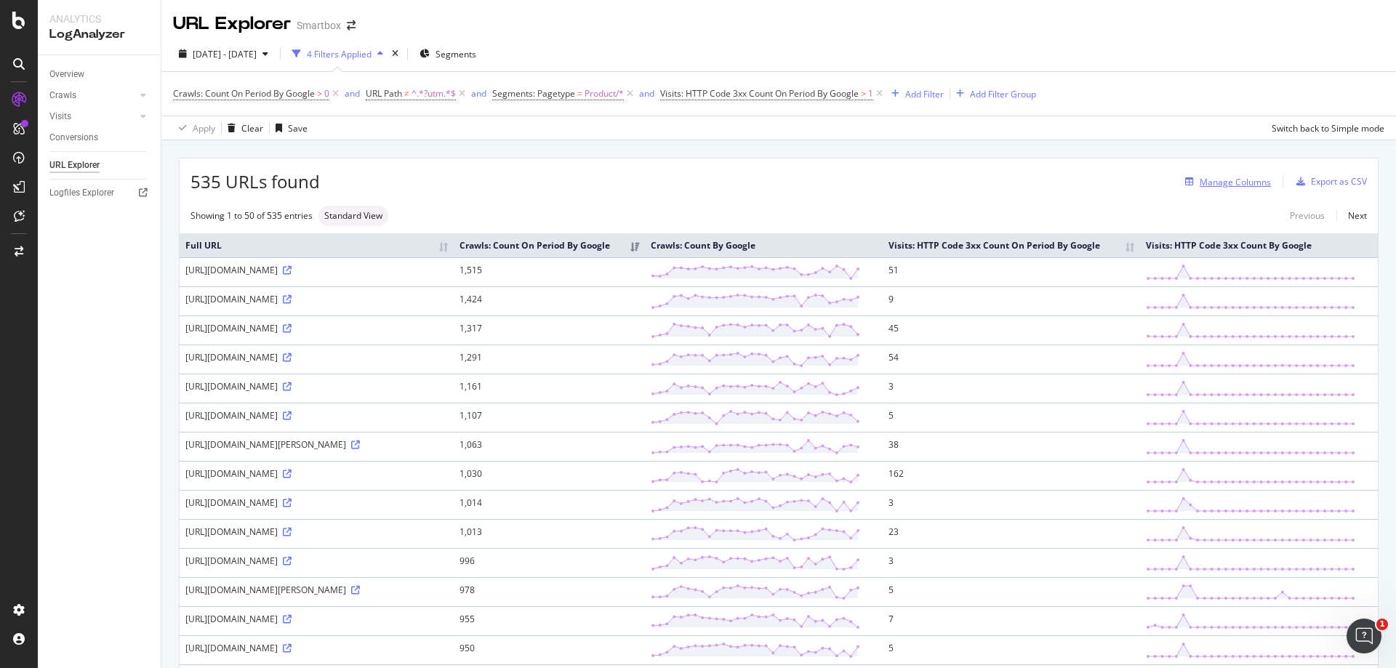
click at [1188, 185] on div "button" at bounding box center [1190, 181] width 20 height 9
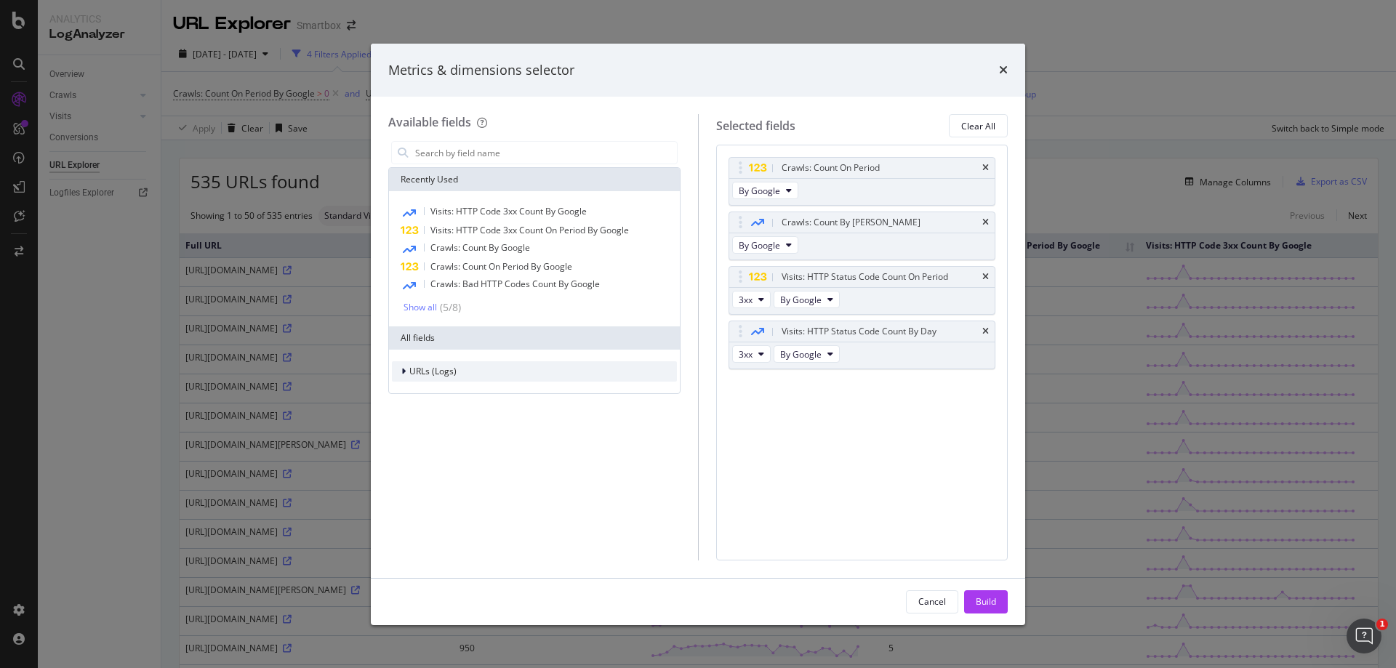
click at [420, 374] on span "URLs (Logs)" at bounding box center [432, 371] width 47 height 12
click at [421, 466] on span "Visits" at bounding box center [428, 461] width 21 height 12
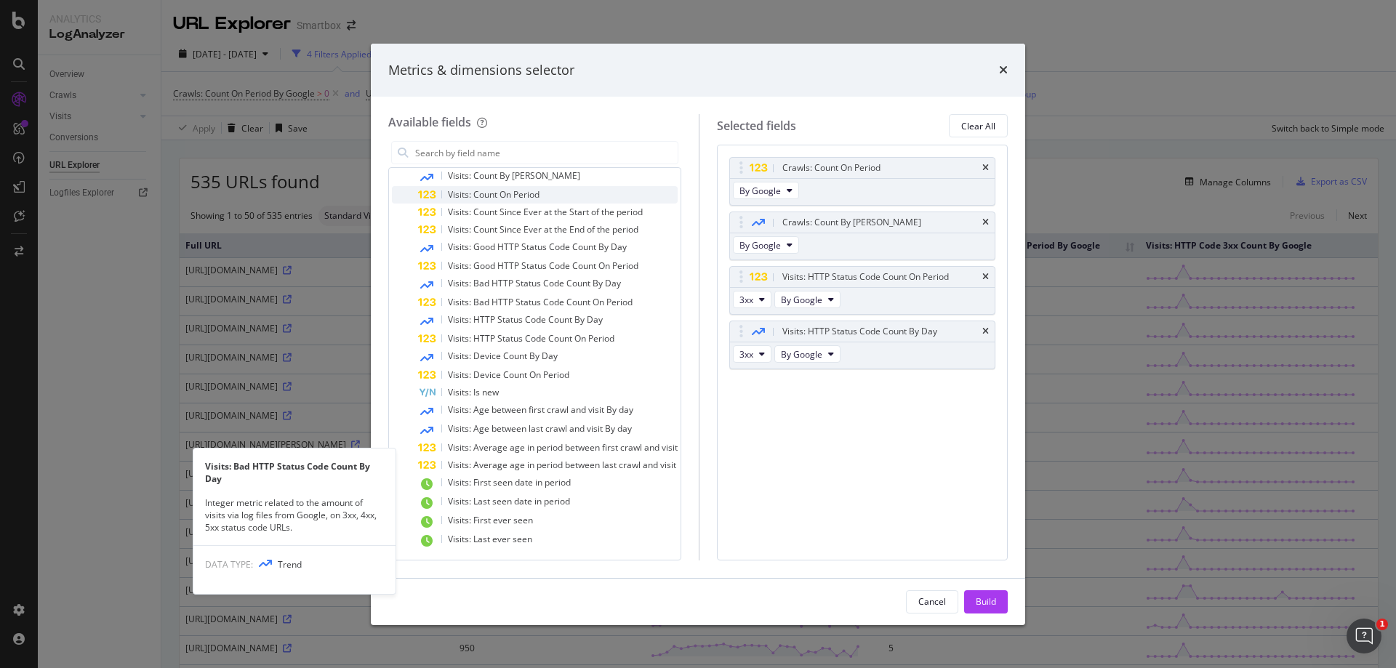
scroll to position [306, 0]
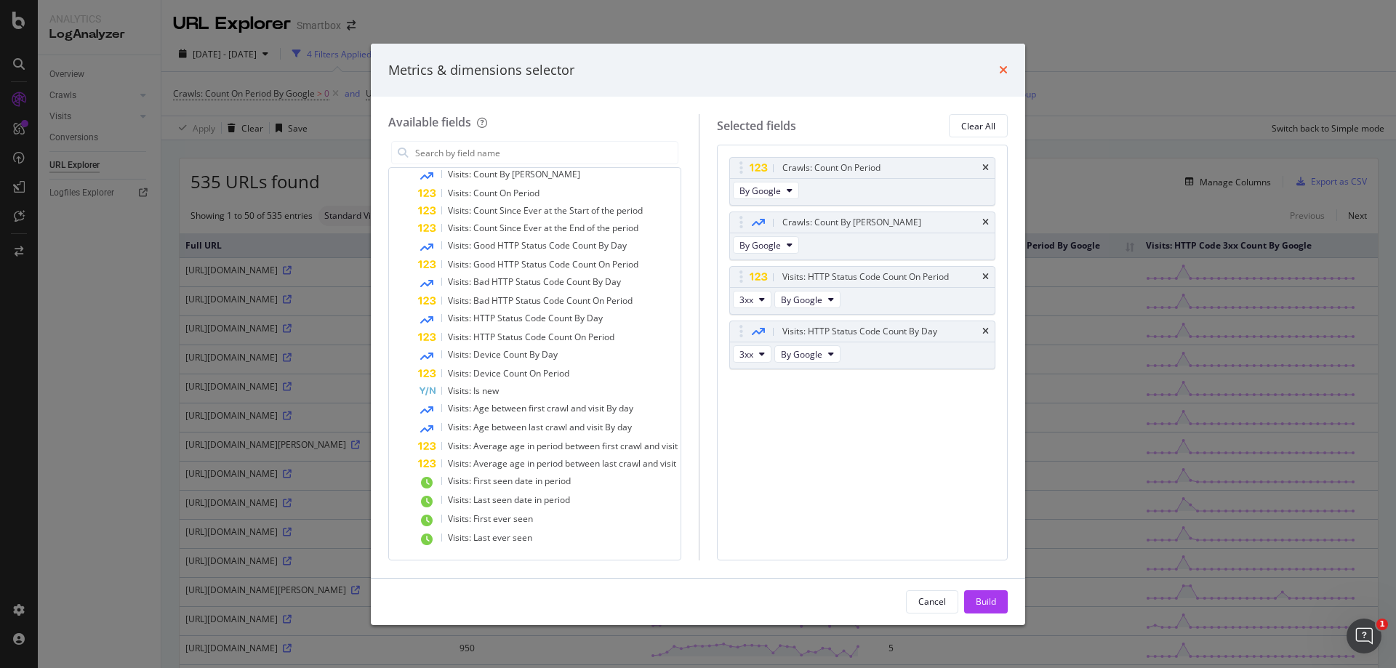
click at [1003, 73] on icon "times" at bounding box center [1003, 70] width 9 height 12
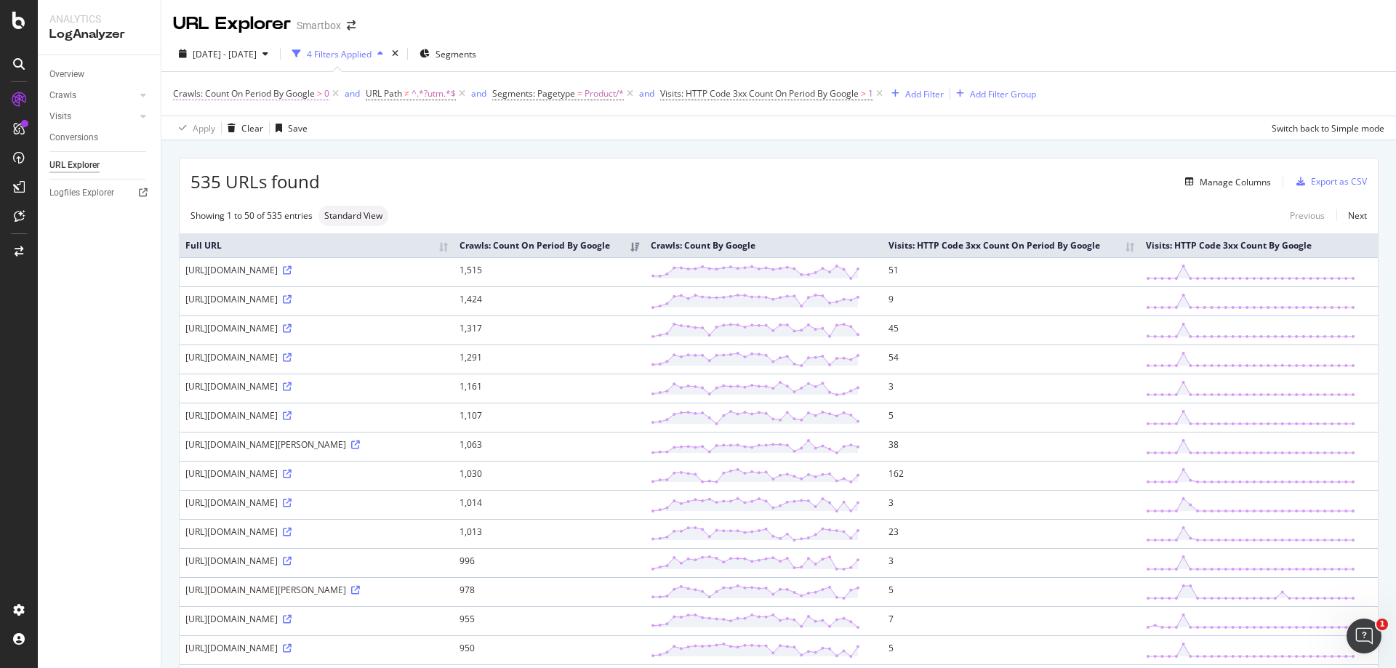
click at [264, 96] on span "Crawls: Count On Period By Google" at bounding box center [244, 93] width 142 height 12
click at [382, 113] on div "Crawls: Count On Period By Google > 0 and URL Path ≠ ^.*?utm.*$ and Segments: P…" at bounding box center [779, 94] width 1212 height 44
click at [336, 92] on icon at bounding box center [335, 94] width 12 height 15
click at [1205, 186] on div "Manage Columns" at bounding box center [1235, 182] width 71 height 12
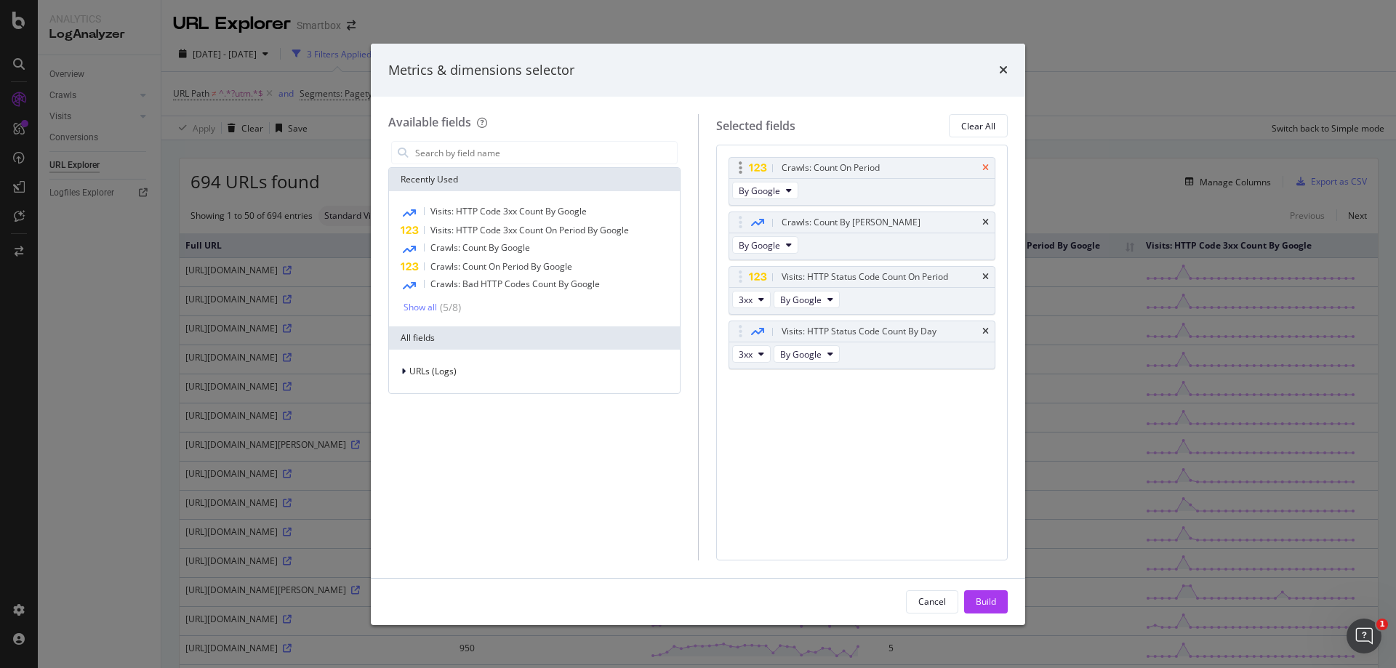
click at [985, 166] on icon "times" at bounding box center [986, 168] width 7 height 9
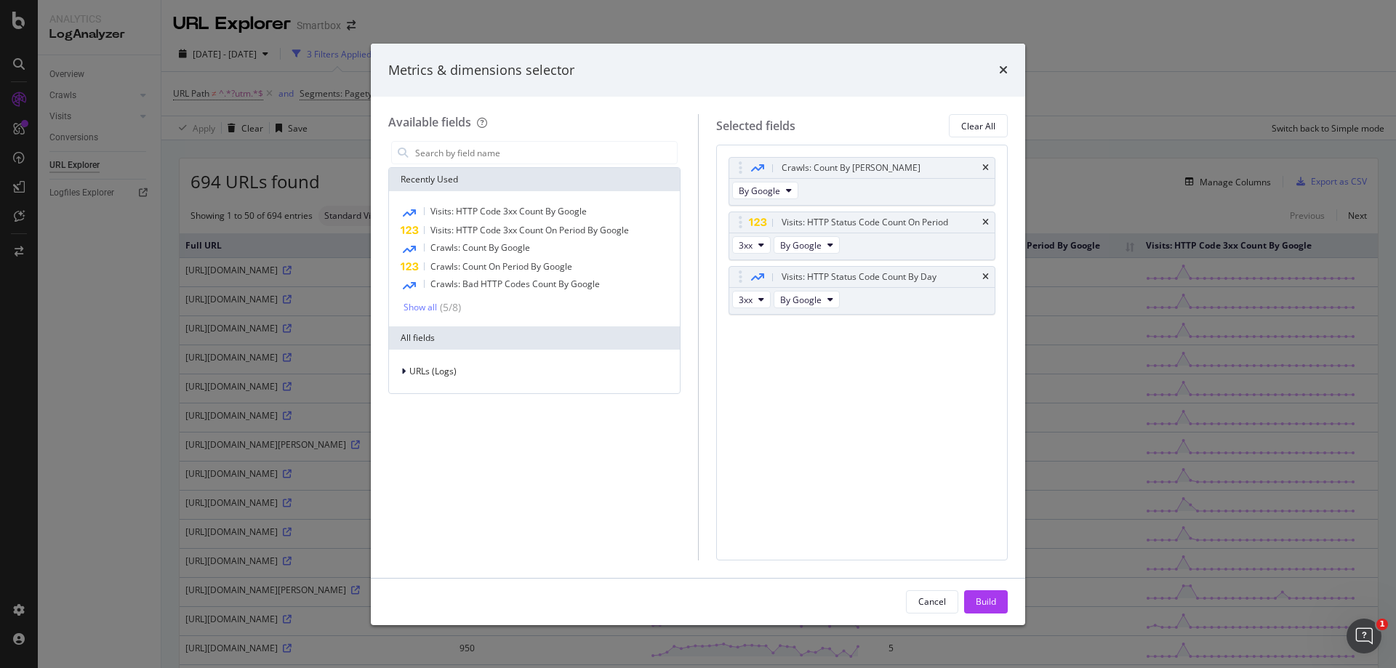
click at [985, 166] on icon "times" at bounding box center [986, 168] width 7 height 9
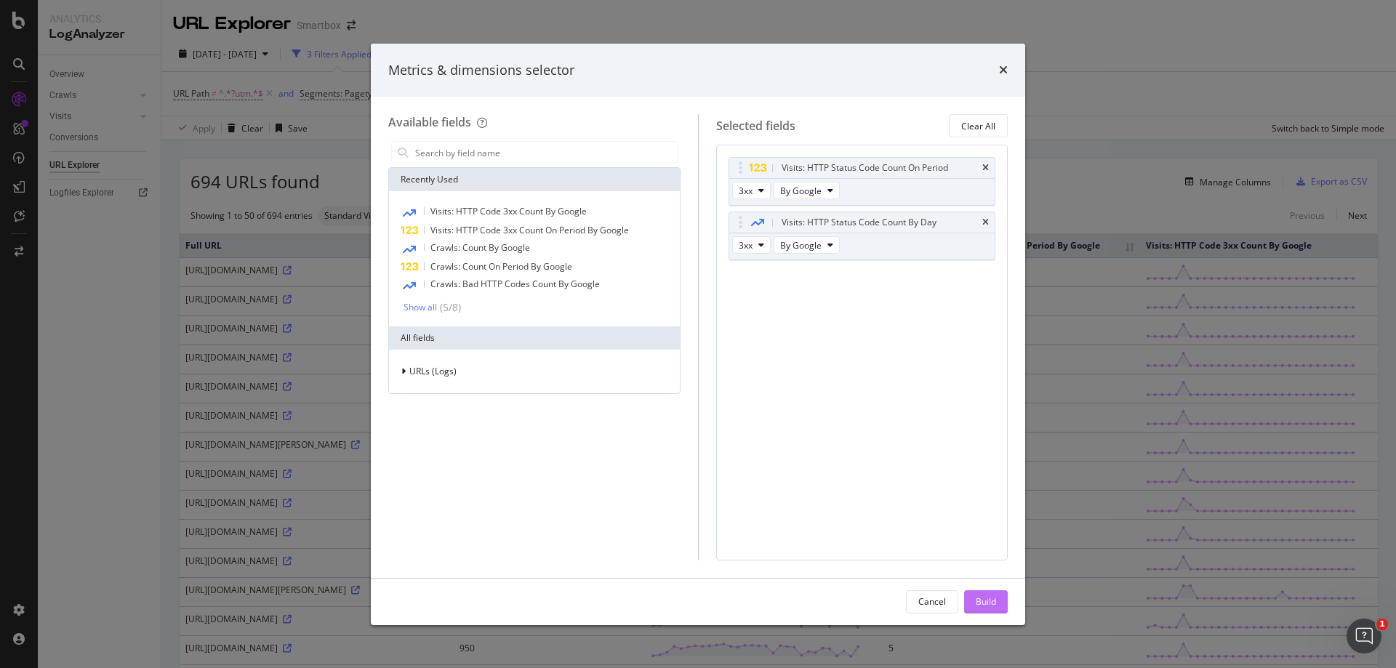
click at [981, 592] on div "Build" at bounding box center [986, 602] width 20 height 22
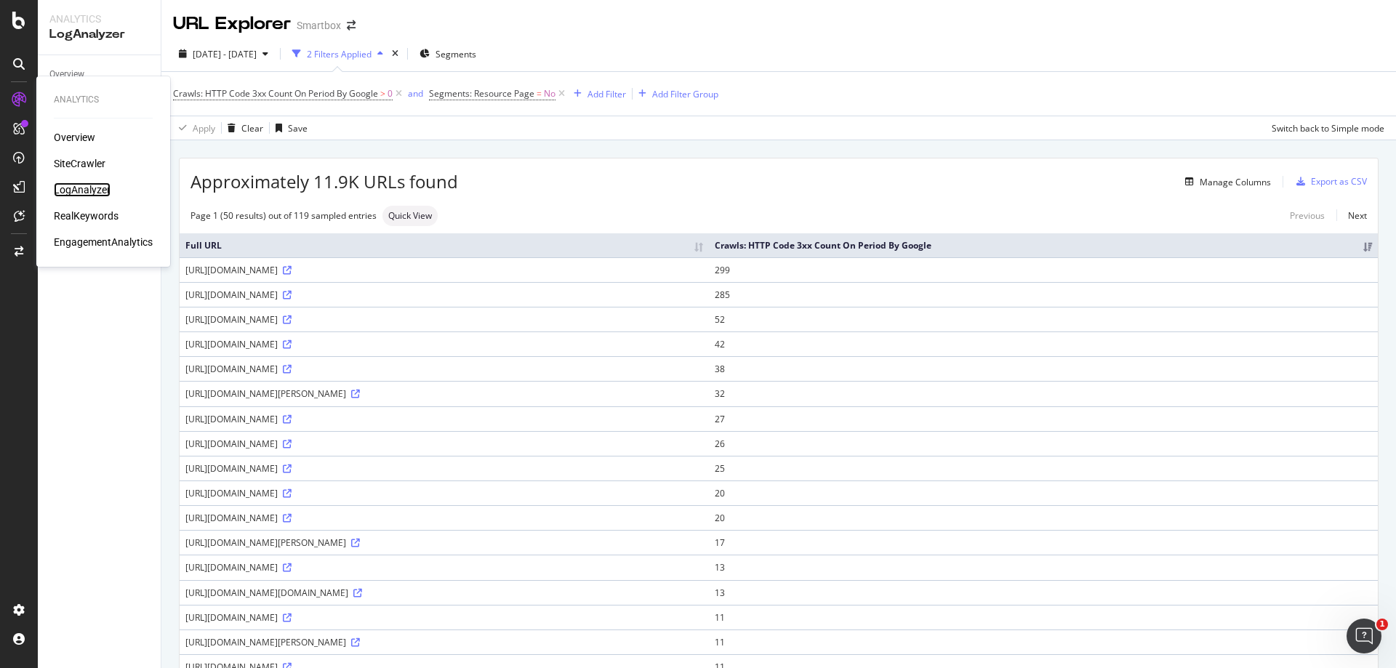
click at [74, 194] on div "LogAnalyzer" at bounding box center [82, 190] width 57 height 15
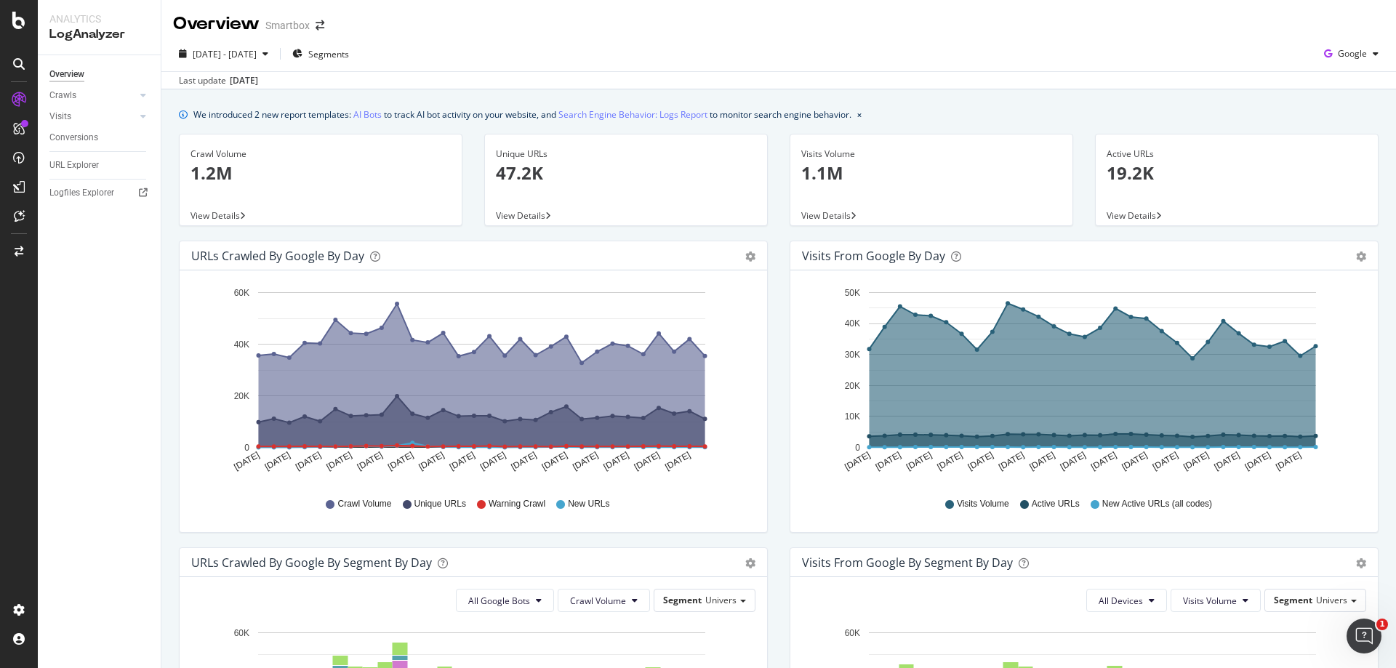
click at [1337, 121] on div "We introduced 2 new report templates: AI Bots to track AI bot activity on your …" at bounding box center [779, 114] width 1200 height 15
click at [1348, 53] on span "Google" at bounding box center [1352, 53] width 29 height 12
click at [1210, 51] on div "2025 Jul. 19th - Aug. 17th Segments Google" at bounding box center [778, 56] width 1235 height 29
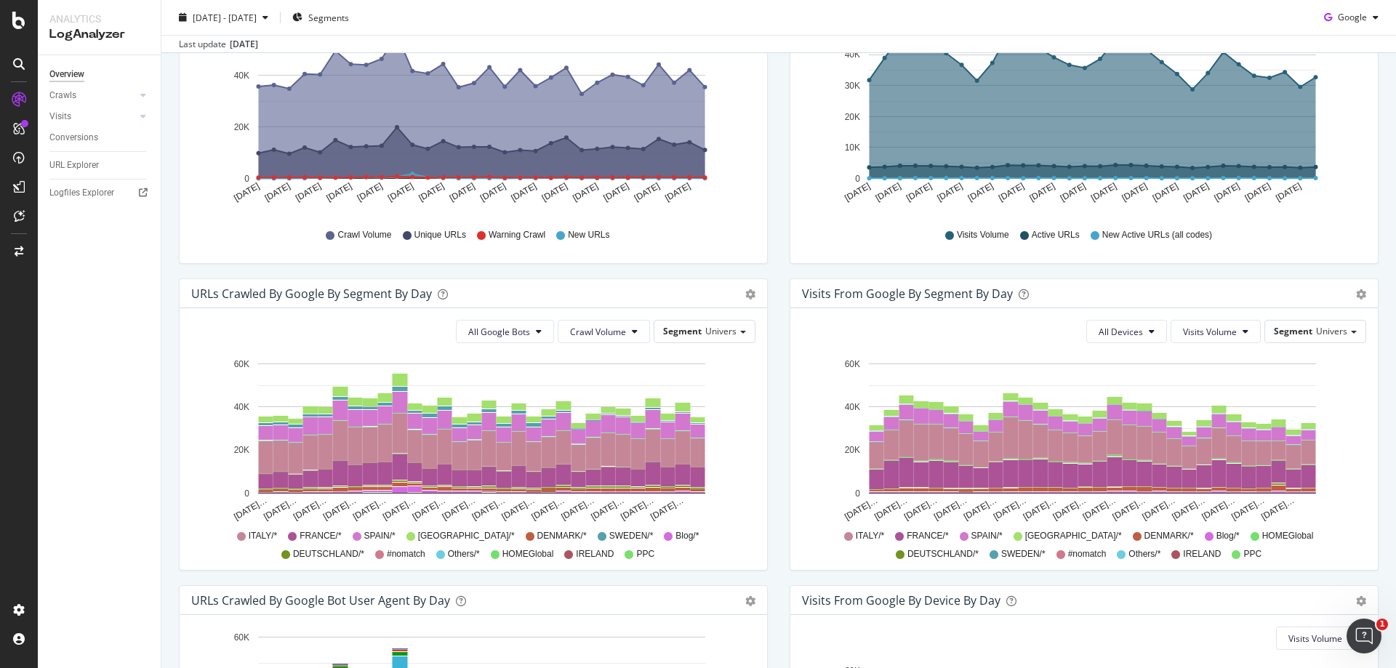
scroll to position [253, 0]
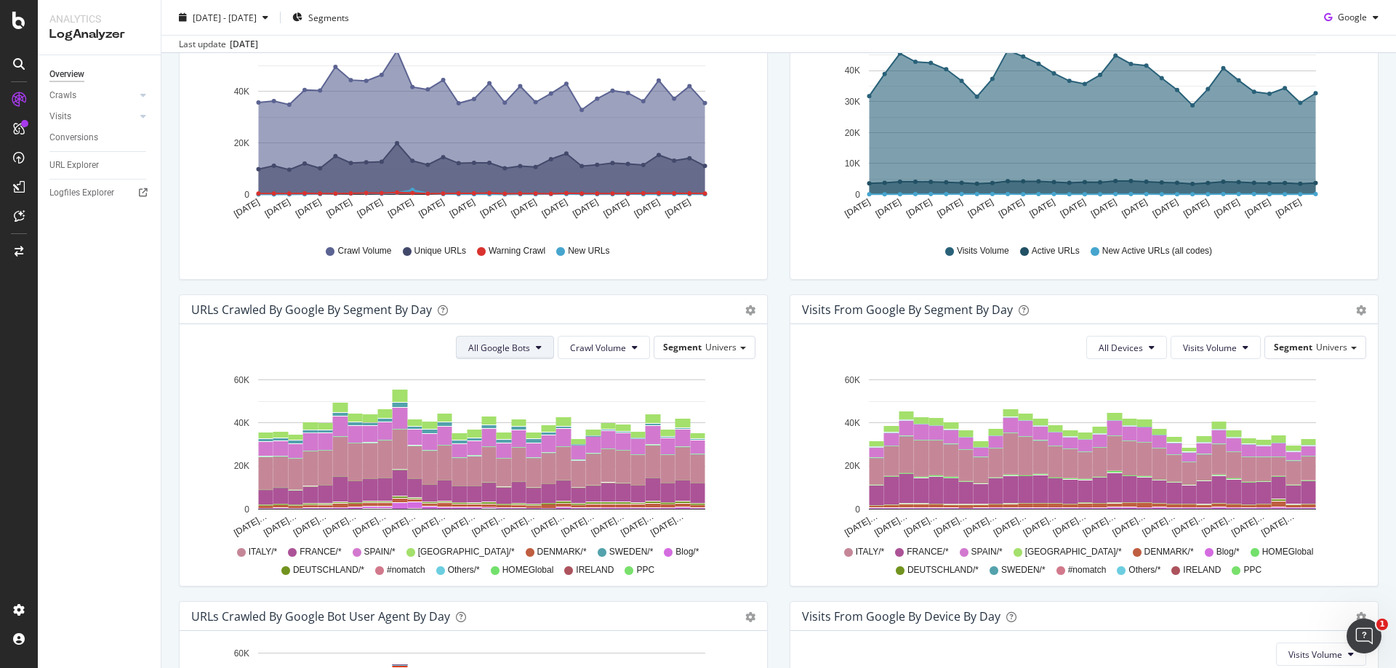
click at [536, 351] on icon at bounding box center [539, 347] width 6 height 9
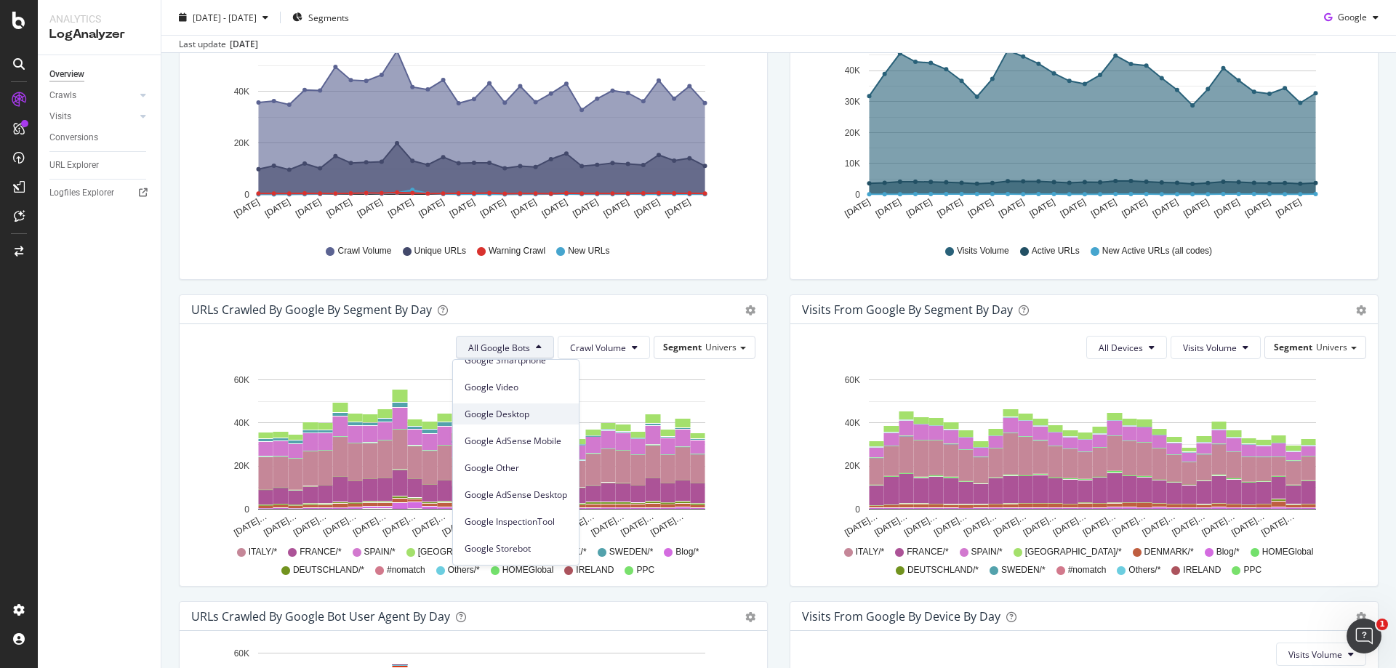
scroll to position [0, 0]
click at [522, 340] on button "All Google Bots" at bounding box center [505, 347] width 98 height 23
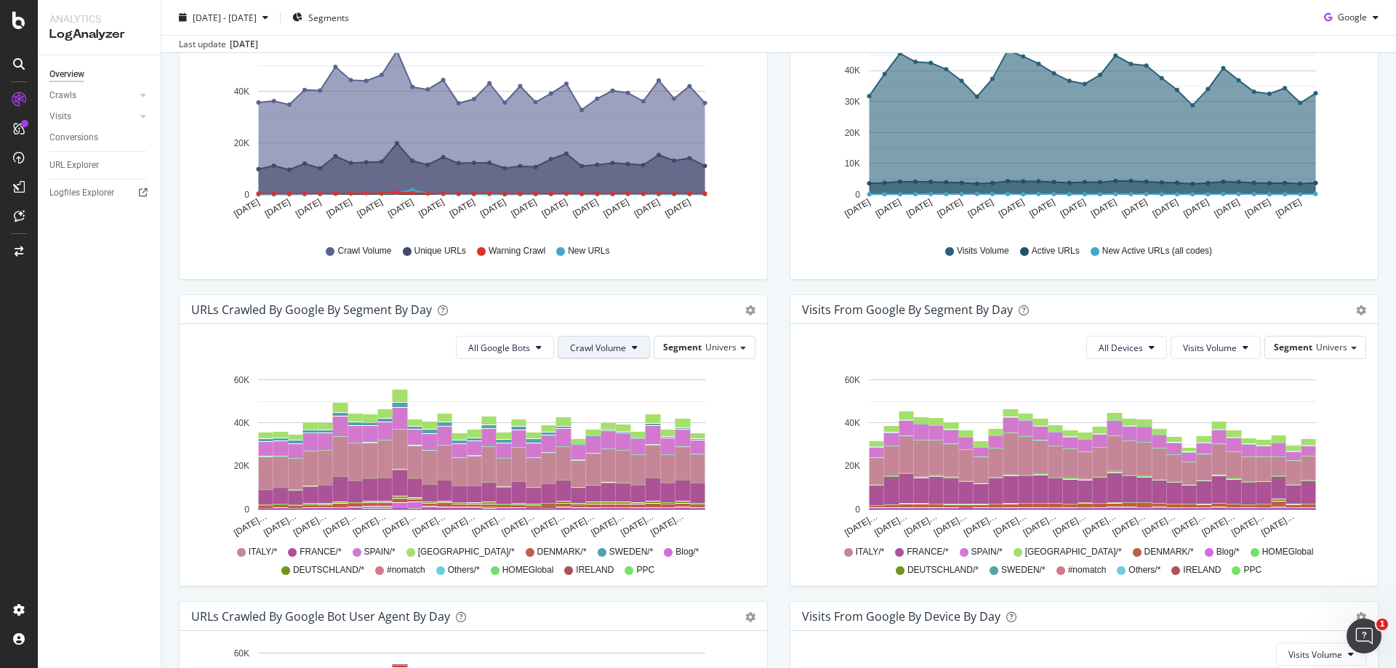
click at [610, 351] on span "Crawl Volume" at bounding box center [598, 348] width 56 height 12
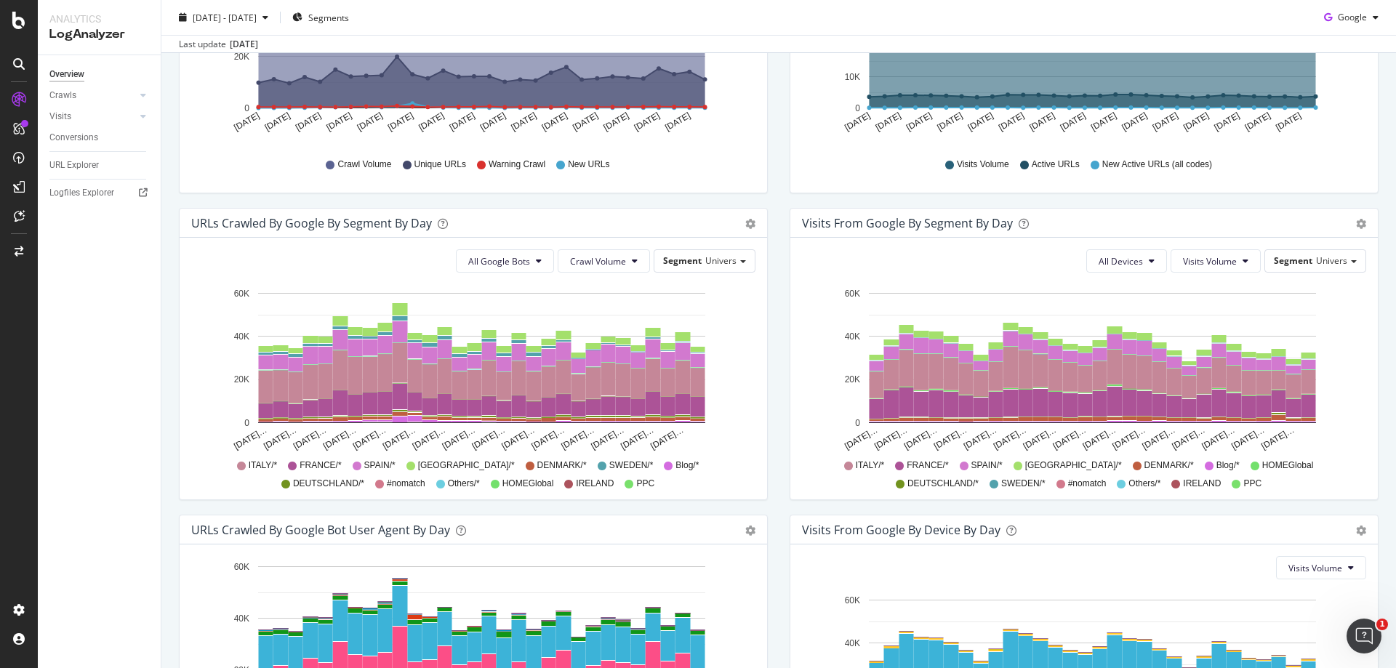
scroll to position [364, 0]
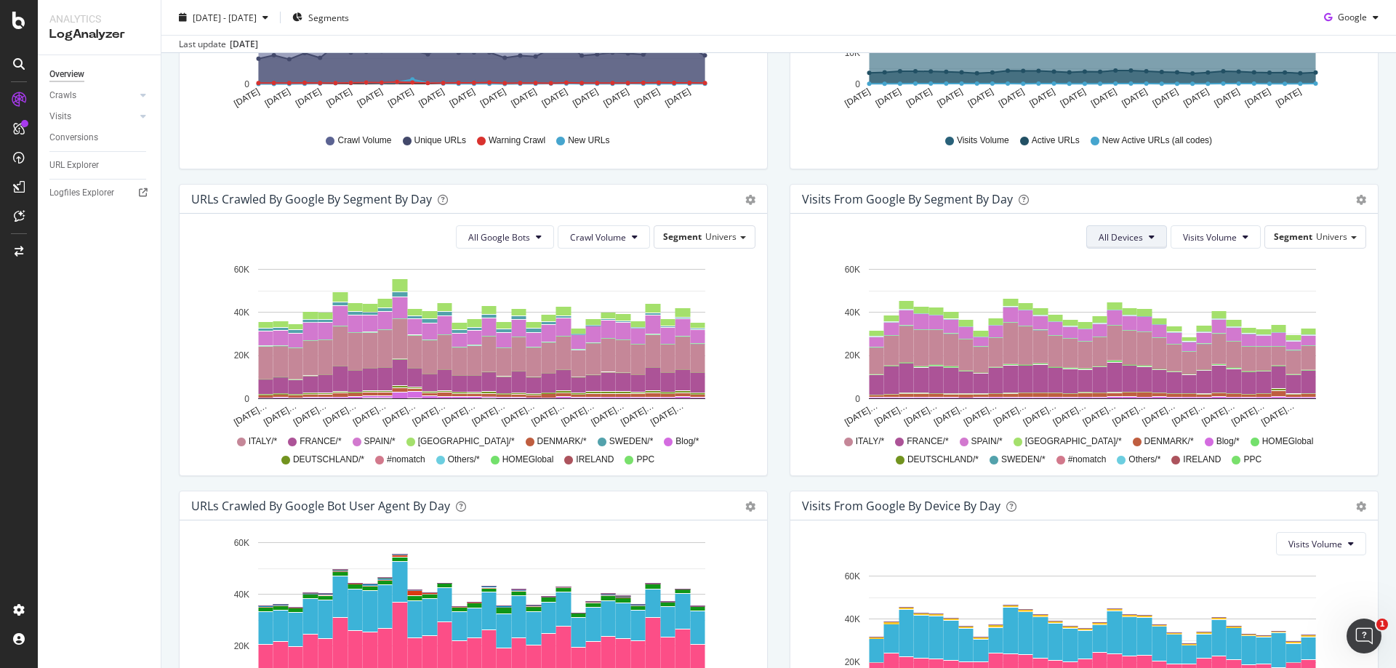
click at [1125, 236] on span "All Devices" at bounding box center [1121, 237] width 44 height 12
click at [1125, 228] on button "All Devices" at bounding box center [1127, 236] width 81 height 23
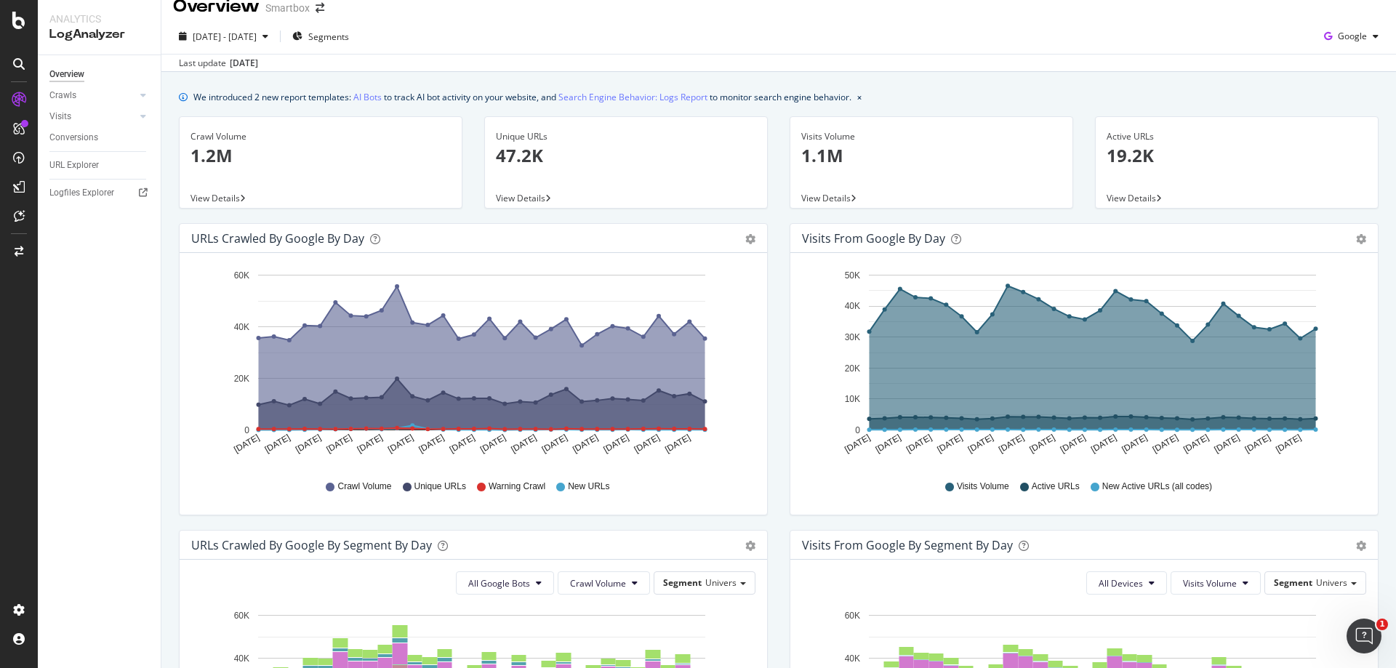
scroll to position [0, 0]
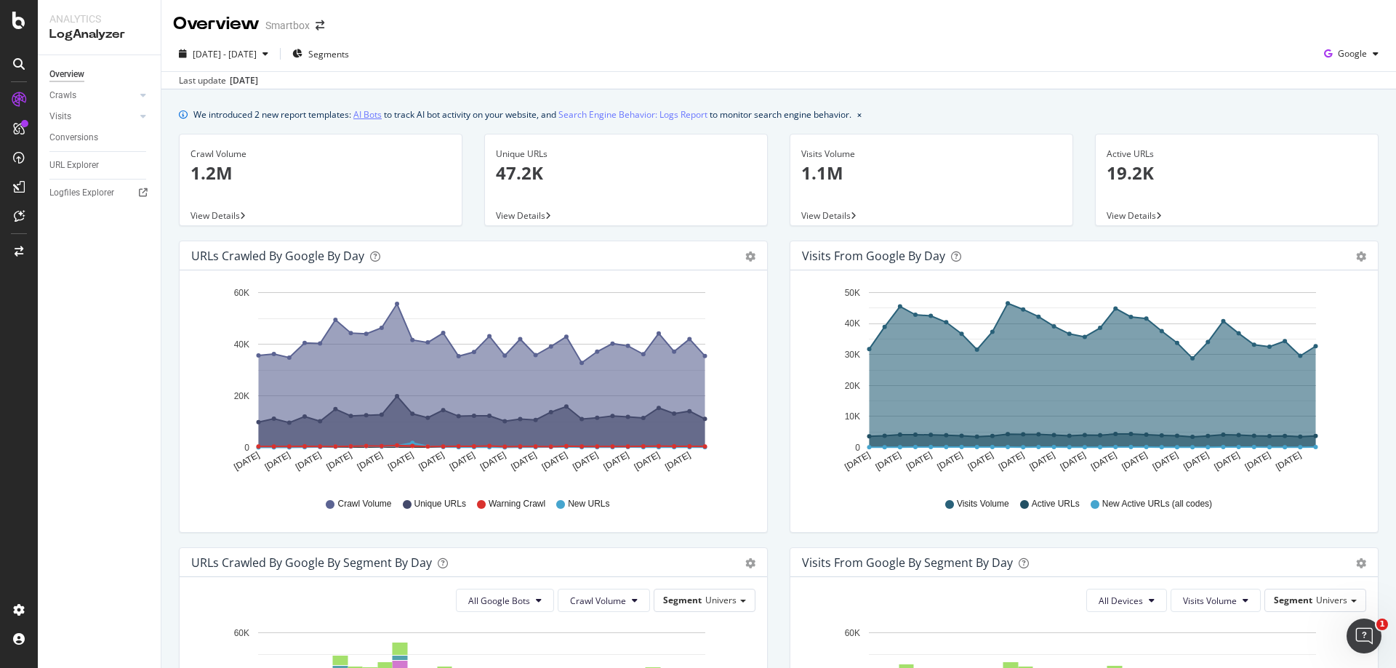
click at [364, 109] on link "AI Bots" at bounding box center [367, 114] width 28 height 15
click at [241, 53] on span "2025 Jul. 19th - Aug. 17th" at bounding box center [225, 54] width 64 height 12
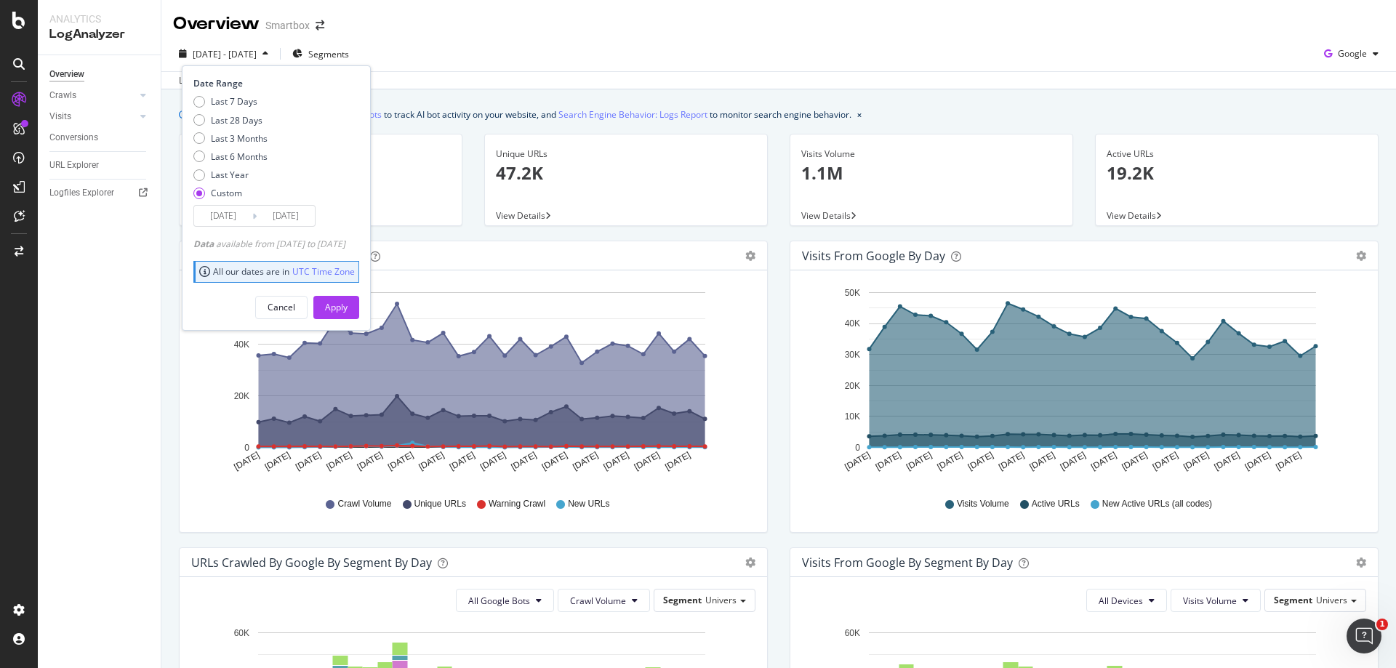
click at [418, 40] on div "2025 Jul. 19th - Aug. 17th Segments Date Range Last 7 Days Last 28 Days Last 3 …" at bounding box center [778, 62] width 1235 height 53
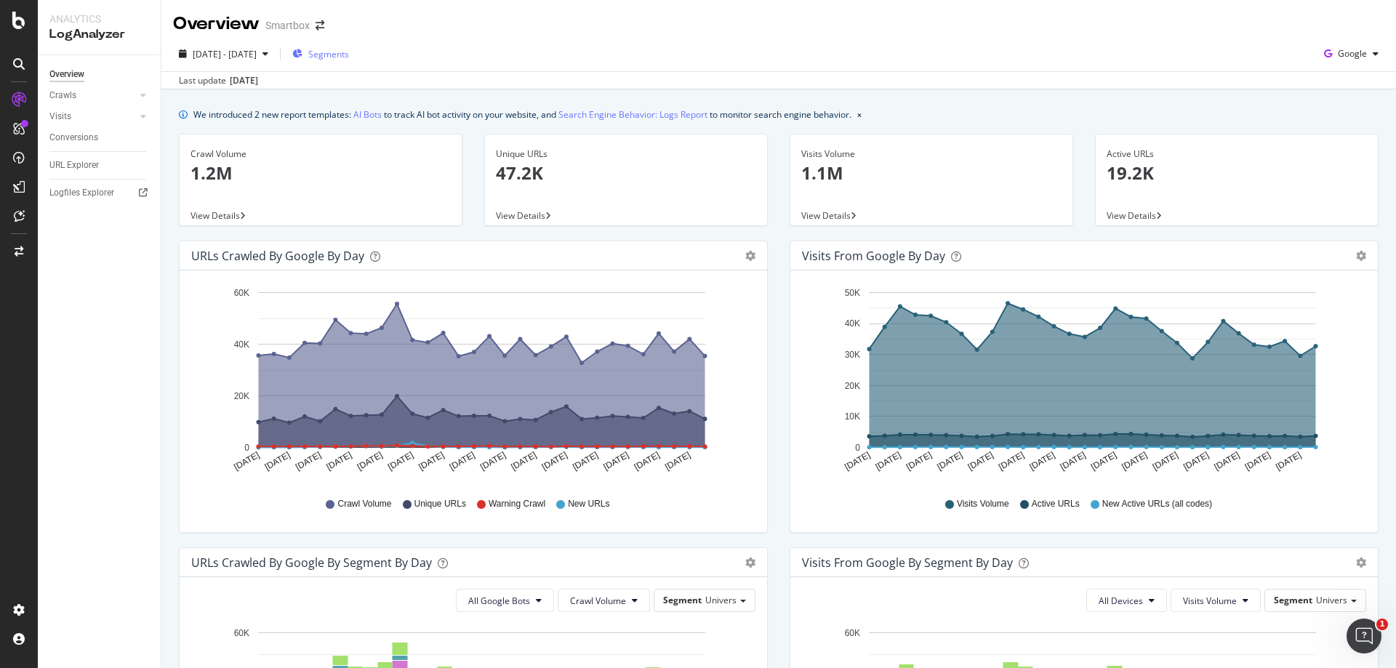
click at [349, 49] on span "Segments" at bounding box center [328, 54] width 41 height 12
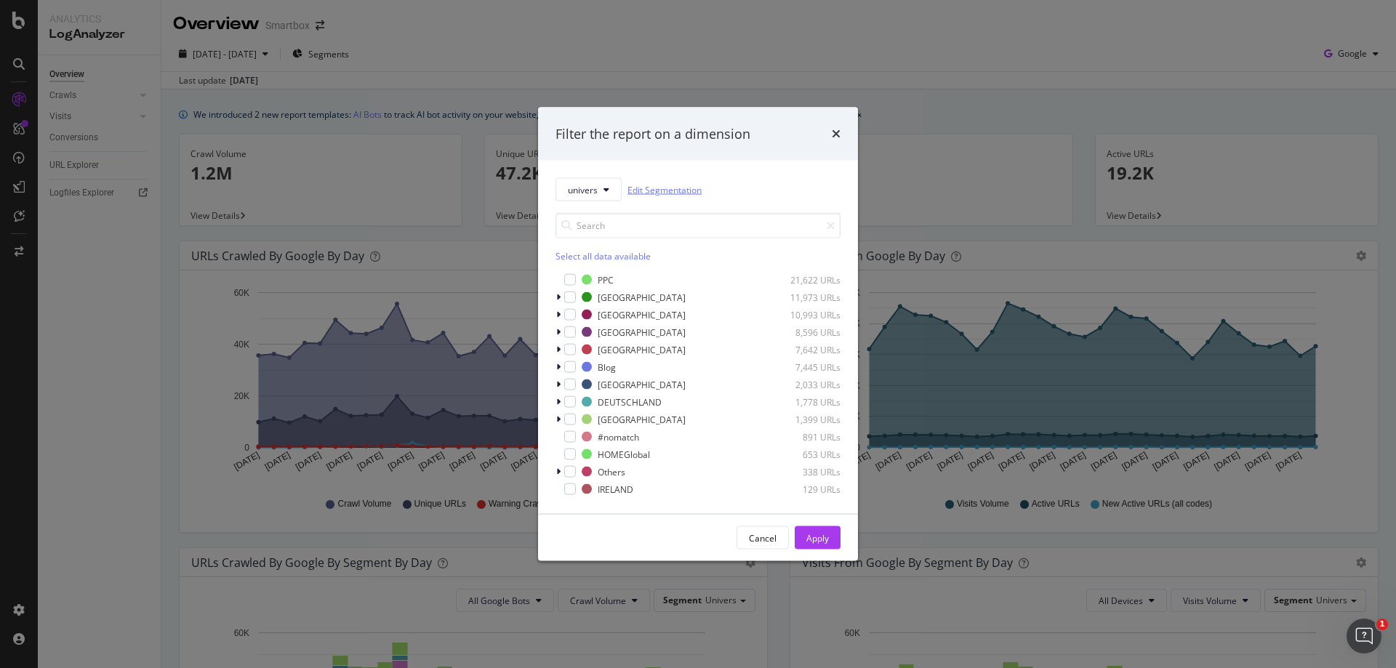
click at [657, 191] on link "Edit Segmentation" at bounding box center [665, 189] width 74 height 15
click at [828, 138] on div "Filter the report on a dimension" at bounding box center [698, 133] width 285 height 19
click at [842, 127] on div "Filter the report on a dimension" at bounding box center [698, 134] width 320 height 54
click at [832, 135] on icon "times" at bounding box center [836, 134] width 9 height 12
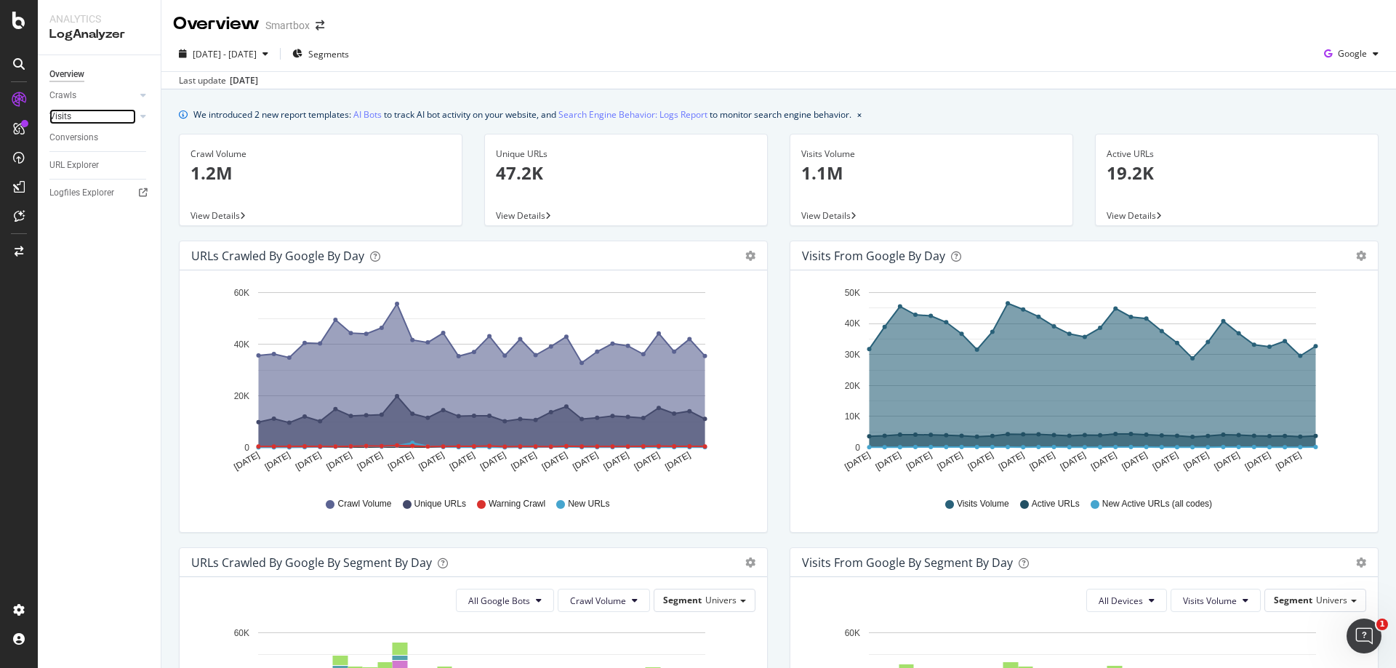
click at [124, 113] on div at bounding box center [128, 116] width 15 height 15
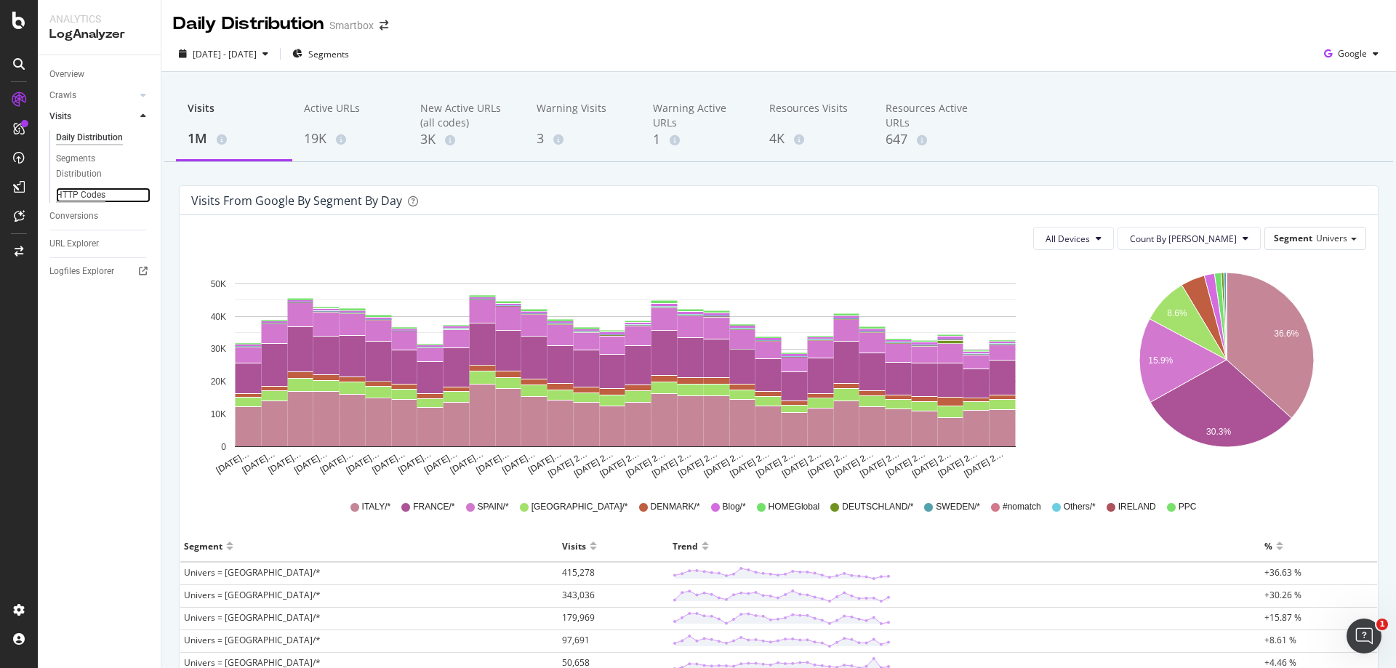
click at [96, 200] on div "HTTP Codes" at bounding box center [80, 195] width 49 height 15
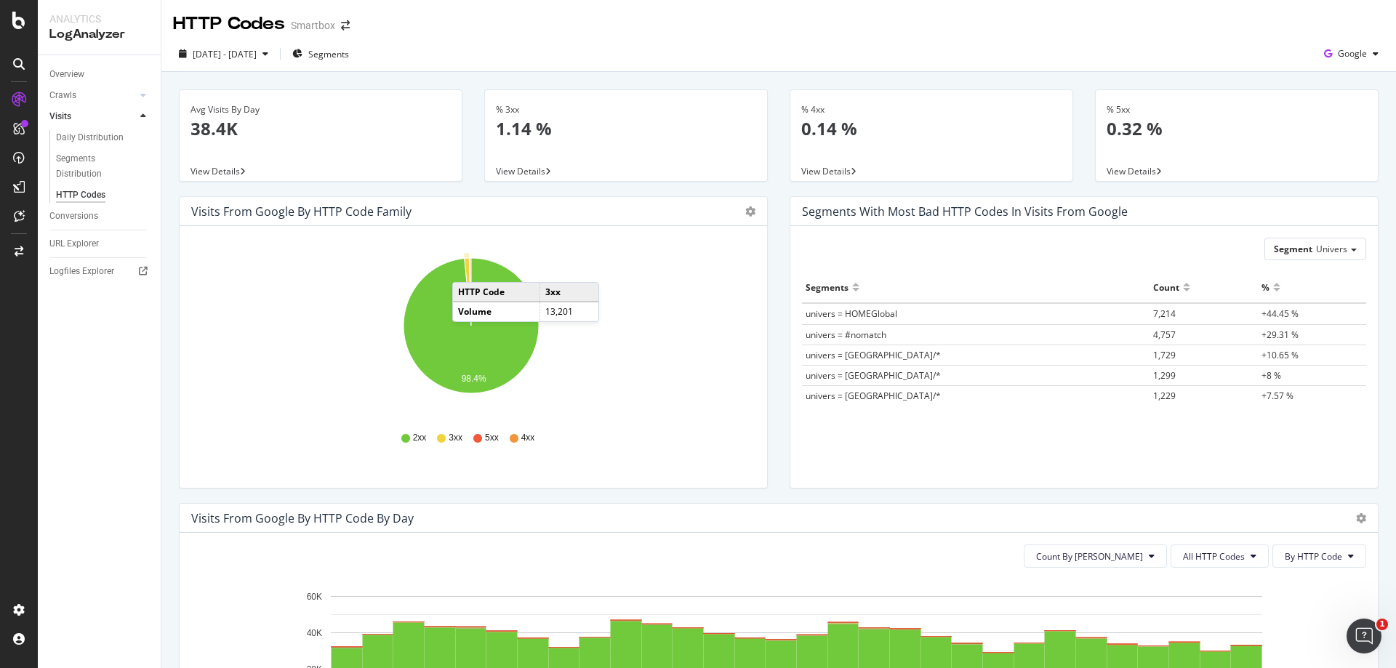
click at [467, 268] on icon "A chart." at bounding box center [468, 292] width 7 height 68
